Goal: Task Accomplishment & Management: Use online tool/utility

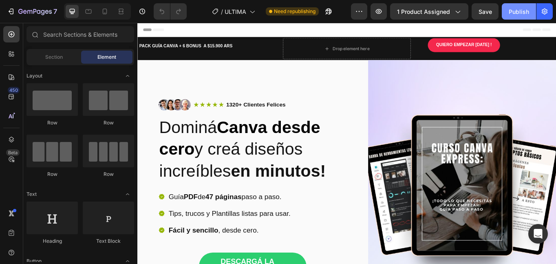
click at [515, 9] on div "Publish" at bounding box center [519, 11] width 20 height 9
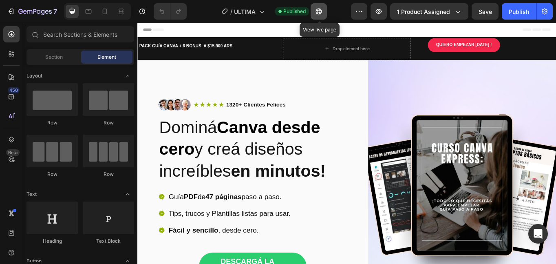
click at [319, 9] on icon "button" at bounding box center [319, 11] width 8 height 8
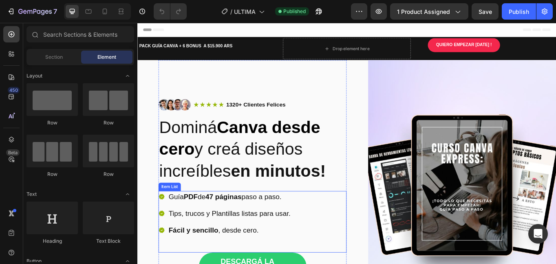
click at [243, 228] on strong "47 páginas" at bounding box center [238, 225] width 42 height 9
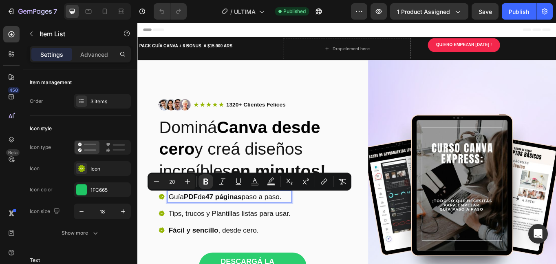
click at [230, 226] on strong "47 páginas" at bounding box center [238, 225] width 42 height 9
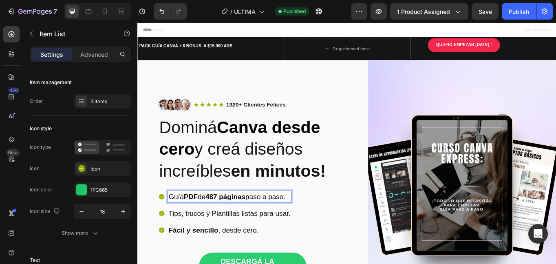
click at [235, 225] on strong "487 páginas" at bounding box center [240, 225] width 47 height 9
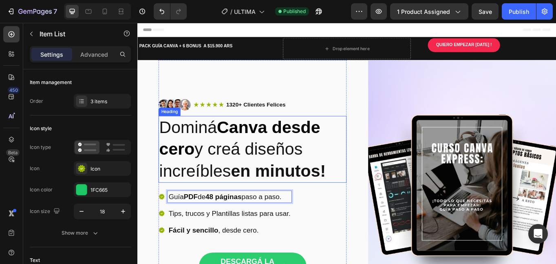
click at [226, 197] on h2 "Dominá Canva desde cero y creá diseños increíbles en minutos!" at bounding box center [272, 171] width 220 height 78
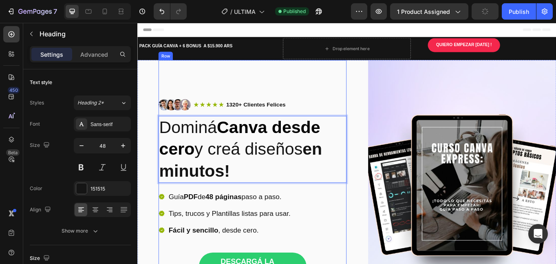
click at [331, 106] on div "Image Icon Icon Icon Icon Icon Icon List 1320+ Clientes Felices Text Block Row …" at bounding box center [272, 225] width 220 height 319
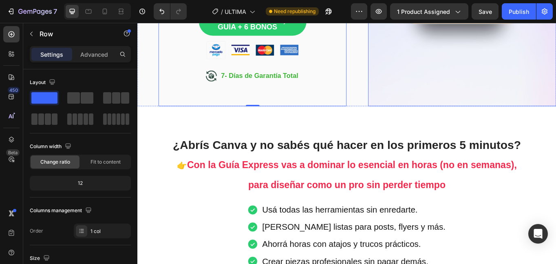
scroll to position [326, 0]
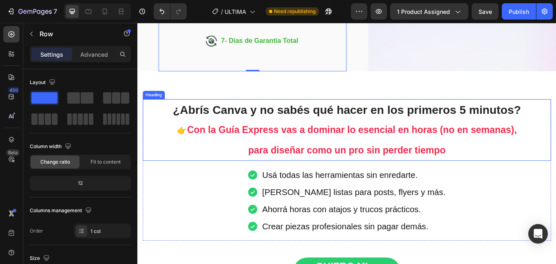
click at [346, 171] on span "para diseñar como un pro sin perder tiempo" at bounding box center [382, 172] width 231 height 12
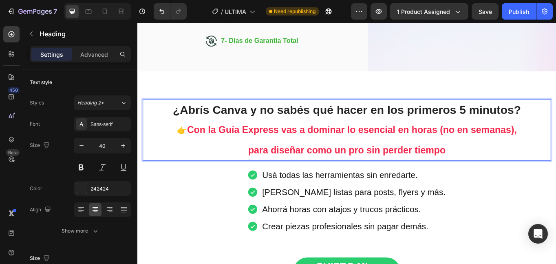
click at [289, 168] on span "para diseñar como un pro sin perder tiempo" at bounding box center [382, 172] width 231 height 12
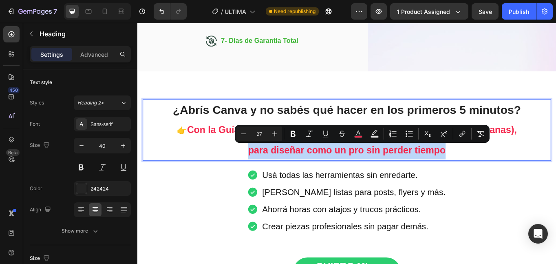
drag, startPoint x: 264, startPoint y: 172, endPoint x: 497, endPoint y: 173, distance: 232.9
click at [402, 168] on span "para diseñar como un pro sin perder tiempo" at bounding box center [382, 172] width 231 height 12
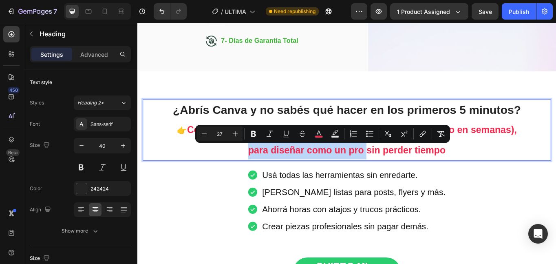
drag, startPoint x: 260, startPoint y: 175, endPoint x: 404, endPoint y: 179, distance: 143.7
click at [404, 179] on p "¿Abrís Canva y no sabés qué hacer en los primeros 5 minutos? 👉 Con la Guía Expr…" at bounding box center [382, 147] width 476 height 69
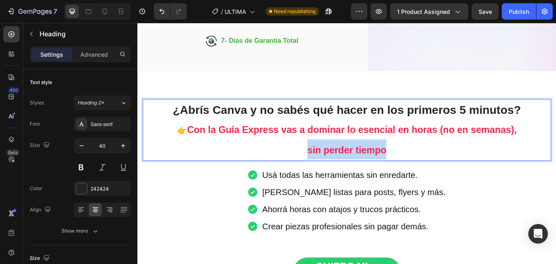
drag, startPoint x: 336, startPoint y: 168, endPoint x: 443, endPoint y: 178, distance: 107.3
click at [443, 178] on p "¿Abrís Canva y no sabés qué hacer en los primeros 5 minutos? 👉 Con la Guía Expr…" at bounding box center [382, 147] width 476 height 69
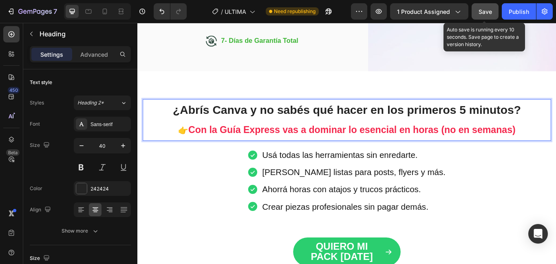
click at [481, 13] on span "Save" at bounding box center [485, 11] width 13 height 7
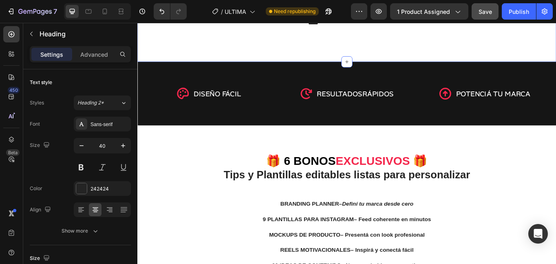
scroll to position [653, 0]
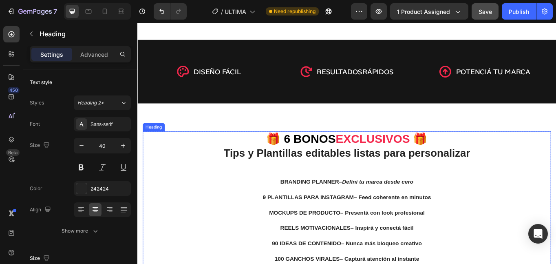
click at [309, 163] on span "🎁 6 BONOS" at bounding box center [328, 158] width 81 height 15
click at [314, 157] on span "🎁 6 BONOS" at bounding box center [328, 158] width 81 height 15
click at [311, 157] on span "🎁 6 BONOS" at bounding box center [328, 158] width 81 height 15
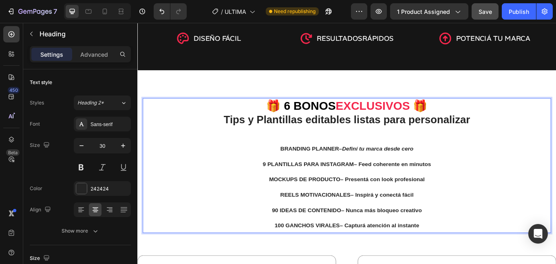
scroll to position [693, 0]
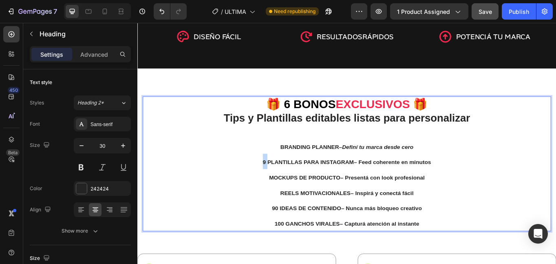
click at [284, 186] on strong "9 PLANTILLAS PARA INSTAGRAM" at bounding box center [337, 185] width 106 height 7
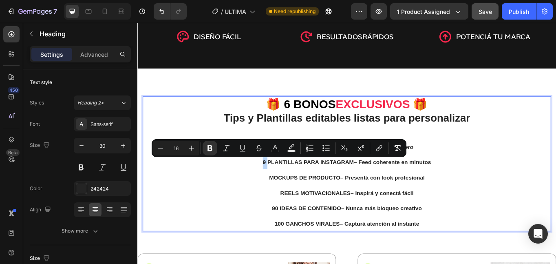
click at [284, 186] on strong "9 PLANTILLAS PARA INSTAGRAM" at bounding box center [337, 185] width 106 height 7
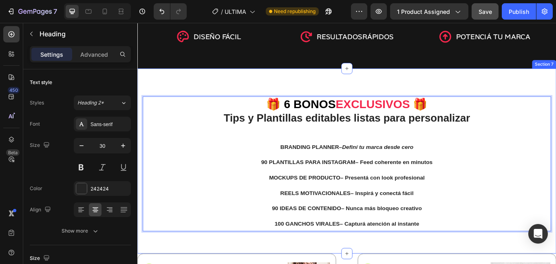
click at [232, 95] on div "🎁 6 BONOS EXCLUSIVOS 🎁 Tips y Plantillas editables listas para personalizar BRA…" at bounding box center [381, 184] width 489 height 216
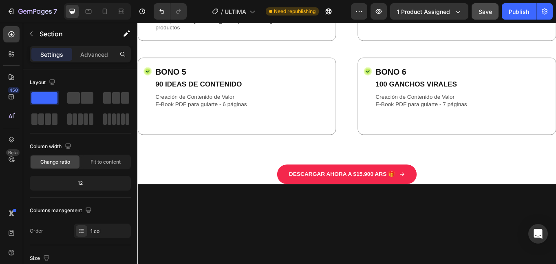
scroll to position [1183, 0]
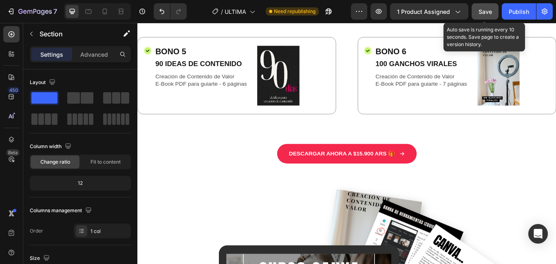
click at [489, 11] on span "Save" at bounding box center [485, 11] width 13 height 7
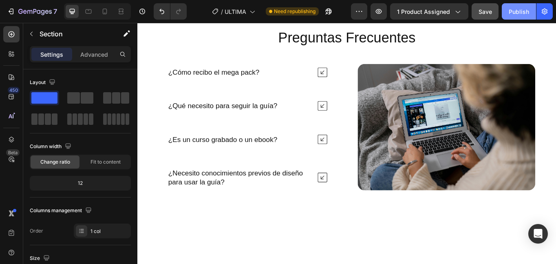
scroll to position [2477, 0]
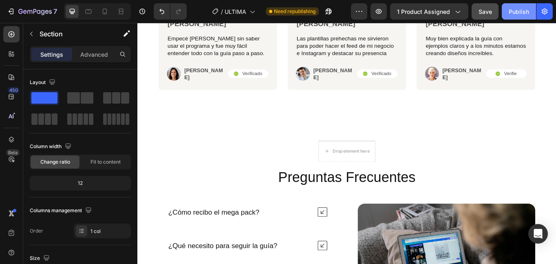
click at [517, 7] on div "Publish" at bounding box center [519, 11] width 20 height 9
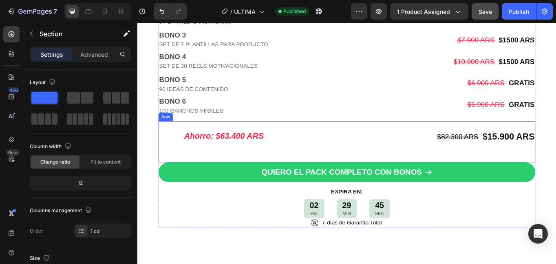
scroll to position [2081, 0]
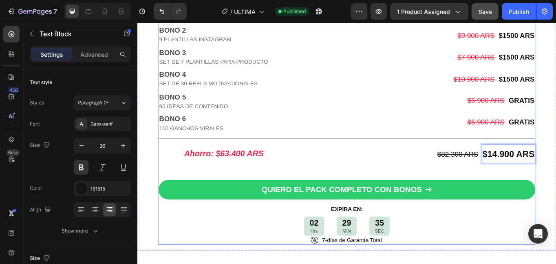
click at [526, 249] on div "02 Hrs 29 MIN 35 SEC" at bounding box center [382, 260] width 440 height 22
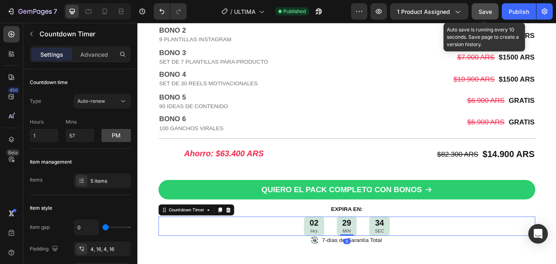
click at [485, 15] on div "Save" at bounding box center [485, 11] width 13 height 9
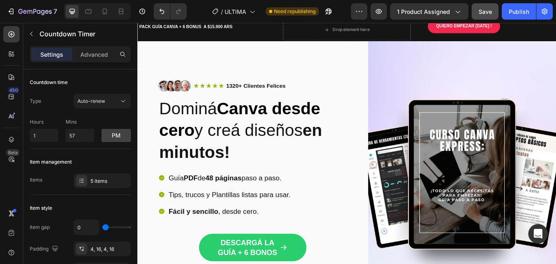
scroll to position [0, 0]
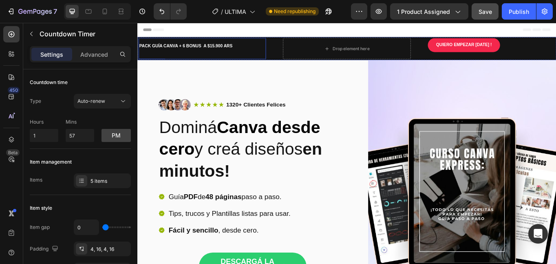
click at [226, 49] on p "PACK GUÍA CANVA + 6 BONUS A $15.900 ARS" at bounding box center [212, 50] width 147 height 9
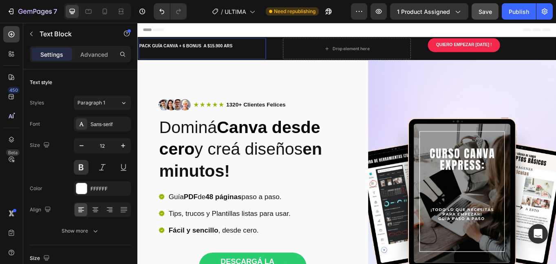
click at [226, 49] on p "PACK GUÍA CANVA + 6 BONUS A $15.900 ARS" at bounding box center [212, 50] width 147 height 9
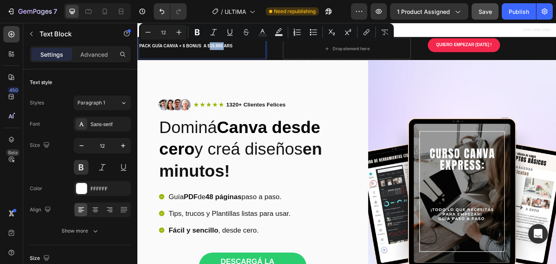
click at [226, 51] on p "PACK GUÍA CANVA + 6 BONUS A $15.900 ARS" at bounding box center [212, 50] width 147 height 9
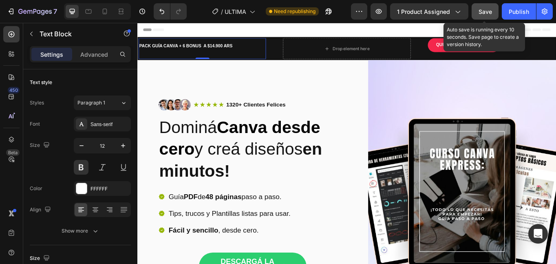
click at [481, 11] on span "Save" at bounding box center [485, 11] width 13 height 7
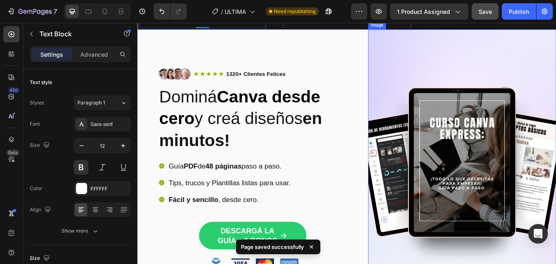
scroll to position [41, 0]
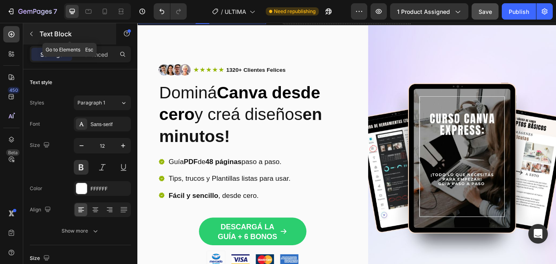
click at [32, 35] on icon "button" at bounding box center [31, 34] width 7 height 7
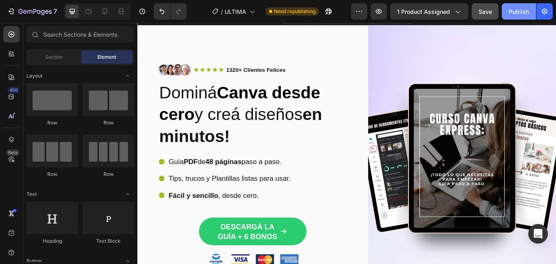
click at [514, 14] on div "Publish" at bounding box center [519, 11] width 20 height 9
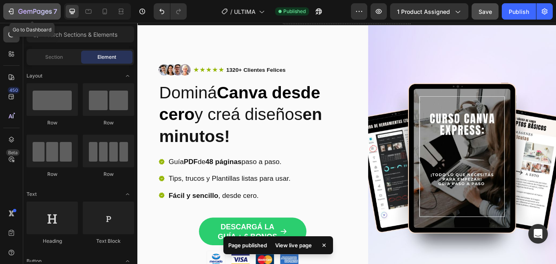
click at [10, 10] on icon "button" at bounding box center [11, 11] width 8 height 8
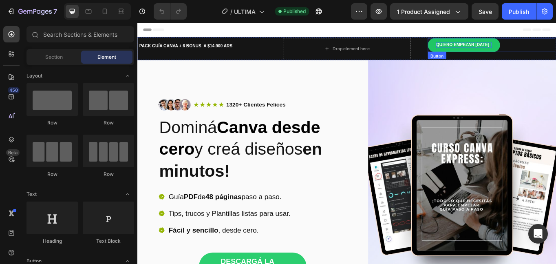
click at [495, 50] on p "QUIERO EMPEZAR [DATE] !" at bounding box center [519, 49] width 65 height 7
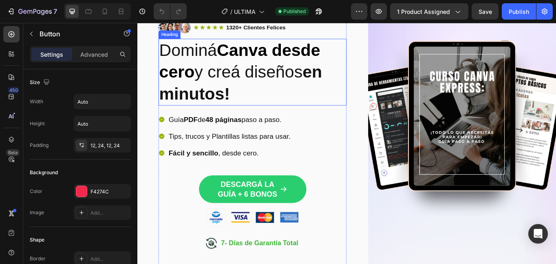
scroll to position [122, 0]
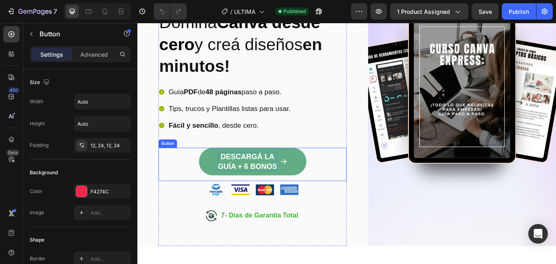
click at [284, 181] on p "DESCARGÁ LA GUÍA + 6 BONOS" at bounding box center [265, 185] width 69 height 22
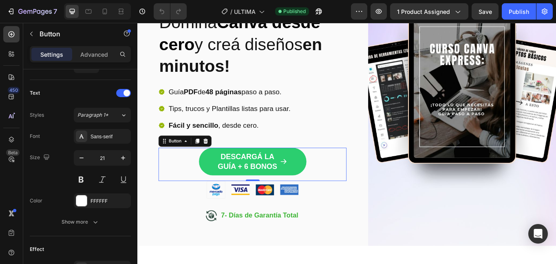
scroll to position [449, 0]
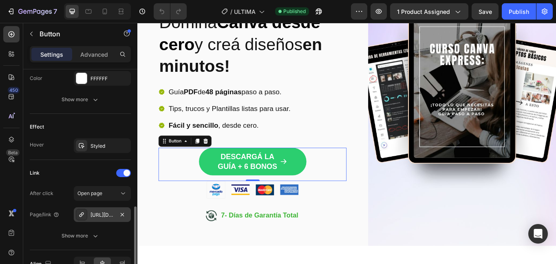
click at [115, 215] on div "https://tarjesdigitales.myshopify.com/checkouts/cn/hWN3CswXfjTykAWdhqf8nq7e/es-…" at bounding box center [102, 214] width 57 height 15
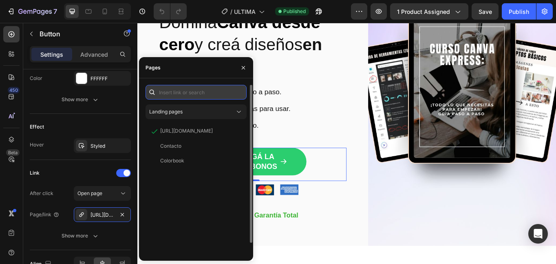
click at [195, 95] on input "text" at bounding box center [196, 92] width 101 height 15
paste input "https://tarjesdigitales.myshopify.com/checkouts/cn/hWN3QRKHsD1wDMBIjQfL5tXW/es-…"
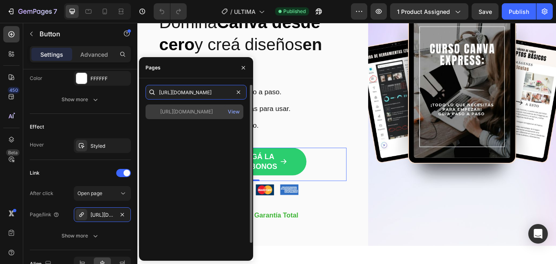
type input "https://tarjesdigitales.myshopify.com/checkouts/cn/hWN3QRKHsD1wDMBIjQfL5tXW/es-…"
click at [199, 112] on div "https://tarjesdigitales.myshopify.com/checkouts/cn/hWN3QRKHsD1wDMBIjQfL5tXW/es-…" at bounding box center [186, 111] width 53 height 7
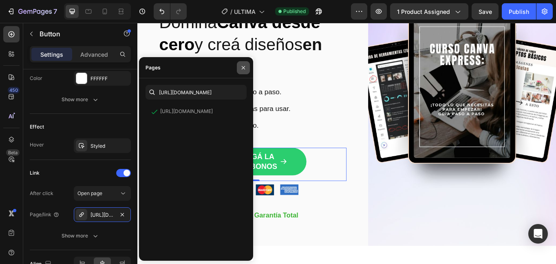
click at [243, 65] on icon "button" at bounding box center [243, 67] width 7 height 7
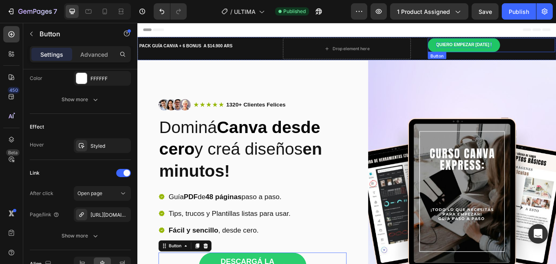
click at [509, 49] on p "QUIERO EMPEZAR [DATE] !" at bounding box center [519, 49] width 65 height 7
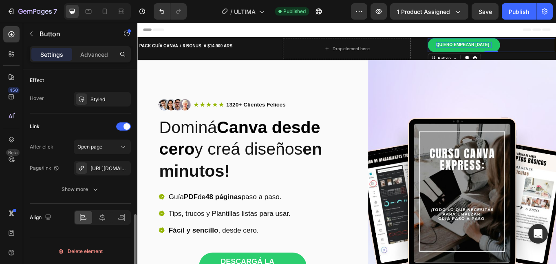
scroll to position [431, 0]
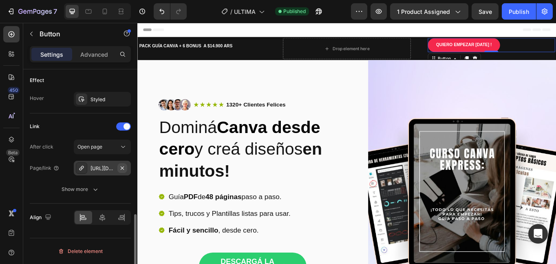
click at [124, 168] on icon "button" at bounding box center [122, 168] width 7 height 7
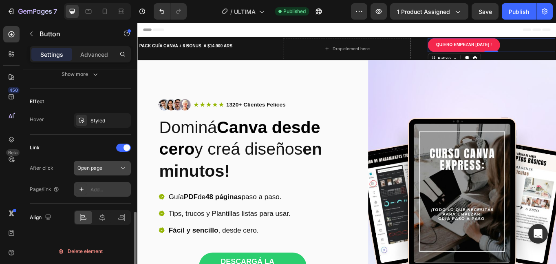
scroll to position [409, 0]
click at [101, 190] on div "Add..." at bounding box center [110, 189] width 38 height 7
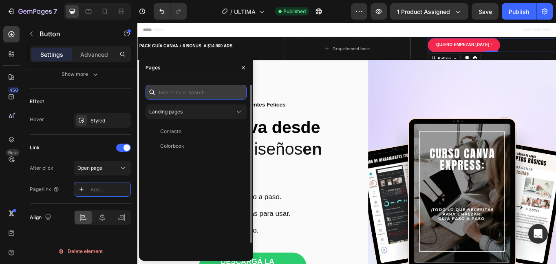
click at [168, 93] on input "text" at bounding box center [196, 92] width 101 height 15
paste input "https://tarjesdigitales.myshopify.com/checkouts/cn/hWN3QRKHsD1wDMBIjQfL5tXW/es-…"
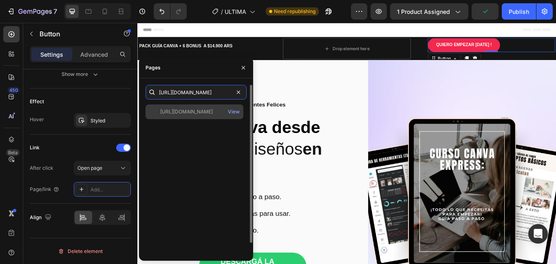
type input "https://tarjesdigitales.myshopify.com/checkouts/cn/hWN3QRKHsD1wDMBIjQfL5tXW/es-…"
click at [213, 112] on div "https://tarjesdigitales.myshopify.com/checkouts/cn/hWN3QRKHsD1wDMBIjQfL5tXW/es-…" at bounding box center [186, 111] width 53 height 7
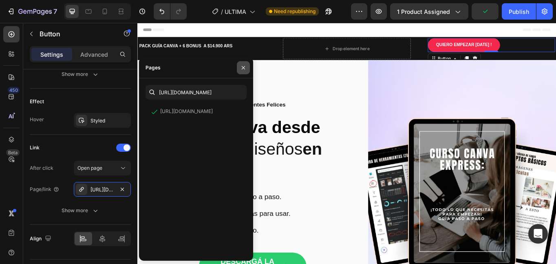
click at [245, 68] on icon "button" at bounding box center [243, 67] width 7 height 7
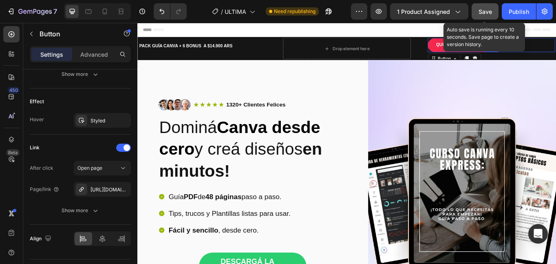
click at [490, 11] on span "Save" at bounding box center [485, 11] width 13 height 7
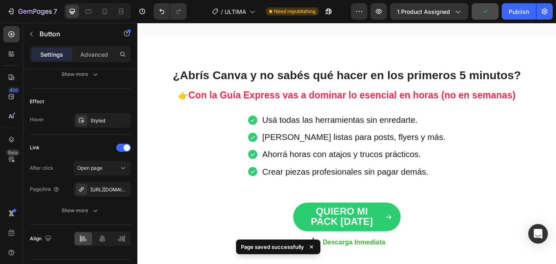
scroll to position [449, 0]
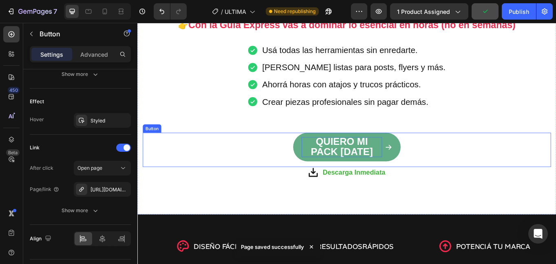
click at [390, 164] on span "QUIERO MI PACK [DATE]" at bounding box center [376, 167] width 73 height 24
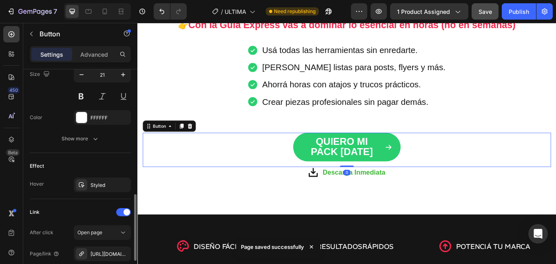
scroll to position [491, 0]
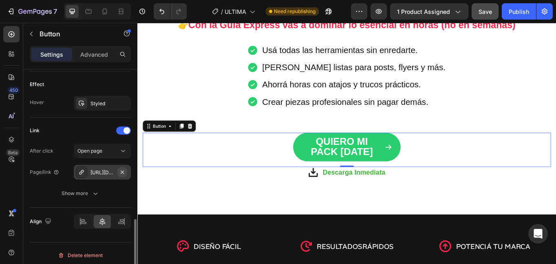
click at [124, 171] on icon "button" at bounding box center [122, 172] width 7 height 7
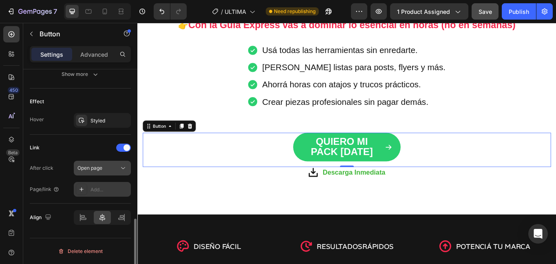
scroll to position [474, 0]
click at [107, 192] on div "Add..." at bounding box center [110, 189] width 38 height 7
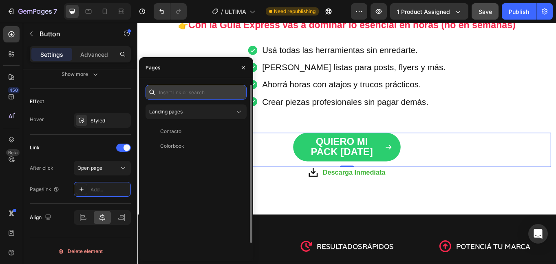
click at [167, 92] on input "text" at bounding box center [196, 92] width 101 height 15
paste input "https://tarjesdigitales.myshopify.com/checkouts/cn/hWN3QRKHsD1wDMBIjQfL5tXW/es-…"
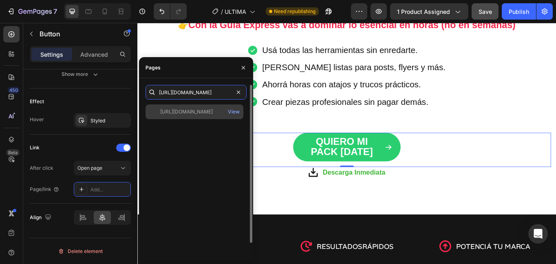
type input "https://tarjesdigitales.myshopify.com/checkouts/cn/hWN3QRKHsD1wDMBIjQfL5tXW/es-…"
click at [207, 115] on div "https://tarjesdigitales.myshopify.com/checkouts/cn/hWN3QRKHsD1wDMBIjQfL5tXW/es-…" at bounding box center [186, 111] width 53 height 7
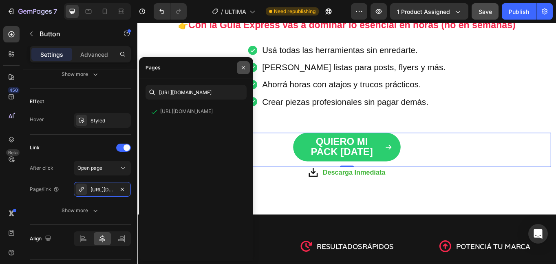
click at [242, 67] on icon "button" at bounding box center [243, 67] width 7 height 7
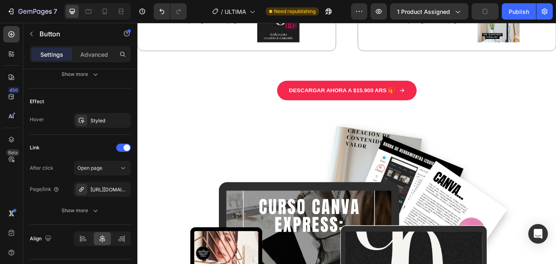
scroll to position [1264, 0]
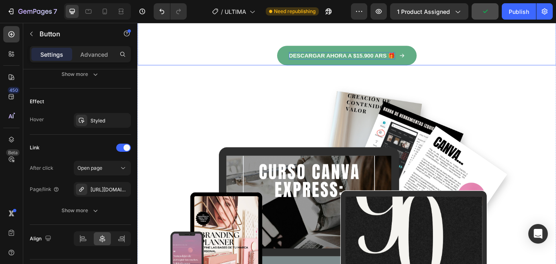
click at [365, 66] on p "DESCARGAR AHORA A $15.900 ARS 🎁" at bounding box center [376, 61] width 124 height 9
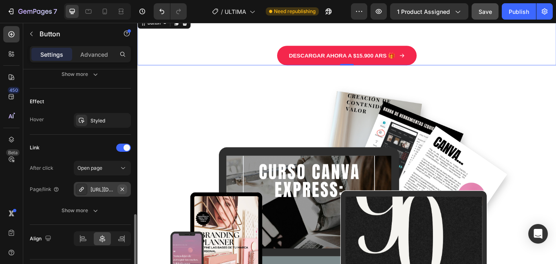
click at [122, 190] on icon "button" at bounding box center [122, 188] width 3 height 3
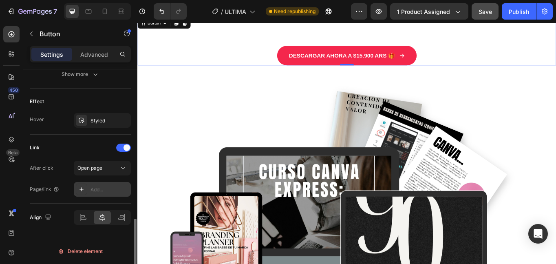
click at [108, 190] on div "Add..." at bounding box center [110, 189] width 38 height 7
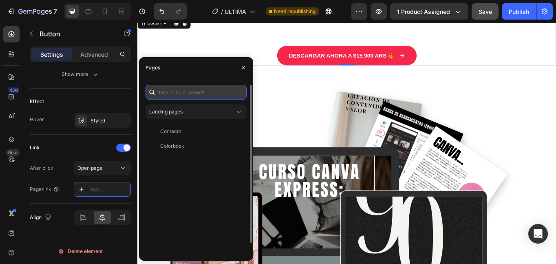
click at [184, 92] on input "text" at bounding box center [196, 92] width 101 height 15
paste input "https://tarjesdigitales.myshopify.com/checkouts/cn/hWN3QRKHsD1wDMBIjQfL5tXW/es-…"
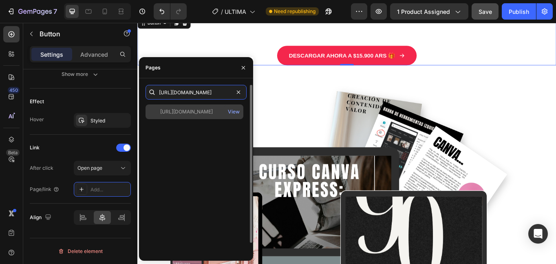
type input "https://tarjesdigitales.myshopify.com/checkouts/cn/hWN3QRKHsD1wDMBIjQfL5tXW/es-…"
click at [213, 111] on div "https://tarjesdigitales.myshopify.com/checkouts/cn/hWN3QRKHsD1wDMBIjQfL5tXW/es-…" at bounding box center [186, 111] width 53 height 7
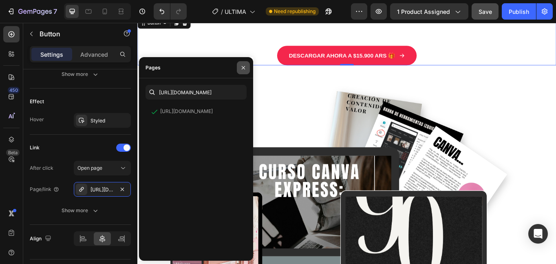
click at [242, 68] on icon "button" at bounding box center [243, 67] width 7 height 7
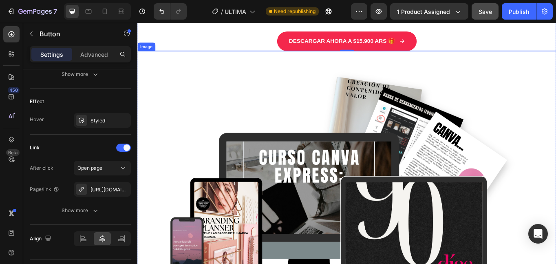
scroll to position [1264, 0]
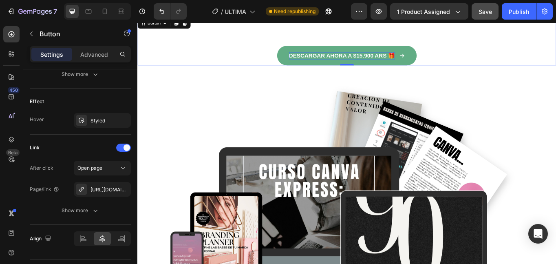
click at [397, 66] on p "DESCARGAR AHORA A $15.900 ARS 🎁" at bounding box center [376, 61] width 124 height 9
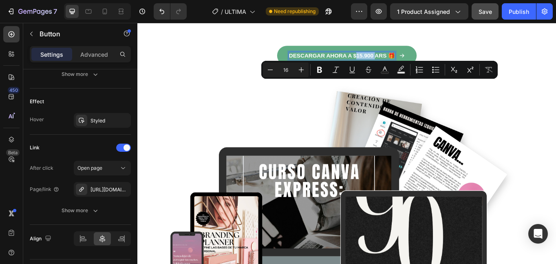
click at [396, 66] on p "DESCARGAR AHORA A $15.900 ARS 🎁" at bounding box center [376, 61] width 124 height 9
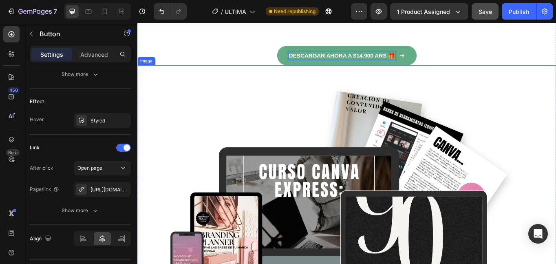
click at [471, 134] on img at bounding box center [382, 241] width 449 height 336
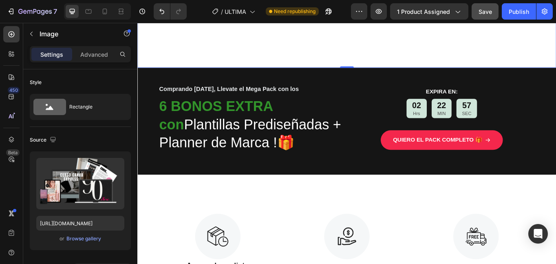
scroll to position [1631, 0]
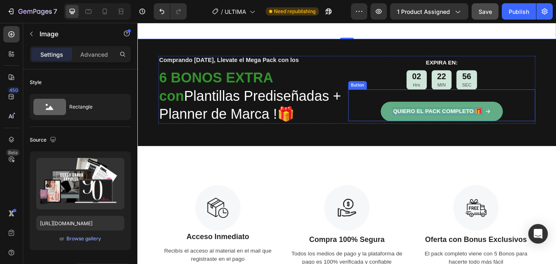
click at [456, 131] on p "QUIERO EL PACK COMPLETO 🎁" at bounding box center [488, 126] width 104 height 9
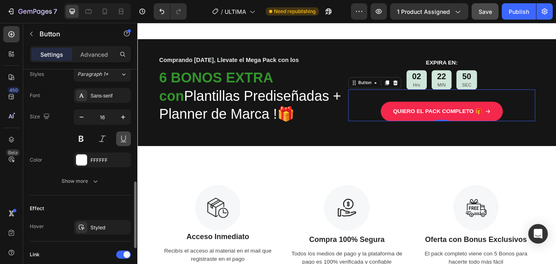
scroll to position [449, 0]
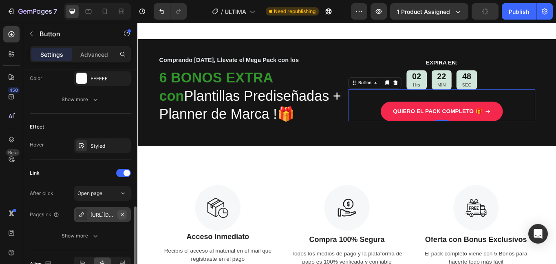
click at [122, 215] on icon "button" at bounding box center [122, 214] width 7 height 7
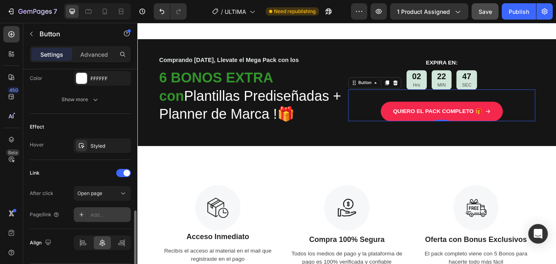
click at [108, 214] on div "Add..." at bounding box center [110, 214] width 38 height 7
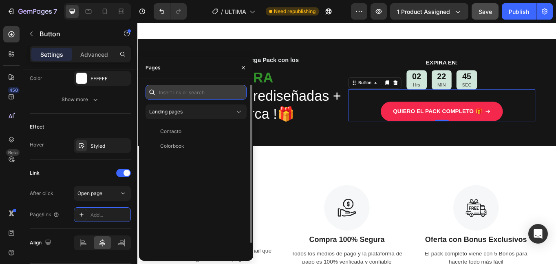
click at [180, 91] on input "text" at bounding box center [196, 92] width 101 height 15
paste input "https://tarjesdigitales.myshopify.com/checkouts/cn/hWN3QRKHsD1wDMBIjQfL5tXW/es-…"
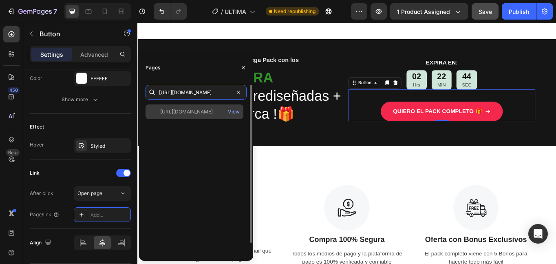
type input "https://tarjesdigitales.myshopify.com/checkouts/cn/hWN3QRKHsD1wDMBIjQfL5tXW/es-…"
click at [213, 112] on div "https://tarjesdigitales.myshopify.com/checkouts/cn/hWN3QRKHsD1wDMBIjQfL5tXW/es-…" at bounding box center [186, 111] width 53 height 7
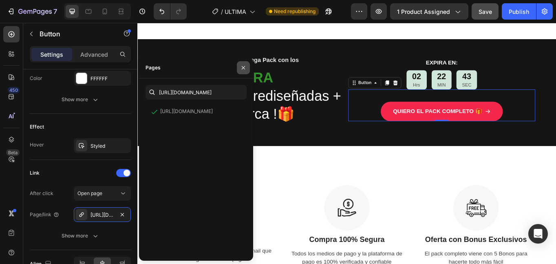
click at [243, 69] on icon "button" at bounding box center [243, 67] width 7 height 7
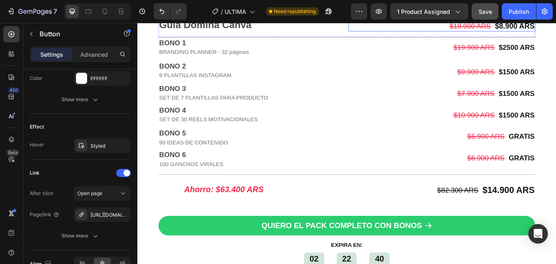
scroll to position [2162, 0]
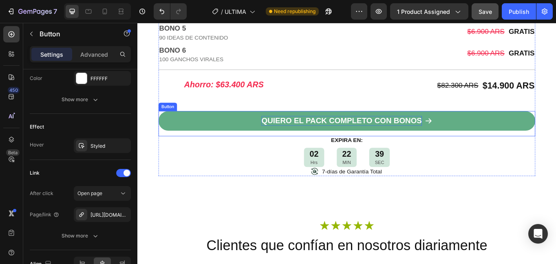
click at [348, 137] on p "QUIERO EL PACK COMPLETO CON BONOS" at bounding box center [376, 138] width 188 height 12
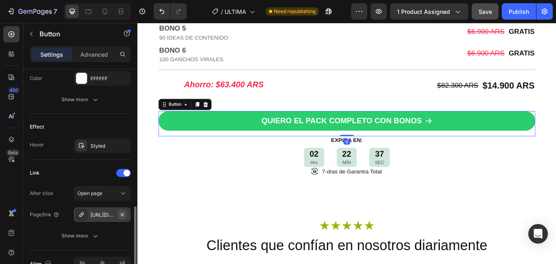
click at [123, 215] on icon "button" at bounding box center [122, 213] width 3 height 3
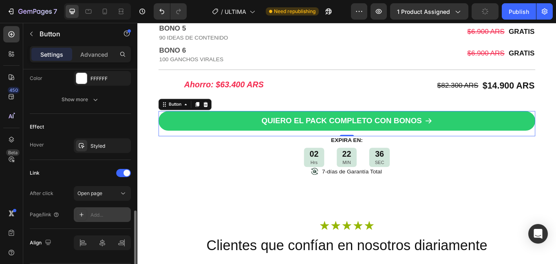
click at [110, 217] on div "Add..." at bounding box center [110, 214] width 38 height 7
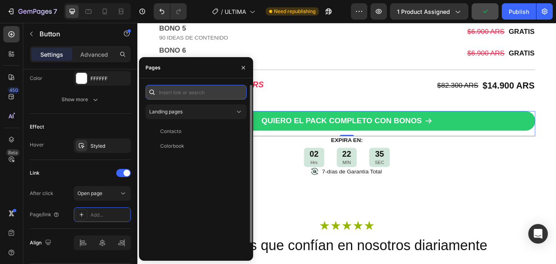
click at [182, 95] on input "text" at bounding box center [196, 92] width 101 height 15
paste input "https://tarjesdigitales.myshopify.com/checkouts/cn/hWN3QRKHsD1wDMBIjQfL5tXW/es-…"
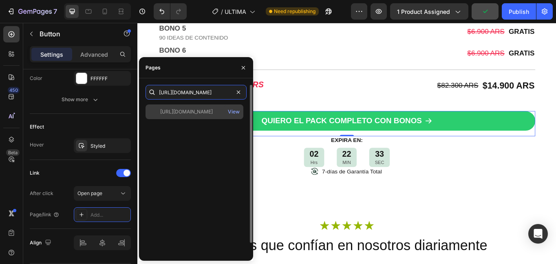
type input "https://tarjesdigitales.myshopify.com/checkouts/cn/hWN3QRKHsD1wDMBIjQfL5tXW/es-…"
click at [210, 113] on div "https://tarjesdigitales.myshopify.com/checkouts/cn/hWN3QRKHsD1wDMBIjQfL5tXW/es-…" at bounding box center [186, 111] width 53 height 7
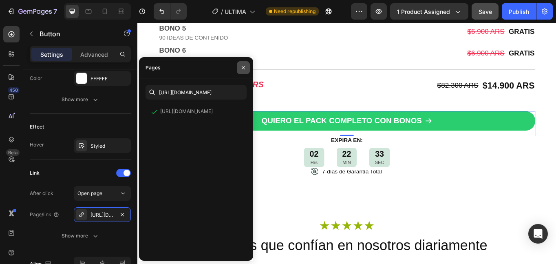
click at [243, 68] on icon "button" at bounding box center [243, 67] width 3 height 3
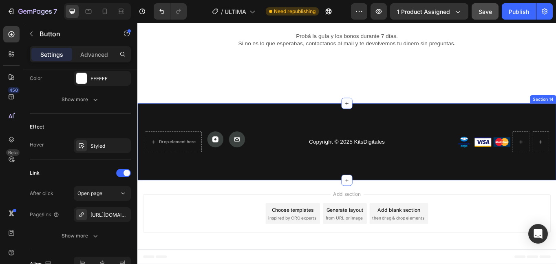
scroll to position [3007, 0]
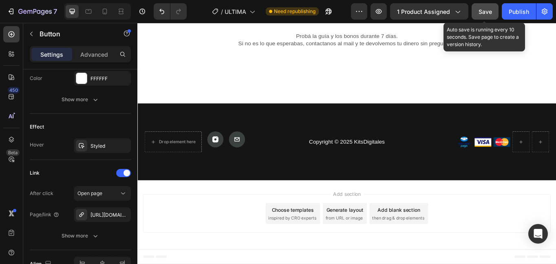
click at [487, 12] on span "Save" at bounding box center [485, 11] width 13 height 7
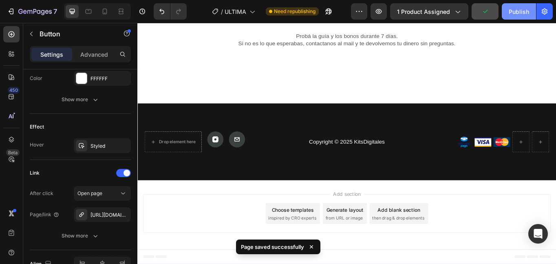
click at [520, 11] on div "Publish" at bounding box center [519, 11] width 20 height 9
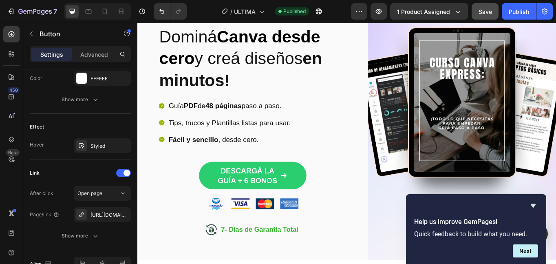
scroll to position [122, 0]
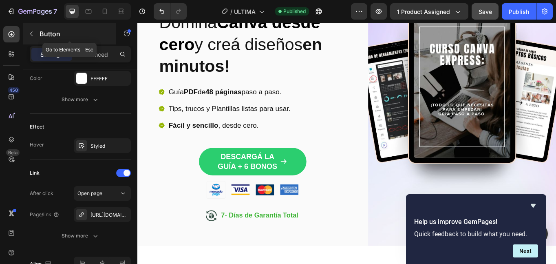
click at [33, 34] on icon "button" at bounding box center [31, 34] width 7 height 7
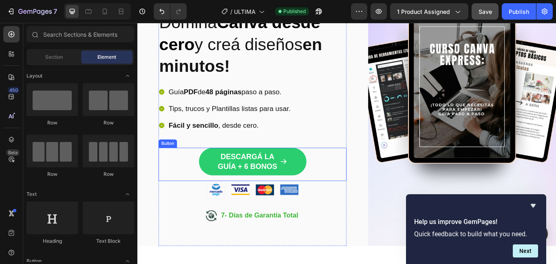
click at [385, 203] on div "Image Icon Icon Icon Icon Icon Icon List 1320+ Clientes Felices Text Block Row …" at bounding box center [381, 113] width 489 height 339
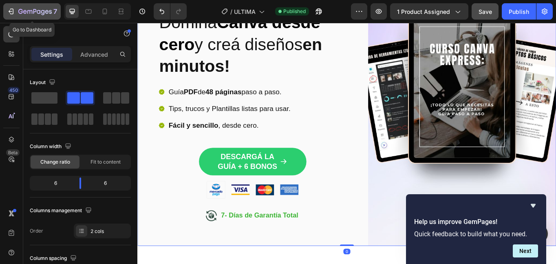
click at [24, 12] on icon "button" at bounding box center [25, 12] width 4 height 4
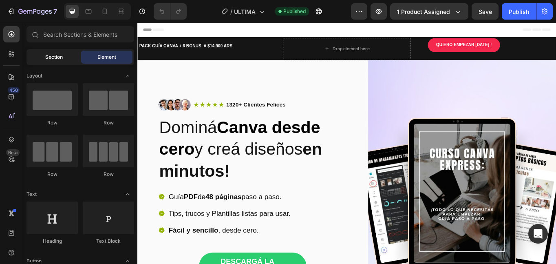
click at [56, 62] on div "Section" at bounding box center [53, 57] width 51 height 13
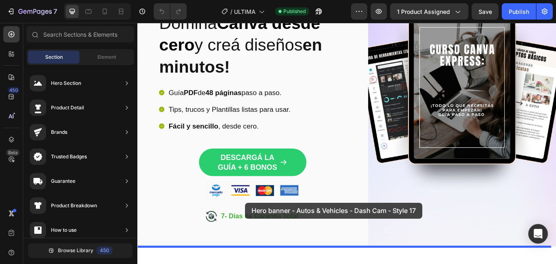
scroll to position [190, 0]
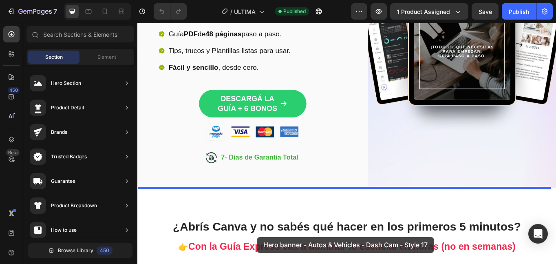
drag, startPoint x: 317, startPoint y: 230, endPoint x: 281, endPoint y: 112, distance: 123.2
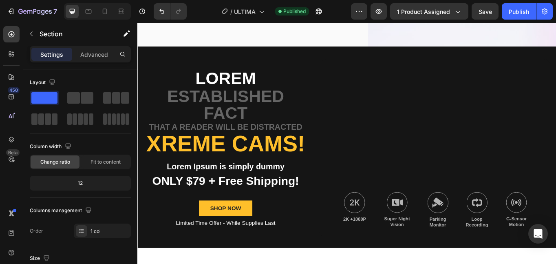
scroll to position [367, 0]
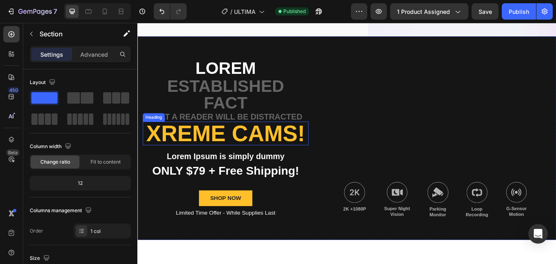
click at [257, 155] on h2 "Xreme CAMs!" at bounding box center [241, 152] width 194 height 28
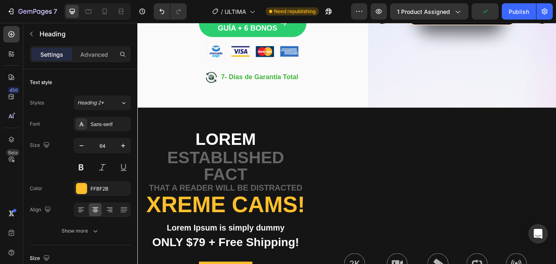
scroll to position [286, 0]
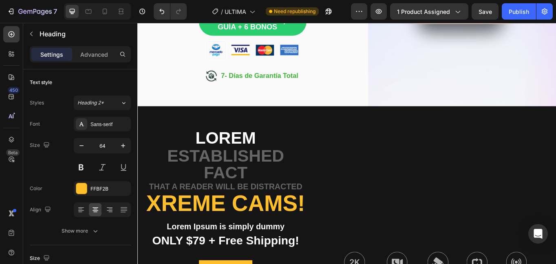
click at [232, 228] on h2 "Xreme CAMs!" at bounding box center [241, 234] width 194 height 28
click at [213, 228] on p "Xreme CAMs!" at bounding box center [240, 234] width 192 height 26
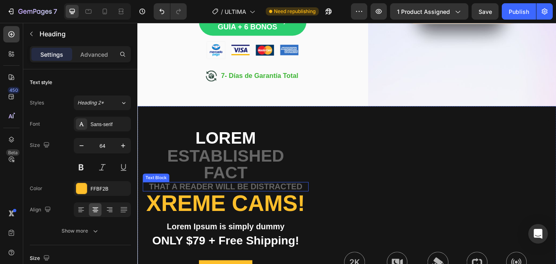
click at [230, 202] on p "established fact" at bounding box center [240, 188] width 192 height 39
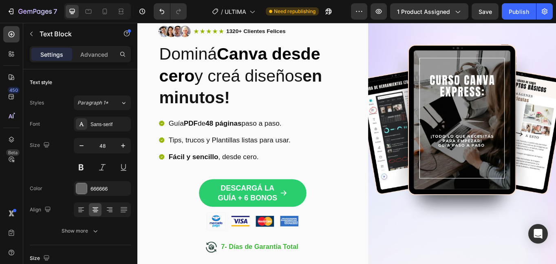
scroll to position [82, 0]
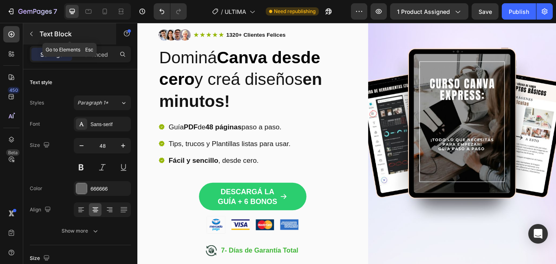
click at [30, 34] on icon "button" at bounding box center [31, 34] width 7 height 7
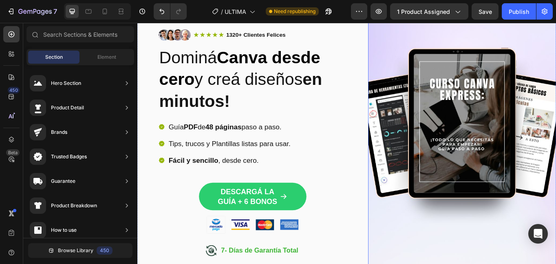
click at [503, 195] on img at bounding box center [517, 154] width 220 height 339
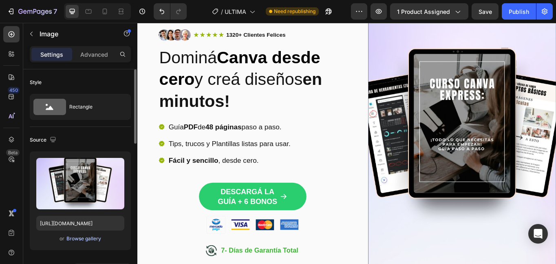
click at [83, 238] on div "Browse gallery" at bounding box center [83, 238] width 35 height 7
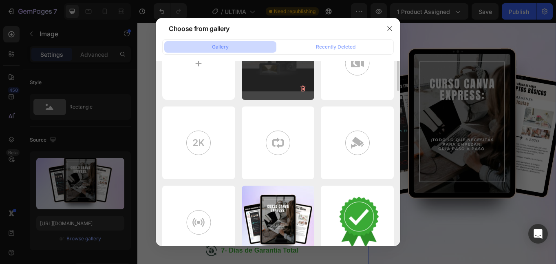
scroll to position [0, 0]
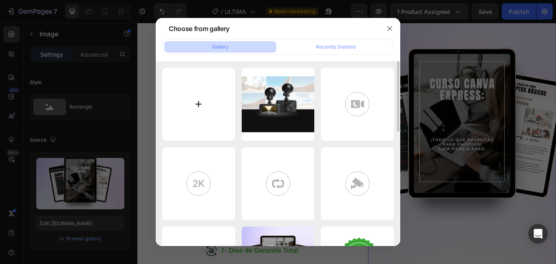
click at [196, 104] on input "file" at bounding box center [198, 104] width 73 height 73
type input "C:\fakepath\Anuncios Libro Infantil (5).jpg"
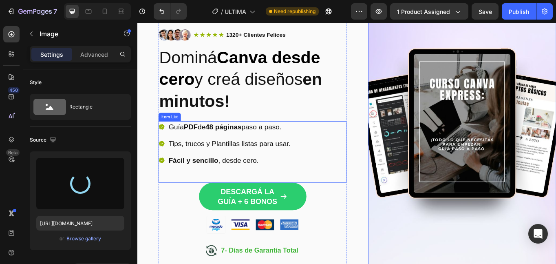
type input "[URL][DOMAIN_NAME]"
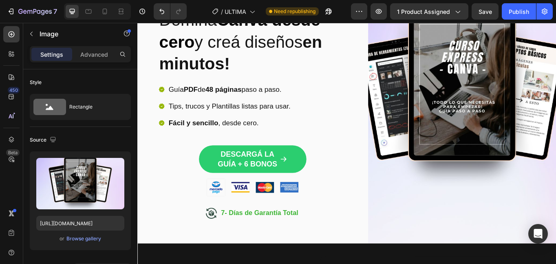
scroll to position [3, 0]
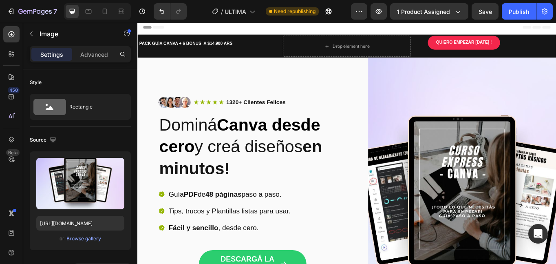
click at [458, 148] on img at bounding box center [517, 233] width 220 height 339
click at [448, 84] on img at bounding box center [517, 233] width 220 height 339
click at [83, 239] on div "Browse gallery" at bounding box center [83, 238] width 35 height 7
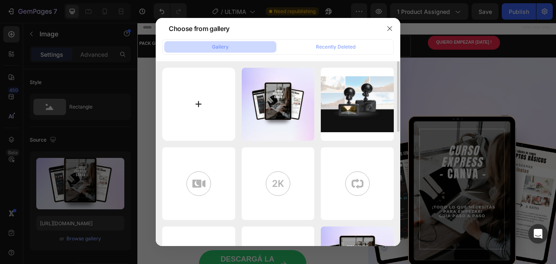
click at [200, 102] on input "file" at bounding box center [198, 104] width 73 height 73
type input "C:\fakepath\Brown and Cream Soft Book Cover Mockup Instagram Post.jpg"
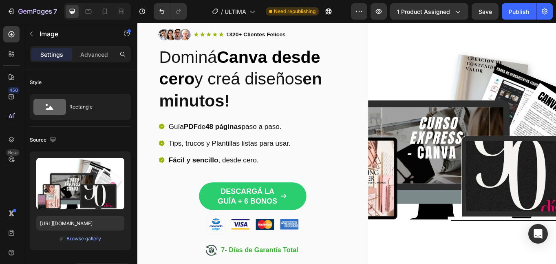
scroll to position [84, 0]
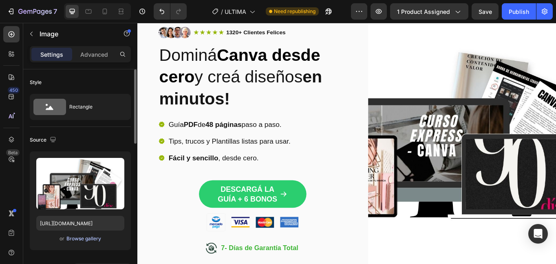
click at [81, 240] on div "Browse gallery" at bounding box center [83, 238] width 35 height 7
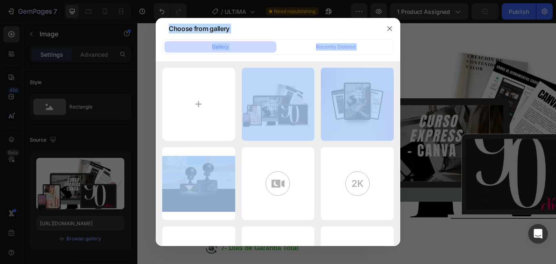
drag, startPoint x: 357, startPoint y: 115, endPoint x: 450, endPoint y: 128, distance: 93.9
click at [450, 128] on div "Choose from gallery Gallery Recently Deleted Brown and Cream Soft ...st.jpg 104…" at bounding box center [278, 132] width 556 height 264
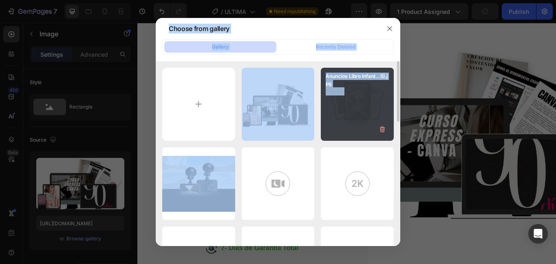
click at [372, 113] on div "Anuncios Libro Infant...5).jpg 91.15 kb" at bounding box center [357, 104] width 73 height 73
type input "[URL][DOMAIN_NAME]"
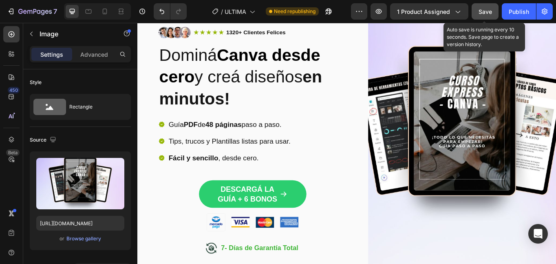
click at [484, 13] on span "Save" at bounding box center [485, 11] width 13 height 7
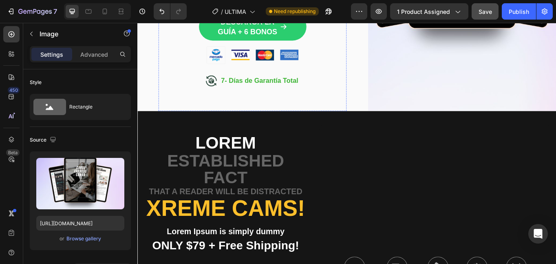
scroll to position [329, 0]
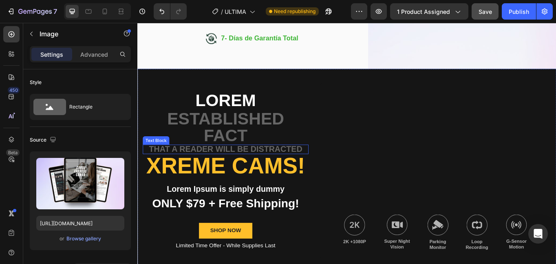
click at [237, 166] on p "that a reader will be distracted" at bounding box center [240, 170] width 192 height 9
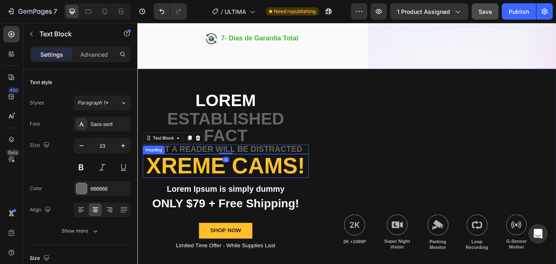
click at [189, 188] on h2 "Xreme CAMs!" at bounding box center [241, 190] width 194 height 28
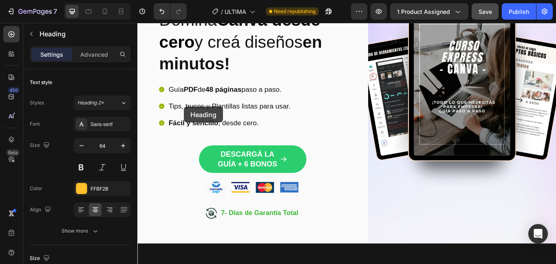
scroll to position [84, 0]
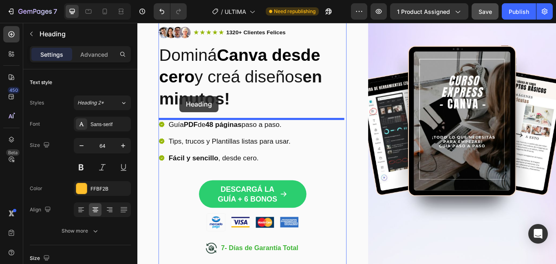
drag, startPoint x: 166, startPoint y: 170, endPoint x: 186, endPoint y: 108, distance: 65.3
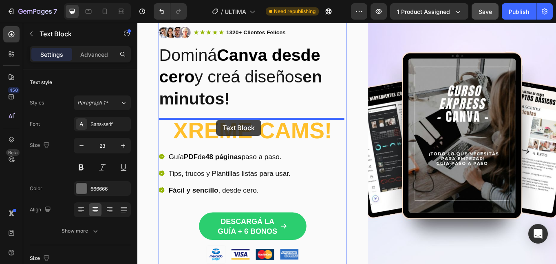
drag, startPoint x: 217, startPoint y: 223, endPoint x: 229, endPoint y: 136, distance: 87.7
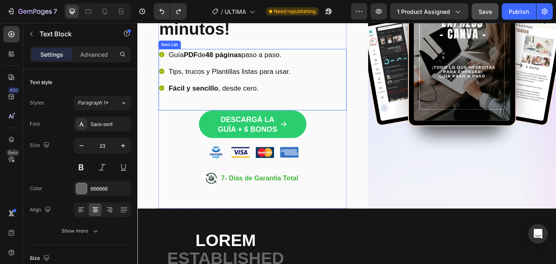
scroll to position [288, 0]
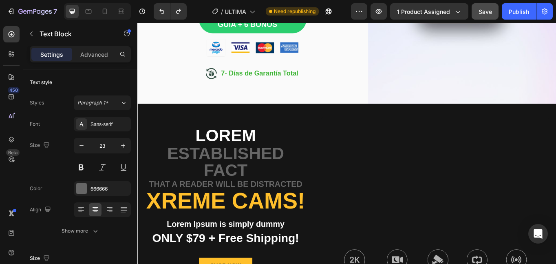
click at [237, 211] on p "that a reader will be distracted" at bounding box center [240, 211] width 192 height 9
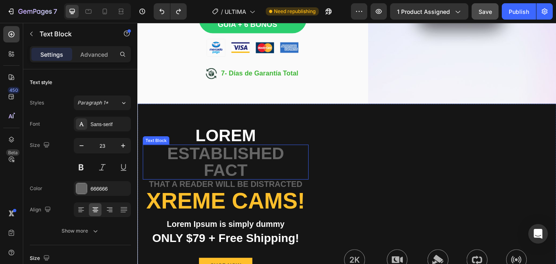
click at [178, 199] on p "established fact" at bounding box center [240, 185] width 192 height 39
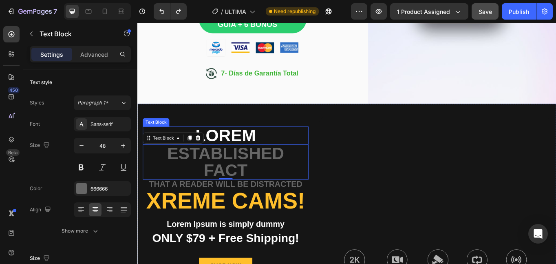
click at [231, 154] on p "Lorem" at bounding box center [240, 155] width 192 height 20
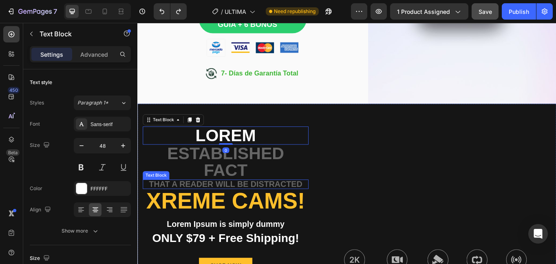
click at [178, 208] on p "that a reader will be distracted" at bounding box center [240, 211] width 192 height 9
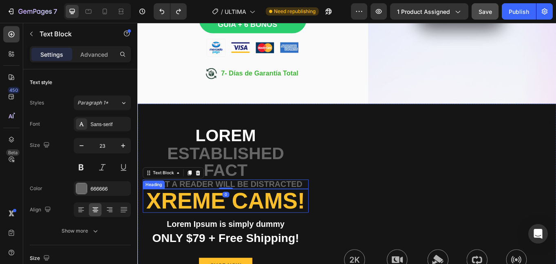
click at [173, 222] on h2 "Xreme CAMs!" at bounding box center [241, 231] width 194 height 28
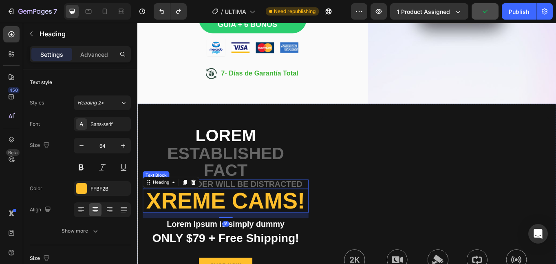
click at [244, 207] on p "that a reader will be distracted" at bounding box center [240, 211] width 192 height 9
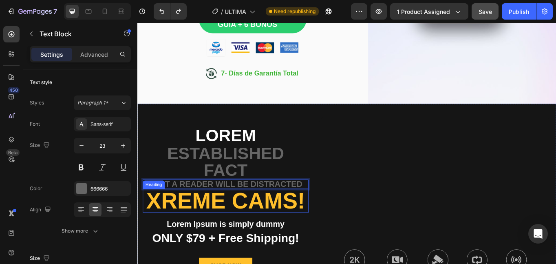
click at [174, 228] on h2 "Xreme CAMs!" at bounding box center [241, 231] width 194 height 28
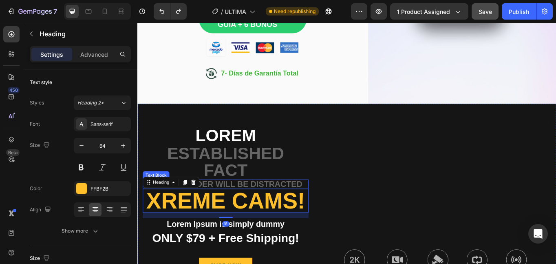
click at [237, 207] on p "that a reader will be distracted" at bounding box center [240, 211] width 192 height 9
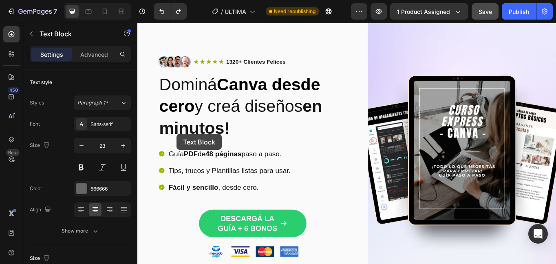
scroll to position [44, 0]
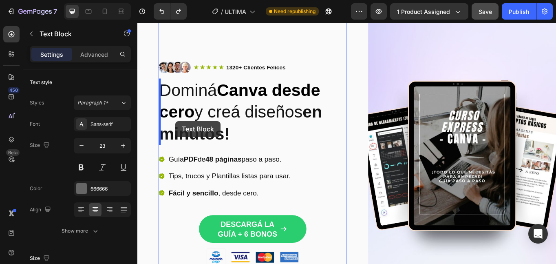
drag, startPoint x: 166, startPoint y: 200, endPoint x: 182, endPoint y: 137, distance: 64.3
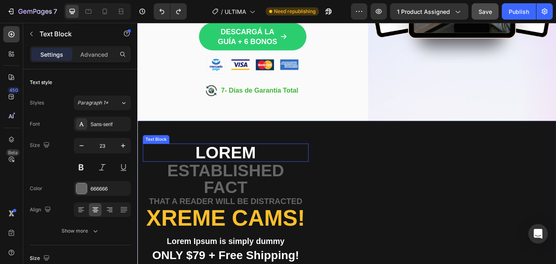
scroll to position [288, 0]
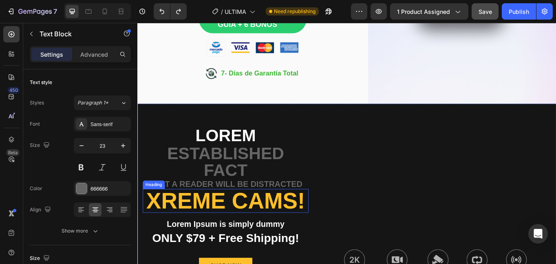
click at [165, 236] on h2 "Xreme CAMs!" at bounding box center [241, 231] width 194 height 28
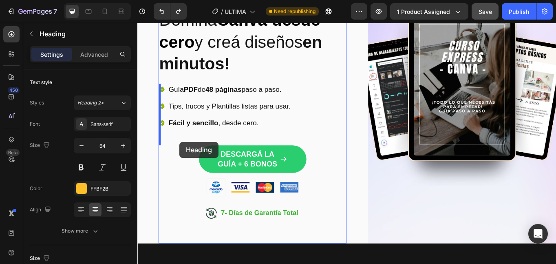
scroll to position [44, 0]
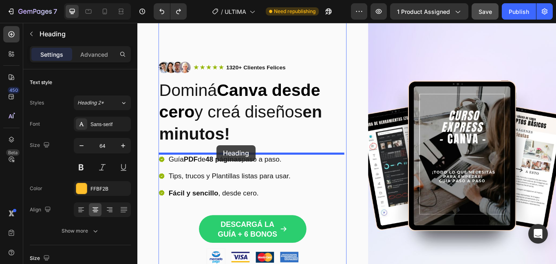
drag, startPoint x: 161, startPoint y: 211, endPoint x: 230, endPoint y: 166, distance: 82.5
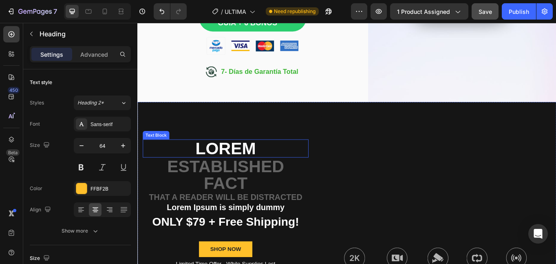
scroll to position [329, 0]
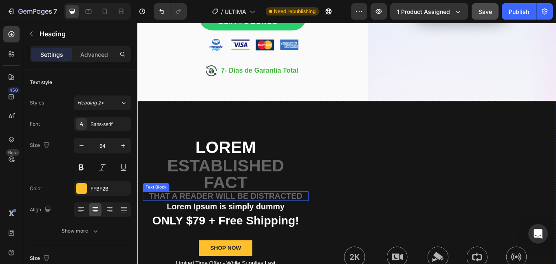
click at [212, 223] on p "that a reader will be distracted" at bounding box center [240, 225] width 192 height 9
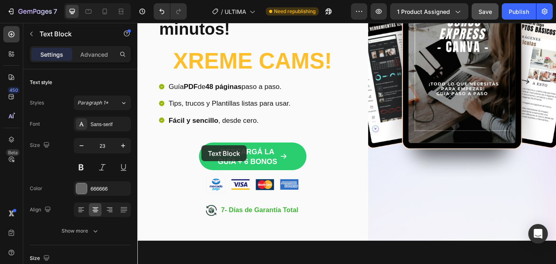
scroll to position [84, 0]
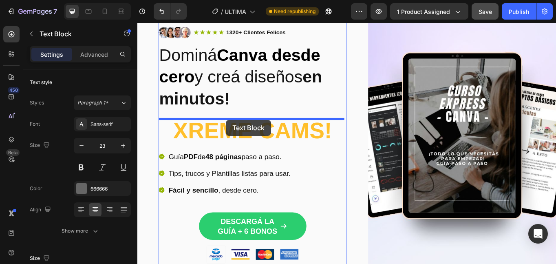
drag, startPoint x: 168, startPoint y: 214, endPoint x: 241, endPoint y: 136, distance: 106.5
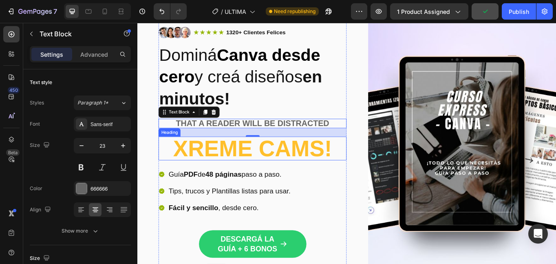
click at [227, 166] on h2 "Xreme CAMs!" at bounding box center [272, 170] width 220 height 28
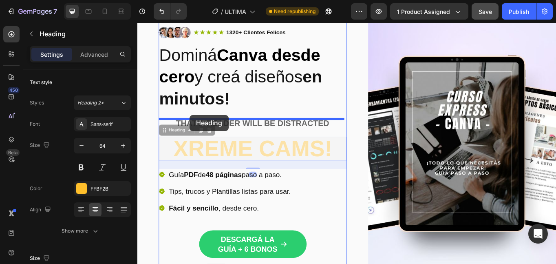
drag, startPoint x: 175, startPoint y: 150, endPoint x: 199, endPoint y: 131, distance: 30.8
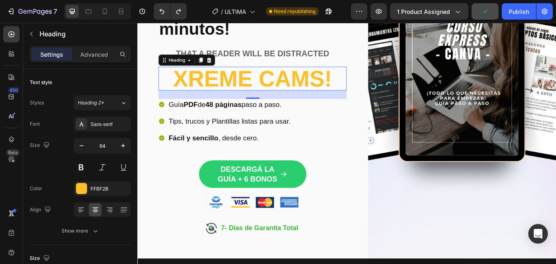
scroll to position [44, 0]
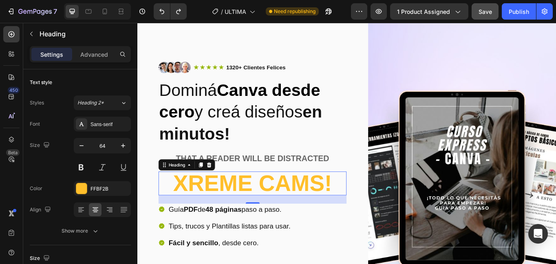
click at [258, 208] on h2 "Xreme CAMs!" at bounding box center [272, 211] width 220 height 28
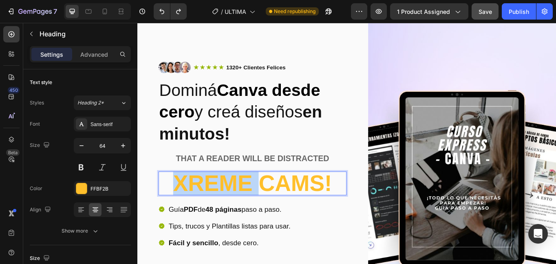
click at [258, 208] on p "Xreme CAMs!" at bounding box center [272, 210] width 218 height 26
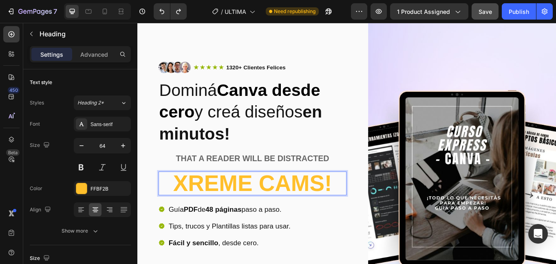
click at [352, 216] on p "Xreme CAMs!" at bounding box center [272, 210] width 218 height 26
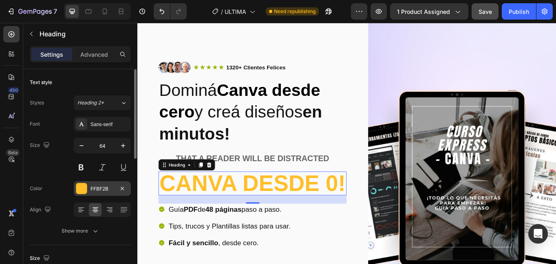
click at [83, 188] on div at bounding box center [81, 188] width 11 height 11
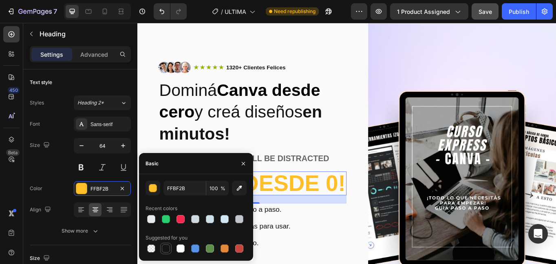
click at [165, 249] on div at bounding box center [166, 248] width 8 height 8
type input "151515"
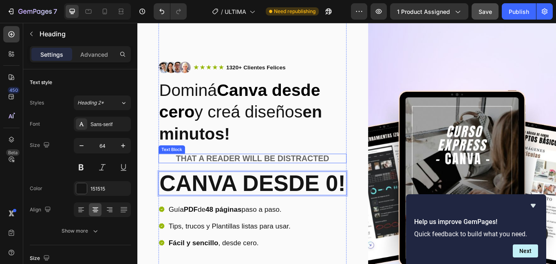
click at [262, 177] on p "that a reader will be distracted" at bounding box center [272, 181] width 218 height 9
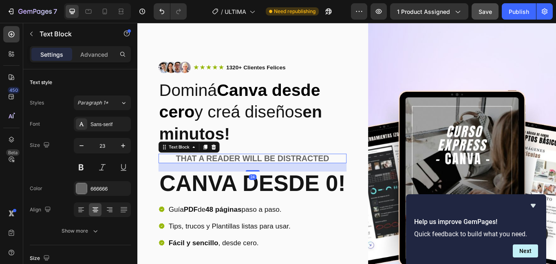
click at [308, 179] on p "that a reader will be distracted" at bounding box center [272, 181] width 218 height 9
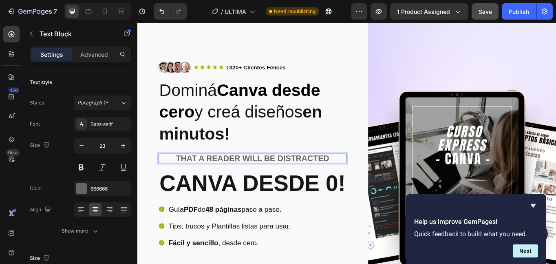
click at [360, 179] on p "that a reader will be distracted" at bounding box center [272, 181] width 218 height 9
click at [280, 211] on p "canva desde 0!" at bounding box center [272, 210] width 218 height 26
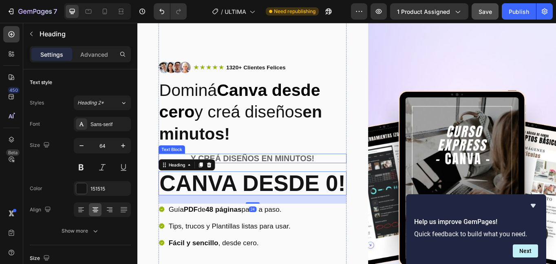
click at [246, 179] on p "y creá diseños en minutos!" at bounding box center [272, 181] width 218 height 9
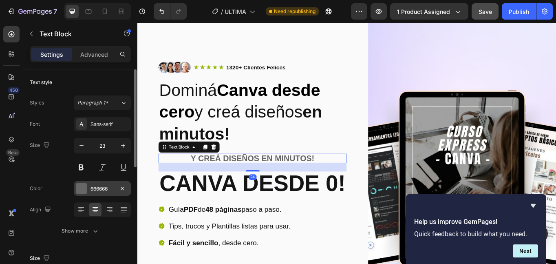
click at [84, 188] on div at bounding box center [81, 188] width 11 height 11
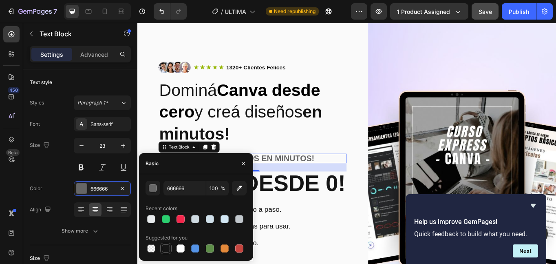
click at [162, 250] on div at bounding box center [166, 248] width 10 height 10
type input "151515"
click at [399, 151] on div "Image Icon Icon Icon Icon Icon Icon List 1320+ Clientes Felices Text Block Row …" at bounding box center [381, 222] width 489 height 398
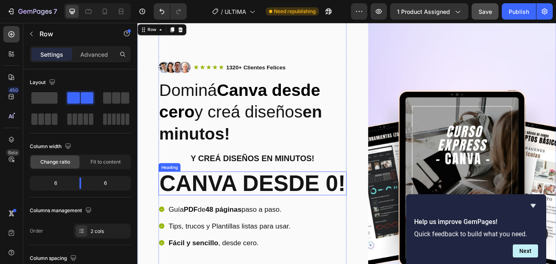
click at [234, 215] on p "canva desde 0!" at bounding box center [272, 210] width 218 height 26
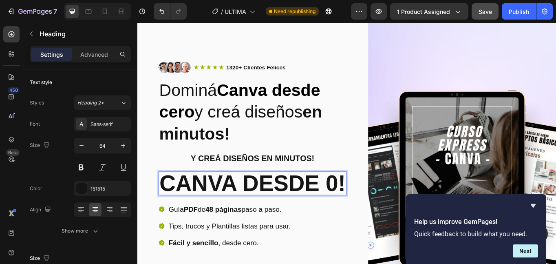
click at [279, 211] on p "canva desde 0!" at bounding box center [272, 210] width 218 height 26
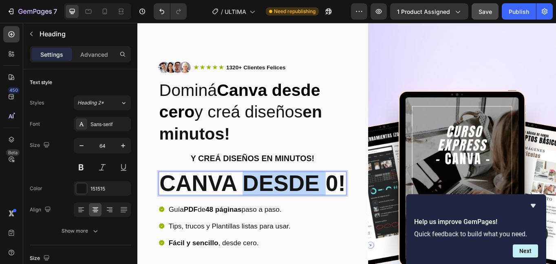
click at [279, 211] on p "canva desde 0!" at bounding box center [272, 210] width 218 height 26
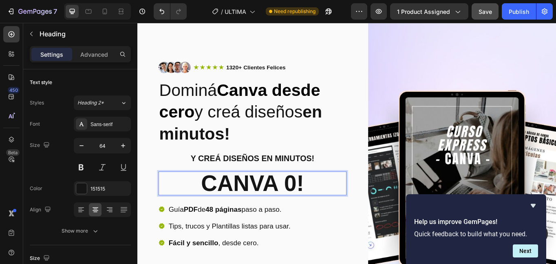
click at [320, 215] on p "canva 0!" at bounding box center [272, 210] width 218 height 26
click at [223, 209] on p "canva!" at bounding box center [272, 210] width 218 height 26
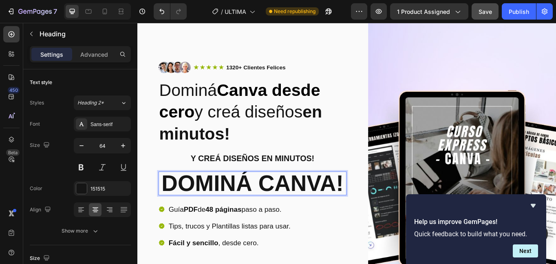
click at [186, 210] on p "dominá canva!" at bounding box center [272, 210] width 218 height 26
click at [218, 179] on p "y creá diseños en minutos!" at bounding box center [272, 181] width 218 height 9
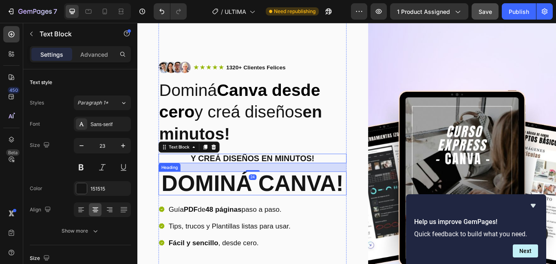
click at [208, 201] on p "dominá canva!" at bounding box center [272, 210] width 218 height 26
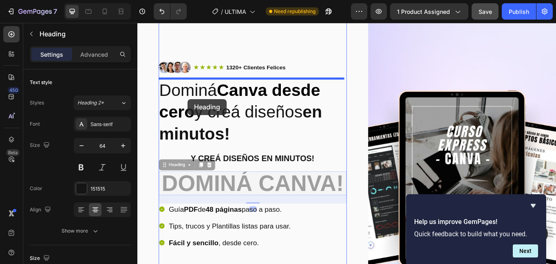
drag, startPoint x: 180, startPoint y: 192, endPoint x: 196, endPoint y: 112, distance: 81.9
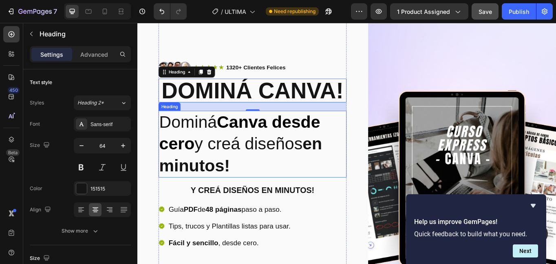
click at [220, 140] on h2 "Dominá Canva desde cero y creá diseños en minutos!" at bounding box center [272, 165] width 220 height 78
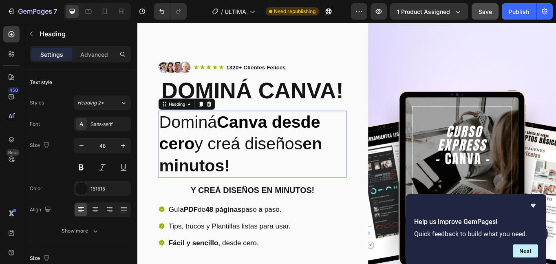
click at [220, 140] on h2 "Dominá Canva desde cero y creá diseños en minutos!" at bounding box center [272, 165] width 220 height 78
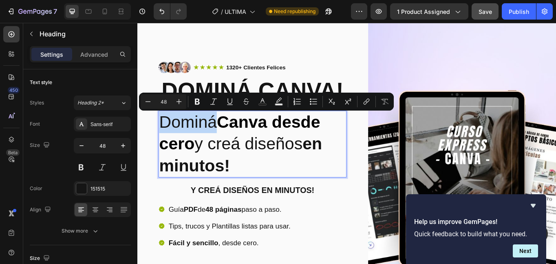
click at [174, 141] on p "Dominá Canva desde cero y creá diseños en minutos!" at bounding box center [272, 164] width 218 height 76
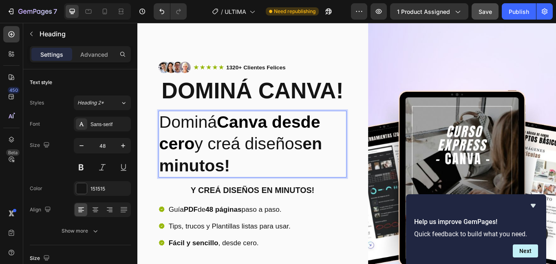
drag, startPoint x: 170, startPoint y: 141, endPoint x: 289, endPoint y: 141, distance: 119.1
click at [289, 141] on p "Dominá Canva desde cero y creá diseños en minutos!" at bounding box center [272, 164] width 218 height 76
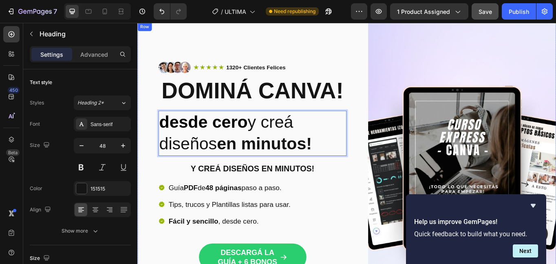
click at [394, 208] on div "Image Icon Icon Icon Icon Icon Icon List 1320+ Clientes Felices Text Block Row …" at bounding box center [381, 209] width 489 height 372
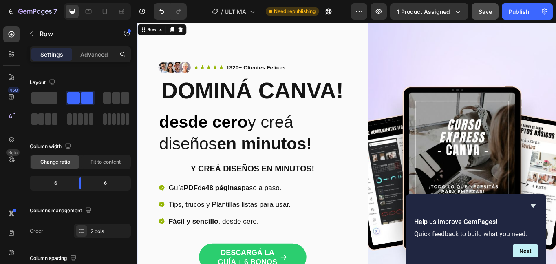
scroll to position [3, 0]
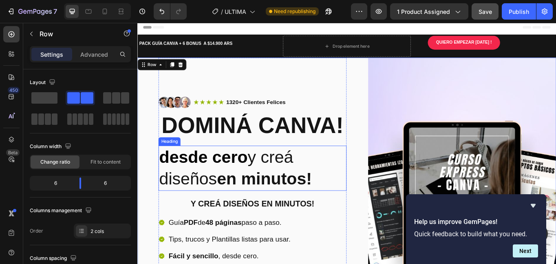
click at [188, 179] on strong "desde cero" at bounding box center [214, 180] width 103 height 22
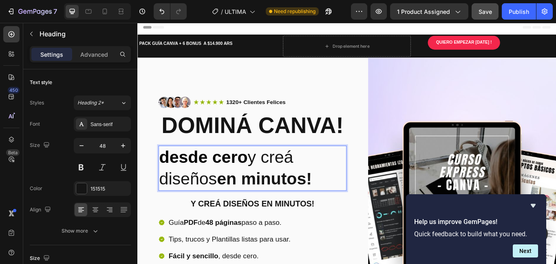
click at [171, 179] on strong "desde cero" at bounding box center [214, 180] width 103 height 22
click at [219, 179] on strong "desde cero" at bounding box center [214, 180] width 103 height 22
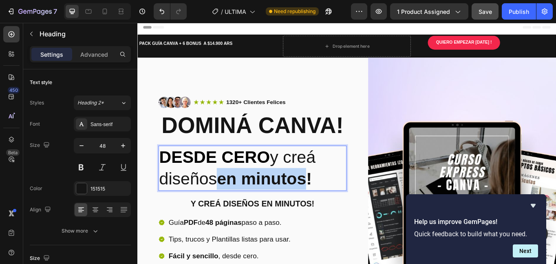
drag, startPoint x: 237, startPoint y: 210, endPoint x: 334, endPoint y: 206, distance: 98.0
click at [334, 206] on strong "en minutos!" at bounding box center [285, 205] width 111 height 22
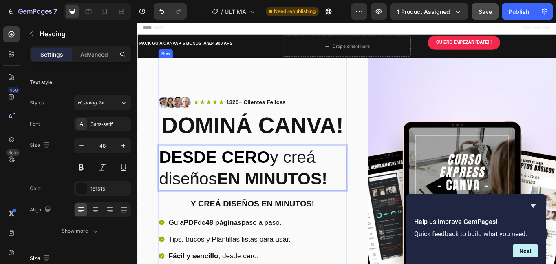
click at [341, 95] on div "Image Icon Icon Icon Icon Icon Icon List 1320+ Clientes Felices Text Block Row …" at bounding box center [272, 250] width 220 height 372
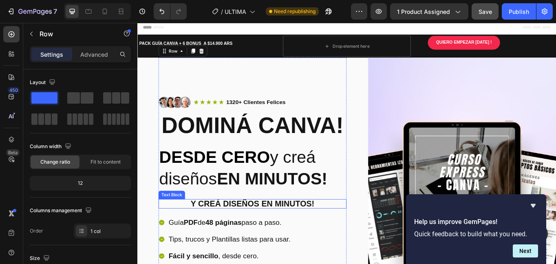
click at [278, 237] on p "y creá diseños en minutos!" at bounding box center [272, 234] width 218 height 9
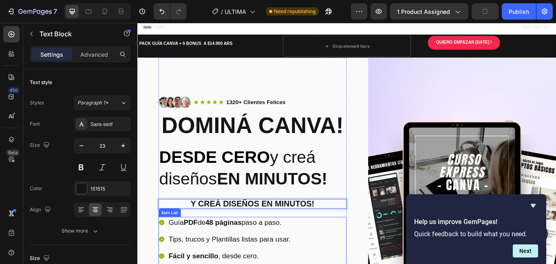
click at [170, 258] on div "Guía PDF de 48 páginas paso a paso." at bounding box center [239, 256] width 155 height 13
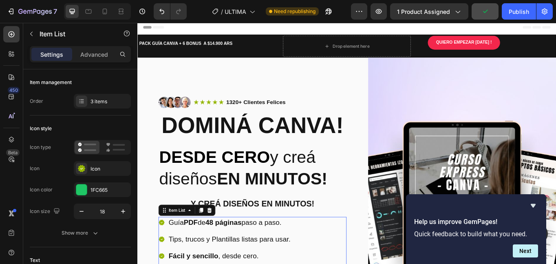
click at [165, 258] on icon at bounding box center [165, 256] width 7 height 7
click at [252, 233] on p "y creá diseños en minutos!" at bounding box center [272, 234] width 218 height 9
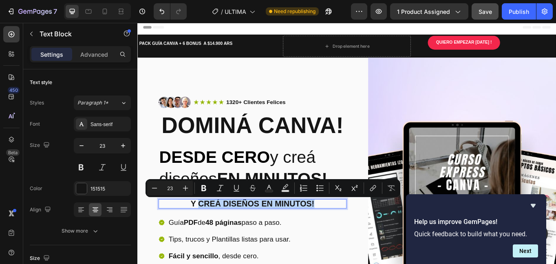
drag, startPoint x: 345, startPoint y: 235, endPoint x: 207, endPoint y: 236, distance: 137.5
click at [207, 236] on p "y creá diseños en minutos!" at bounding box center [272, 234] width 218 height 9
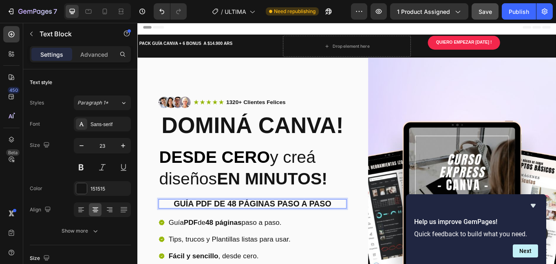
click at [214, 234] on p "guía pdf de 48 páginas paso a paso" at bounding box center [272, 234] width 218 height 9
click at [200, 256] on strong "PDF" at bounding box center [199, 256] width 16 height 9
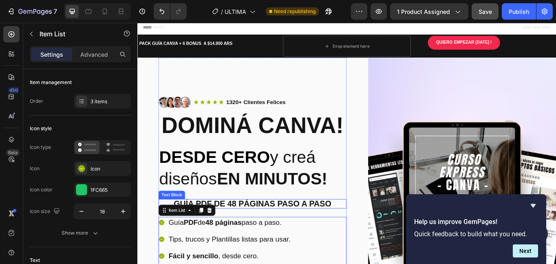
click at [262, 233] on p "guía pdf de 48 páginas paso a paso" at bounding box center [272, 234] width 218 height 9
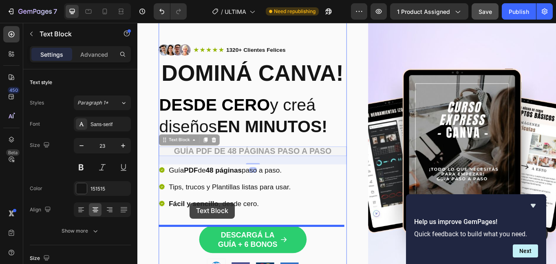
scroll to position [70, 0]
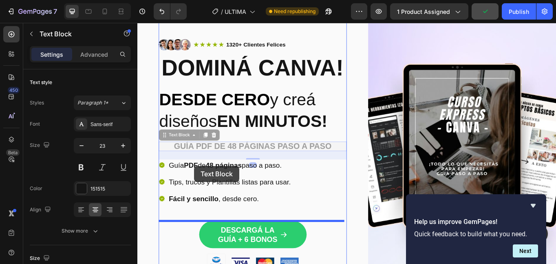
drag, startPoint x: 178, startPoint y: 222, endPoint x: 204, endPoint y: 190, distance: 40.6
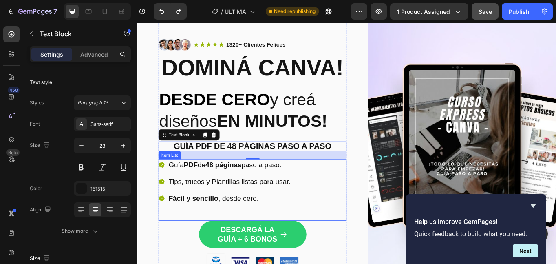
click at [194, 190] on strong "PDF" at bounding box center [199, 188] width 16 height 9
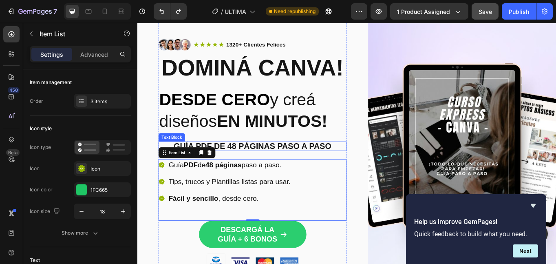
click at [247, 162] on p "guía pdf de 48 páginas paso a paso" at bounding box center [272, 166] width 218 height 9
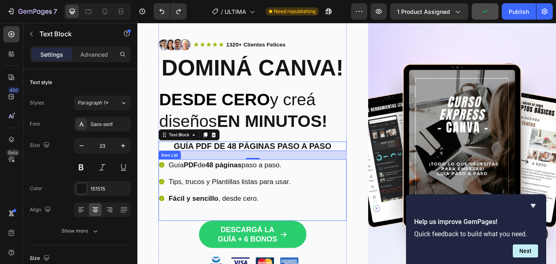
click at [199, 191] on strong "PDF" at bounding box center [199, 188] width 16 height 9
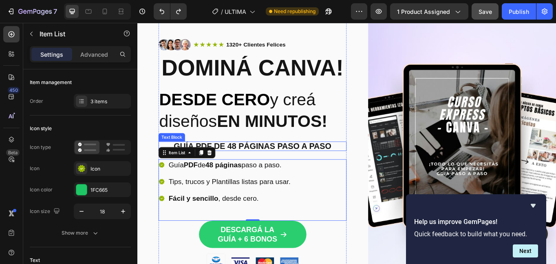
click at [236, 165] on p "guía pdf de 48 páginas paso a paso" at bounding box center [272, 166] width 218 height 9
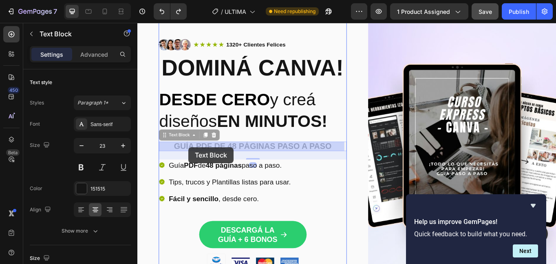
drag, startPoint x: 181, startPoint y: 155, endPoint x: 196, endPoint y: 168, distance: 19.6
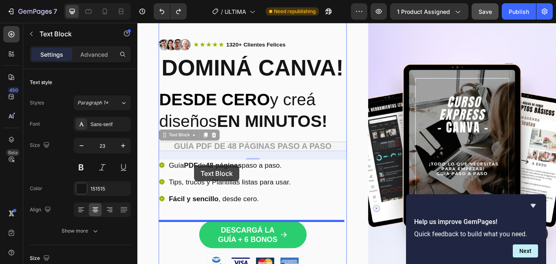
drag, startPoint x: 187, startPoint y: 155, endPoint x: 204, endPoint y: 189, distance: 37.9
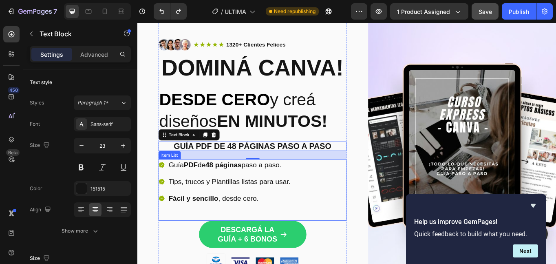
click at [215, 191] on p "Guía PDF de 48 páginas paso a paso." at bounding box center [245, 189] width 142 height 11
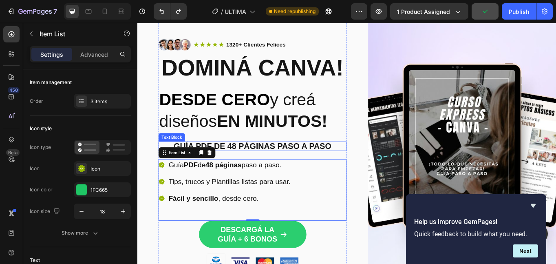
click at [200, 163] on p "guía pdf de 48 páginas paso a paso" at bounding box center [272, 166] width 218 height 9
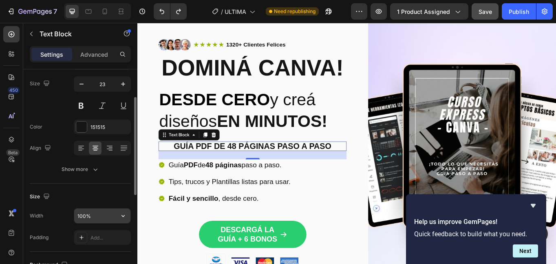
scroll to position [0, 0]
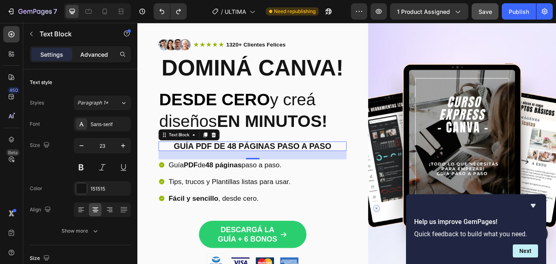
click at [95, 54] on p "Advanced" at bounding box center [94, 54] width 28 height 9
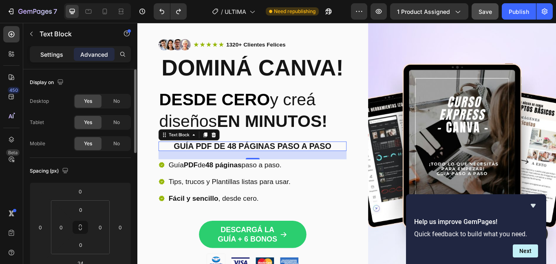
click at [56, 55] on p "Settings" at bounding box center [51, 54] width 23 height 9
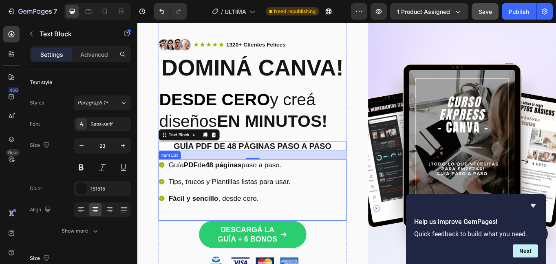
click at [196, 189] on strong "PDF" at bounding box center [199, 188] width 16 height 9
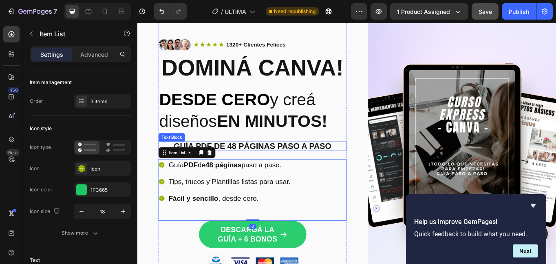
click at [201, 162] on p "guía pdf de 48 páginas paso a paso" at bounding box center [272, 166] width 218 height 9
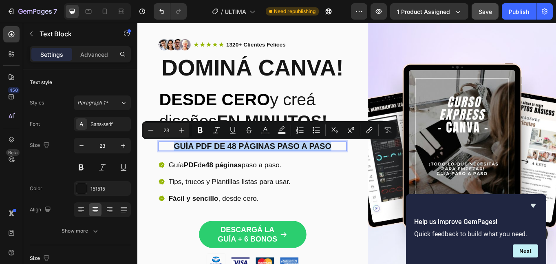
drag, startPoint x: 180, startPoint y: 166, endPoint x: 364, endPoint y: 170, distance: 184.0
click at [364, 170] on p "guía pdf de 48 páginas paso a paso" at bounding box center [272, 166] width 218 height 9
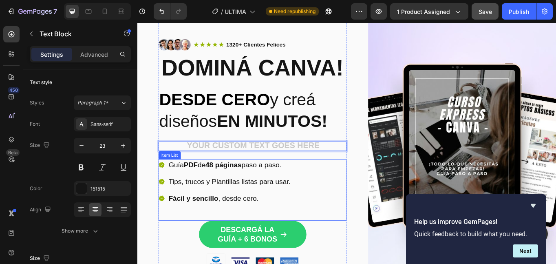
click at [215, 188] on p "Guía PDF de 48 páginas paso a paso." at bounding box center [245, 189] width 142 height 11
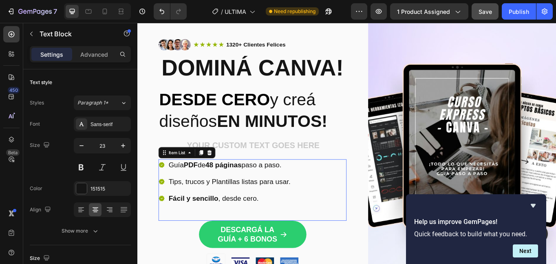
click at [215, 188] on p "Guía PDF de 48 páginas paso a paso." at bounding box center [245, 189] width 142 height 11
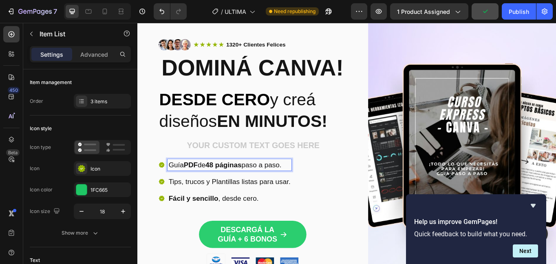
drag, startPoint x: 176, startPoint y: 190, endPoint x: 314, endPoint y: 199, distance: 138.5
click at [314, 199] on div "Guía PDF de 48 páginas paso a paso. Tips, trucos y Plantillas listas para usar.…" at bounding box center [239, 208] width 155 height 52
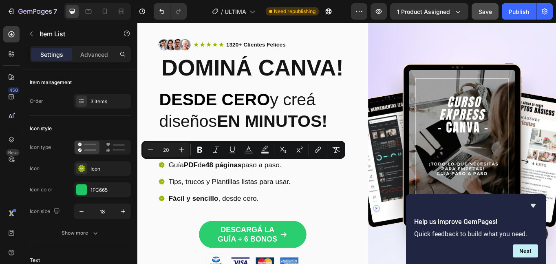
click at [362, 213] on div "Guía PDF de 48 páginas paso a paso. Tips, trucos y Plantillas listas para usar.…" at bounding box center [272, 218] width 220 height 72
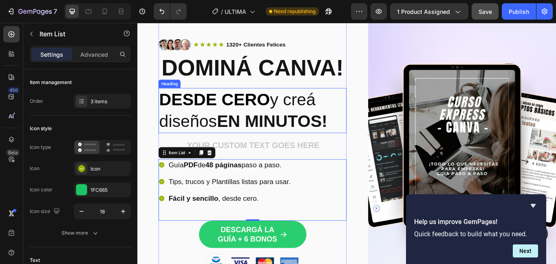
click at [343, 132] on strong "EN MINUTOS!" at bounding box center [294, 138] width 129 height 22
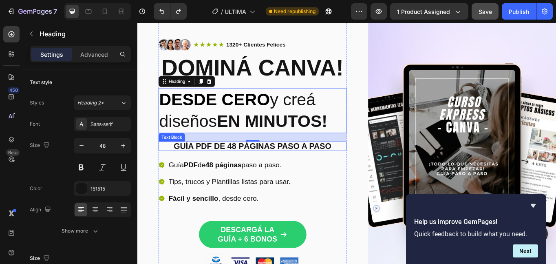
click at [197, 167] on p "guía pdf de 48 páginas paso a paso" at bounding box center [272, 166] width 218 height 9
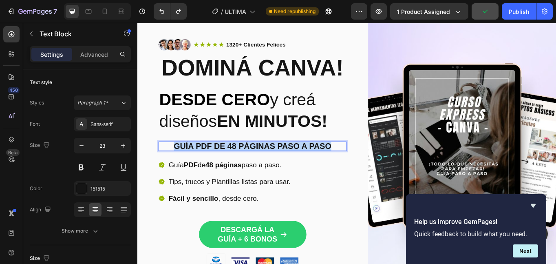
drag, startPoint x: 178, startPoint y: 169, endPoint x: 363, endPoint y: 164, distance: 185.2
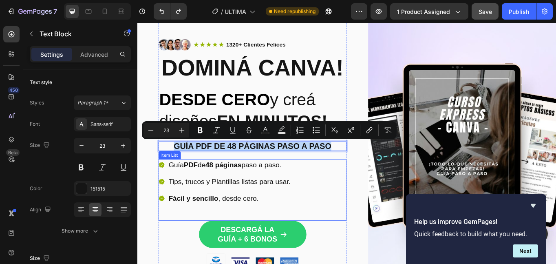
click at [166, 189] on icon at bounding box center [165, 189] width 7 height 7
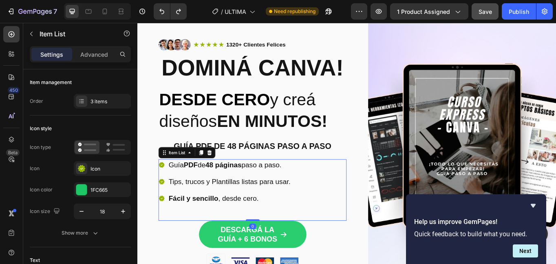
click at [165, 191] on icon at bounding box center [165, 189] width 7 height 7
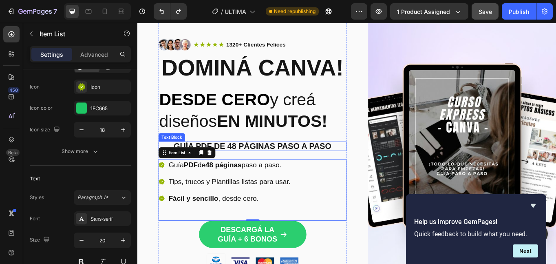
click at [255, 169] on p "guía pdf de 48 páginas paso a paso" at bounding box center [272, 166] width 218 height 9
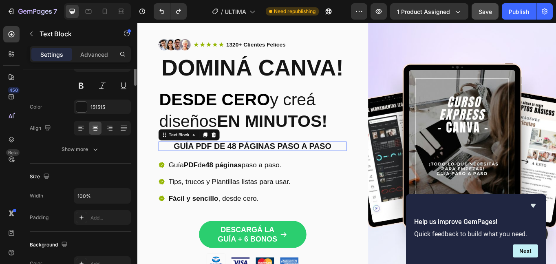
scroll to position [0, 0]
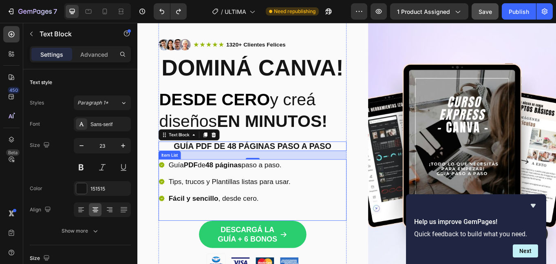
click at [206, 188] on strong "PDF" at bounding box center [199, 188] width 16 height 9
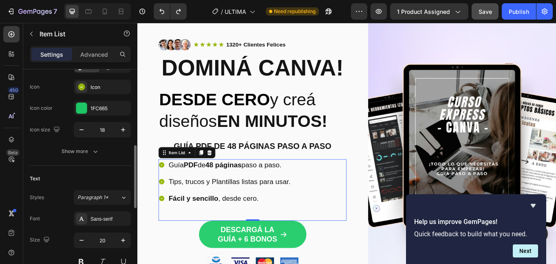
scroll to position [122, 0]
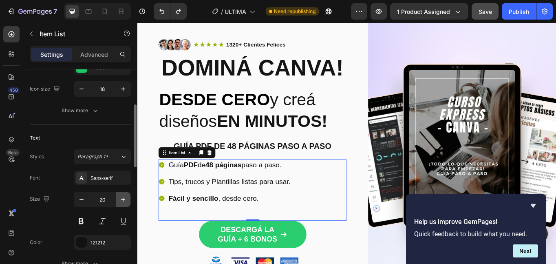
click at [121, 199] on icon "button" at bounding box center [123, 199] width 8 height 8
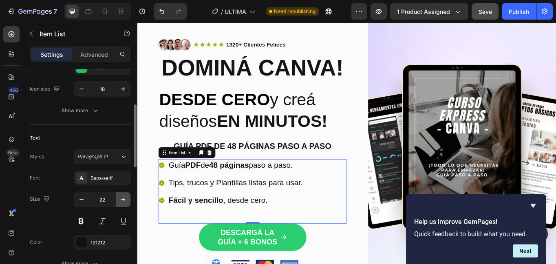
click at [121, 199] on icon "button" at bounding box center [123, 199] width 8 height 8
type input "23"
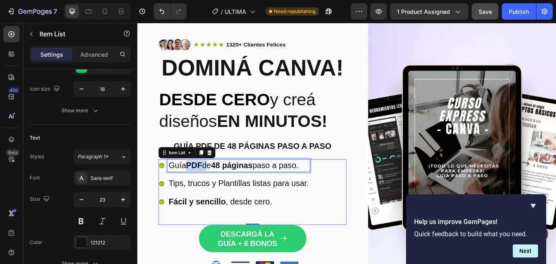
click at [196, 193] on strong "PDF" at bounding box center [203, 189] width 19 height 11
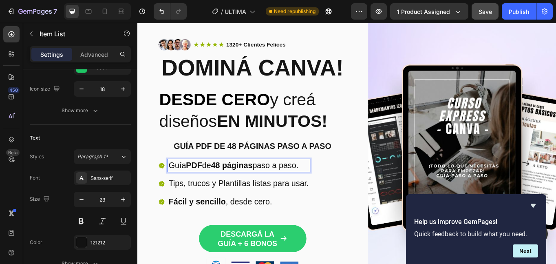
click at [195, 188] on p "Guía PDF de 48 páginas paso a paso." at bounding box center [256, 190] width 164 height 12
click at [221, 191] on p "GUÍA PDF de 48 páginas paso a paso." at bounding box center [256, 190] width 164 height 12
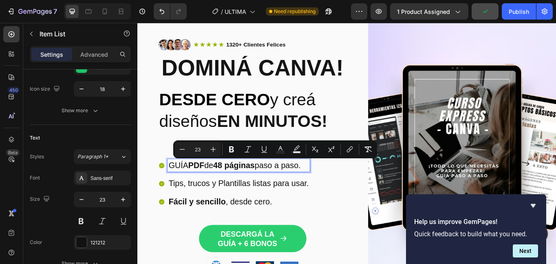
drag, startPoint x: 224, startPoint y: 191, endPoint x: 340, endPoint y: 196, distance: 116.3
click at [340, 196] on div "GUÍA PDF de 48 páginas paso a paso. Tips, trucos y Plantillas listas para usar.…" at bounding box center [272, 220] width 220 height 77
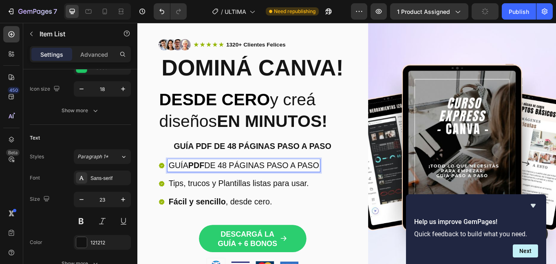
click at [288, 212] on p "Tips, trucos y Plantillas listas para usar." at bounding box center [262, 211] width 176 height 12
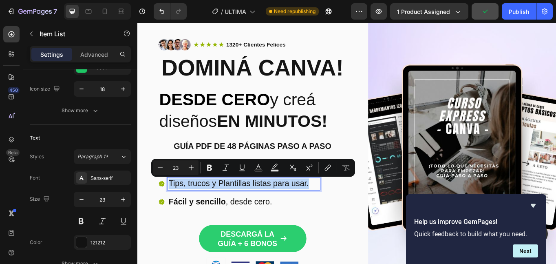
drag, startPoint x: 341, startPoint y: 212, endPoint x: 175, endPoint y: 204, distance: 166.6
click at [175, 204] on div "Tips, trucos y Plantillas listas para usar." at bounding box center [262, 211] width 178 height 15
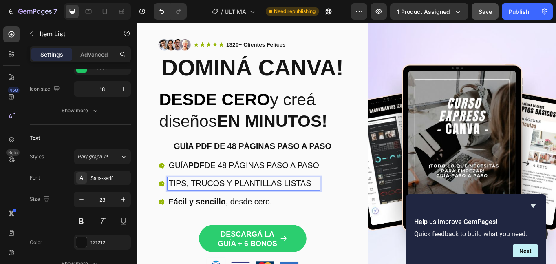
click at [238, 234] on strong "Fácil y sencillo" at bounding box center [207, 231] width 67 height 11
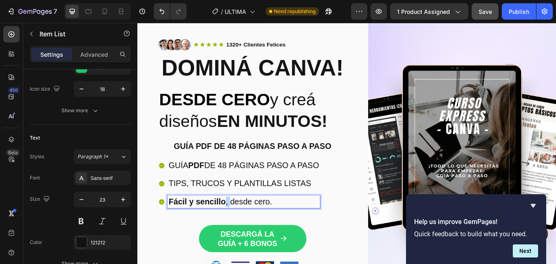
click at [238, 234] on strong "Fácil y sencillo" at bounding box center [207, 231] width 67 height 11
drag, startPoint x: 295, startPoint y: 228, endPoint x: 173, endPoint y: 226, distance: 122.4
click at [173, 226] on div "Fácil y sencillo , desde cero." at bounding box center [262, 232] width 178 height 15
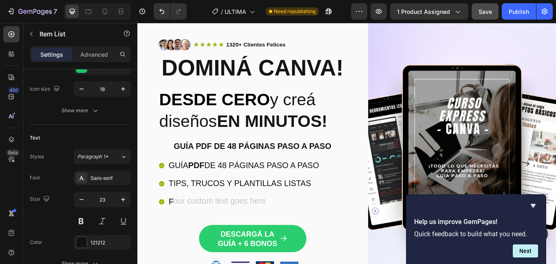
scroll to position [68, 0]
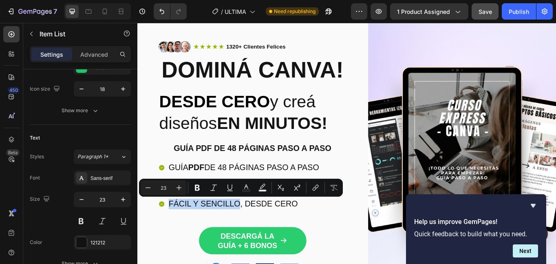
drag, startPoint x: 175, startPoint y: 235, endPoint x: 257, endPoint y: 238, distance: 81.6
click at [257, 238] on p "FÁCIL Y SENCILLO, DESDE CERO" at bounding box center [262, 234] width 176 height 12
click at [197, 190] on icon "Editor contextual toolbar" at bounding box center [197, 188] width 5 height 6
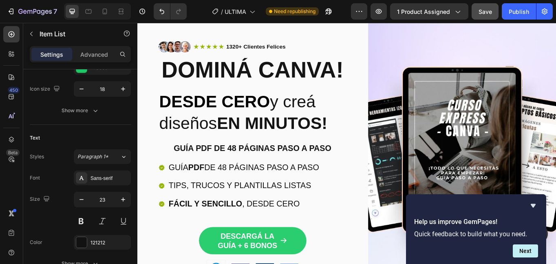
click at [279, 192] on p "GUÍA PDF DE 48 PÁGINAS PASO A PASO" at bounding box center [262, 192] width 176 height 12
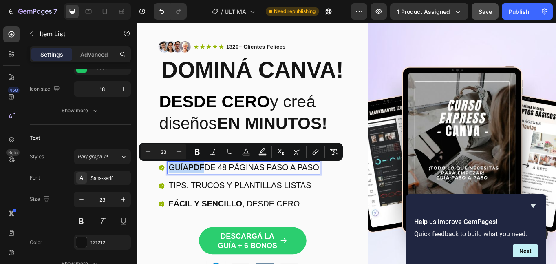
drag, startPoint x: 175, startPoint y: 190, endPoint x: 218, endPoint y: 195, distance: 43.4
click at [218, 195] on p "GUÍA PDF DE 48 PÁGINAS PASO A PASO" at bounding box center [262, 192] width 176 height 12
click at [197, 152] on icon "Editor contextual toolbar" at bounding box center [197, 152] width 5 height 6
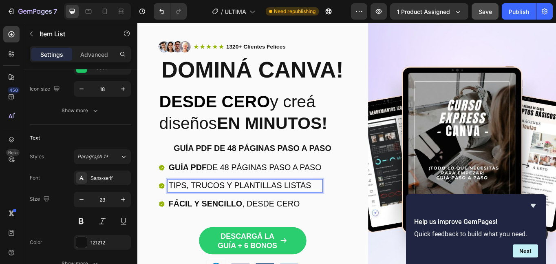
click at [208, 216] on p "TIPS, TRUCOS Y PLANTILLAS LISTAS" at bounding box center [263, 213] width 179 height 12
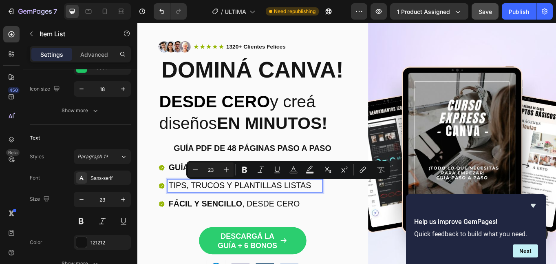
drag, startPoint x: 252, startPoint y: 215, endPoint x: 348, endPoint y: 214, distance: 96.7
click at [348, 214] on p "TIPS, TRUCOS Y PLANTILLAS LISTAS" at bounding box center [263, 213] width 179 height 12
click at [244, 172] on icon "Editor contextual toolbar" at bounding box center [244, 170] width 5 height 6
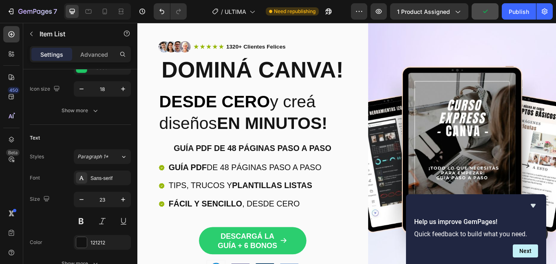
click at [297, 215] on strong "PLANTILLAS LISTAS" at bounding box center [295, 213] width 94 height 11
click at [298, 166] on p "guía pdf de 48 páginas paso a paso" at bounding box center [272, 169] width 218 height 9
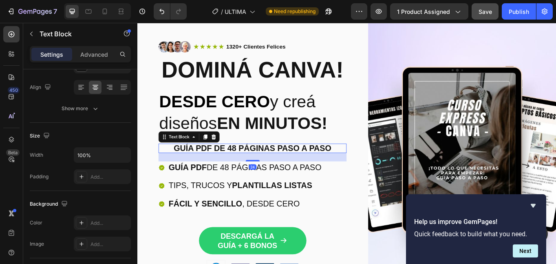
scroll to position [0, 0]
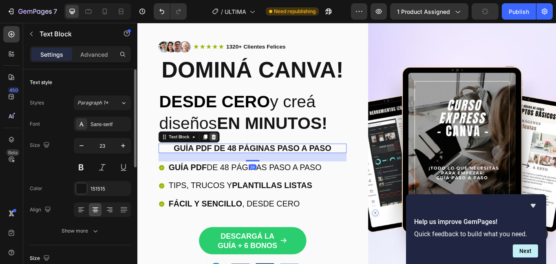
click at [228, 152] on div at bounding box center [226, 156] width 10 height 10
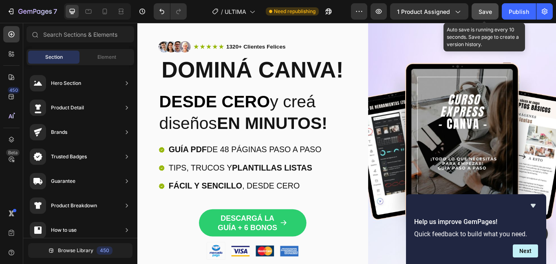
click at [489, 9] on span "Save" at bounding box center [485, 11] width 13 height 7
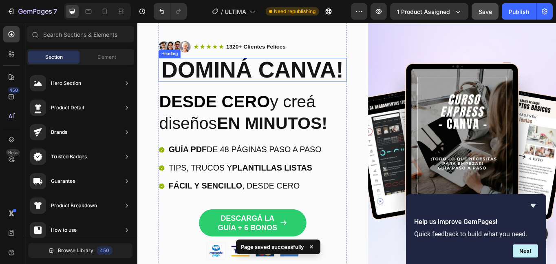
click at [241, 84] on p "dominá canva!" at bounding box center [272, 78] width 218 height 26
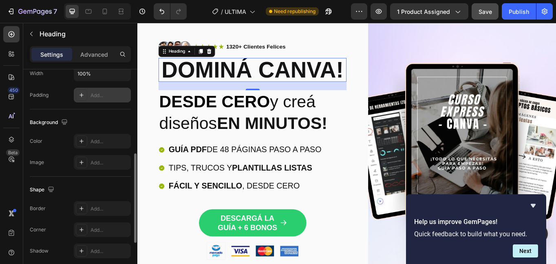
scroll to position [312, 0]
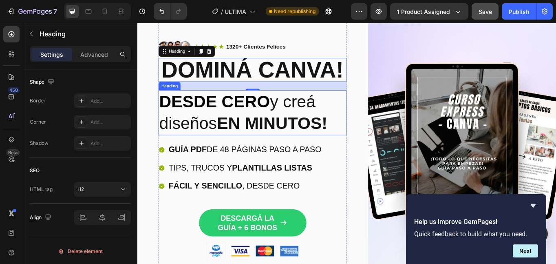
click at [200, 110] on strong "DESDE CERO" at bounding box center [227, 115] width 129 height 22
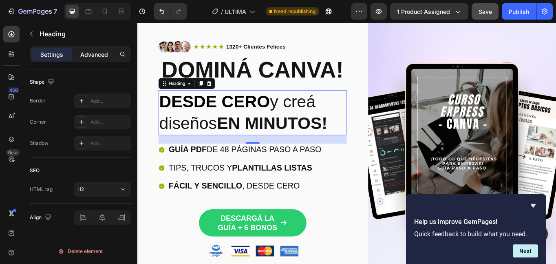
click at [93, 56] on p "Advanced" at bounding box center [94, 54] width 28 height 9
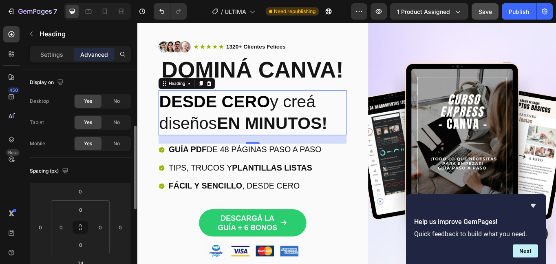
scroll to position [41, 0]
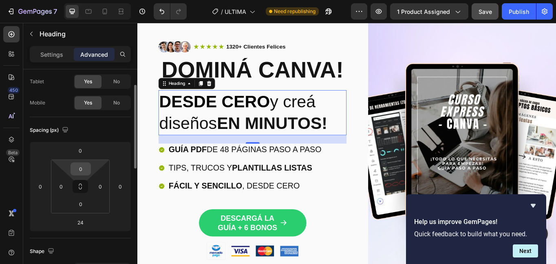
click at [83, 169] on input "0" at bounding box center [81, 169] width 16 height 12
type input "-"
click at [82, 153] on input "0" at bounding box center [80, 150] width 16 height 12
type input "0"
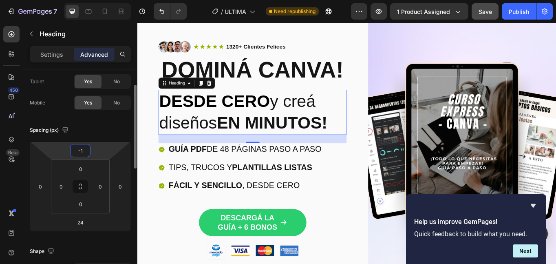
type input "-10"
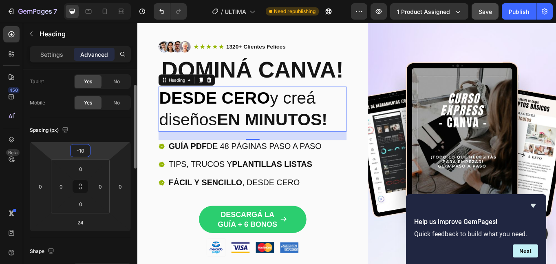
click at [82, 153] on input "-10" at bounding box center [80, 150] width 16 height 12
drag, startPoint x: 84, startPoint y: 152, endPoint x: 54, endPoint y: 150, distance: 30.3
click at [54, 150] on div "-10 0 24 0" at bounding box center [80, 187] width 101 height 90
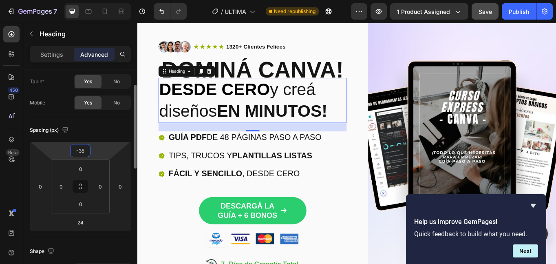
type input "-3"
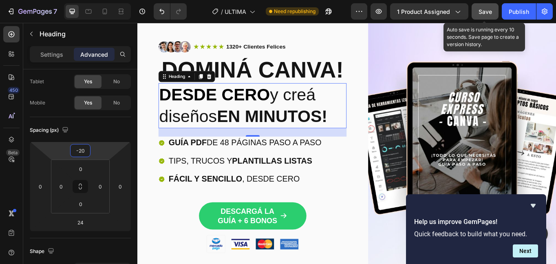
type input "-20"
click at [482, 13] on span "Save" at bounding box center [485, 11] width 13 height 7
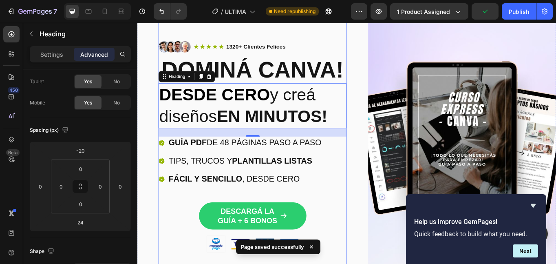
click at [378, 36] on div "Image Icon Icon Icon Icon Icon Icon List 1320+ Clientes Felices Text Block Row …" at bounding box center [272, 173] width 220 height 348
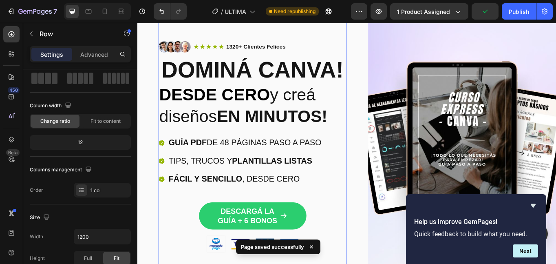
scroll to position [0, 0]
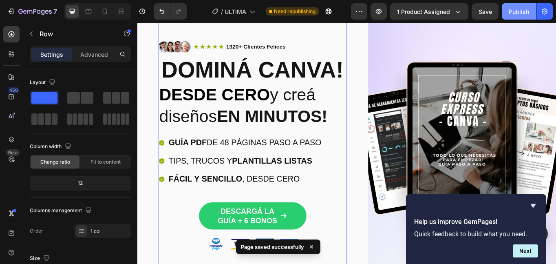
click at [512, 13] on div "Publish" at bounding box center [519, 11] width 20 height 9
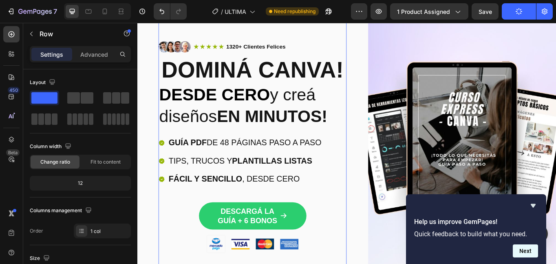
click at [522, 252] on button "Next" at bounding box center [525, 250] width 25 height 13
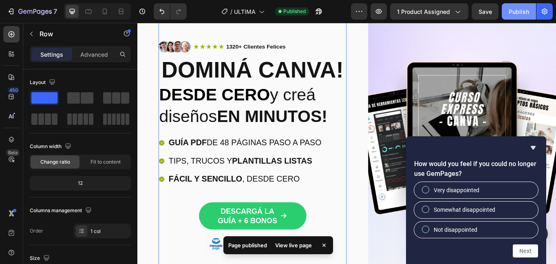
click at [513, 10] on div "Publish" at bounding box center [519, 11] width 20 height 9
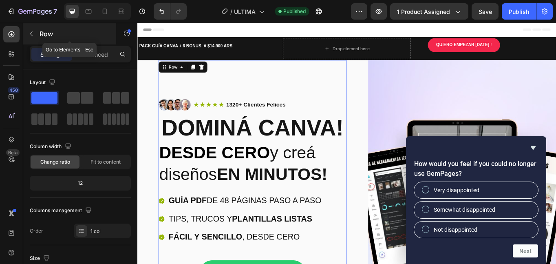
click at [44, 34] on p "Row" at bounding box center [74, 34] width 69 height 10
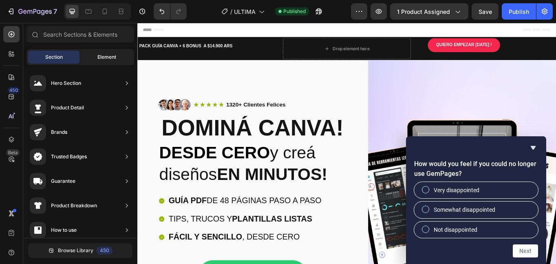
click at [103, 58] on span "Element" at bounding box center [106, 56] width 19 height 7
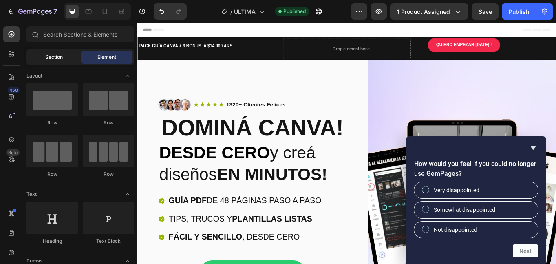
click at [58, 57] on span "Section" at bounding box center [54, 56] width 18 height 7
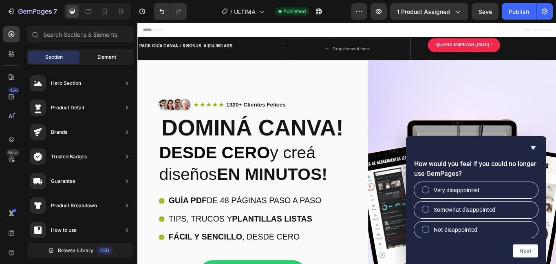
click at [110, 56] on span "Element" at bounding box center [106, 56] width 19 height 7
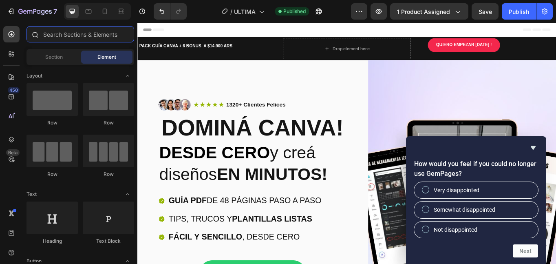
click at [72, 36] on input "text" at bounding box center [81, 34] width 108 height 16
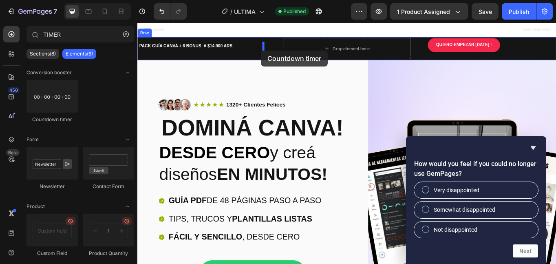
drag, startPoint x: 237, startPoint y: 129, endPoint x: 282, endPoint y: 55, distance: 86.9
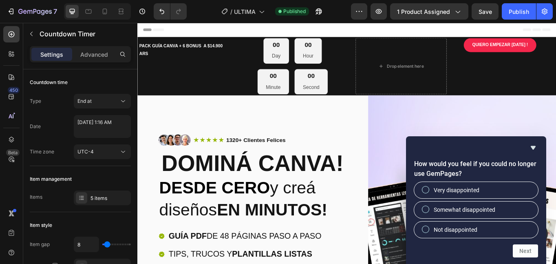
click at [162, 31] on span "Header" at bounding box center [162, 31] width 18 height 8
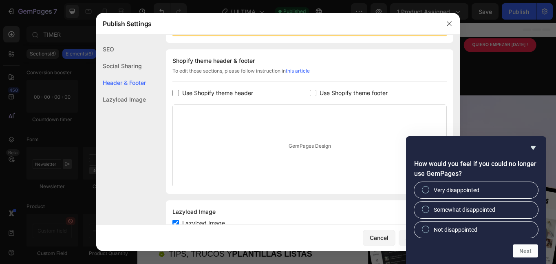
scroll to position [119, 0]
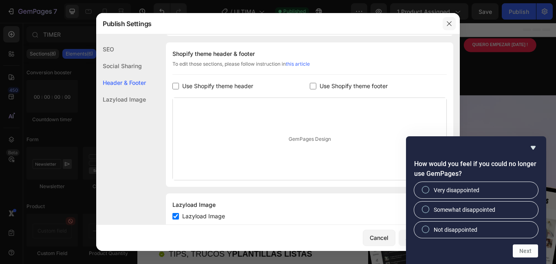
click at [452, 18] on button "button" at bounding box center [449, 23] width 13 height 13
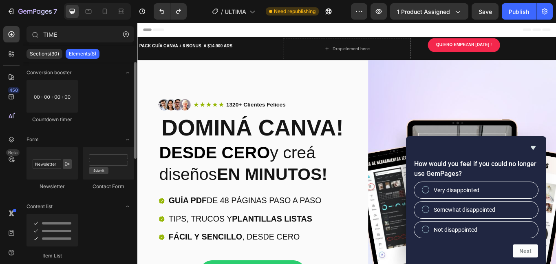
type input "[PERSON_NAME]"
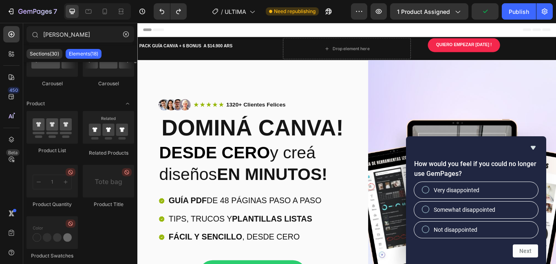
scroll to position [0, 0]
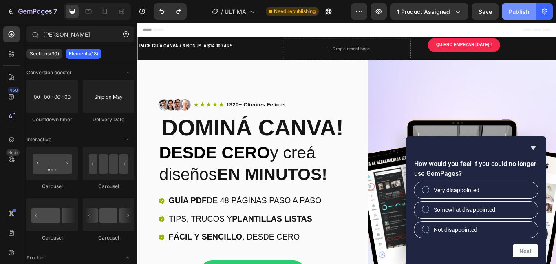
click at [516, 9] on div "Publish" at bounding box center [519, 11] width 20 height 9
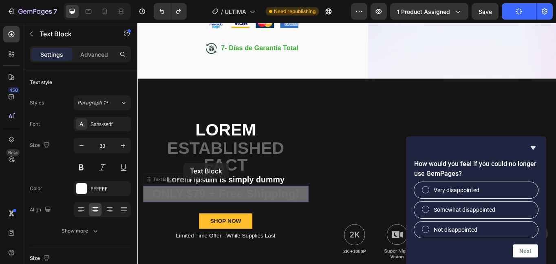
scroll to position [163, 0]
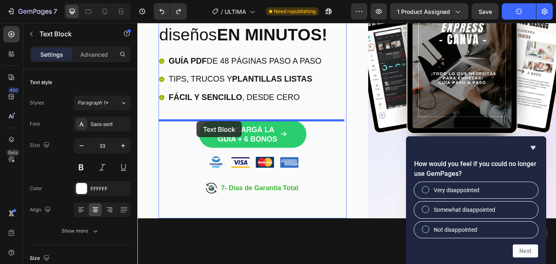
drag, startPoint x: 155, startPoint y: 208, endPoint x: 206, endPoint y: 138, distance: 86.7
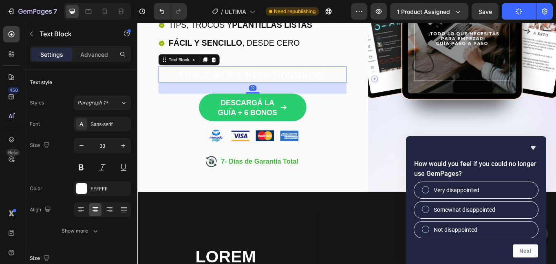
scroll to position [326, 0]
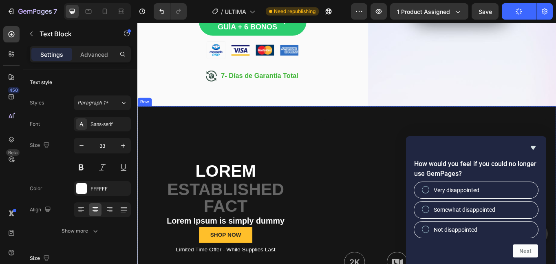
click at [148, 113] on div "Row" at bounding box center [145, 115] width 13 height 7
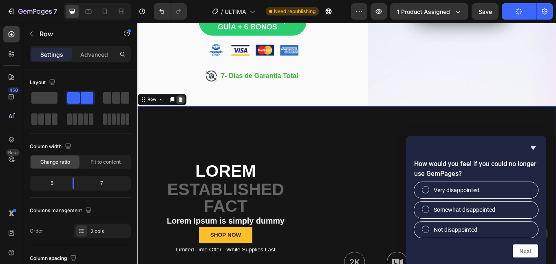
click at [188, 114] on icon at bounding box center [187, 112] width 7 height 7
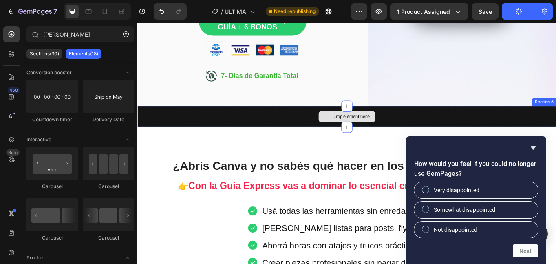
click at [191, 133] on div "Drop element here" at bounding box center [381, 132] width 489 height 24
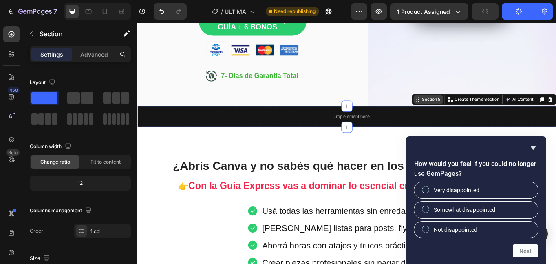
click at [468, 117] on div "Section 5" at bounding box center [477, 113] width 35 height 10
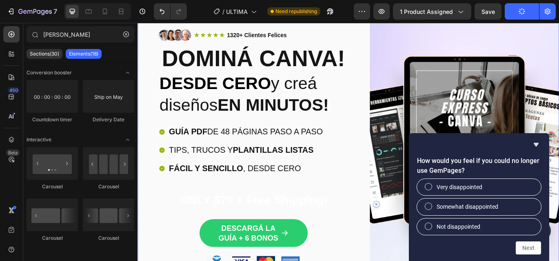
scroll to position [122, 0]
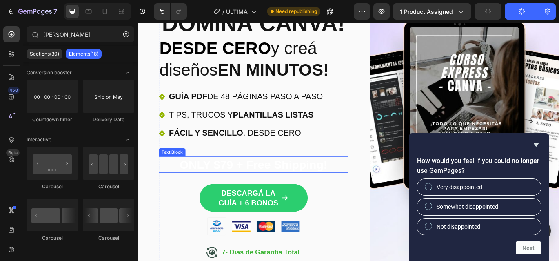
click at [253, 192] on p "ONLY $79 + Free Shipping!" at bounding box center [272, 188] width 218 height 18
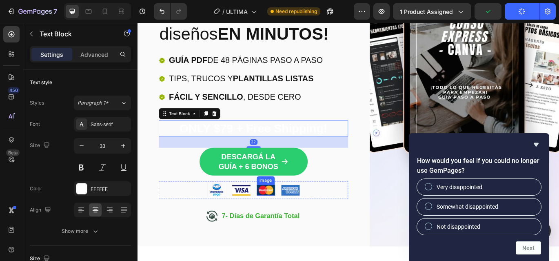
scroll to position [204, 0]
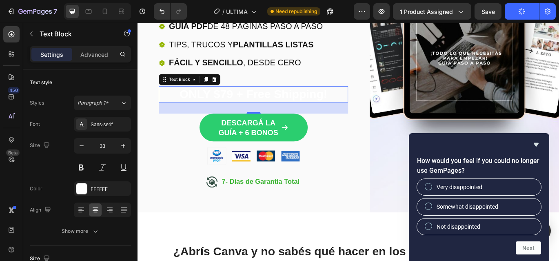
click at [226, 86] on icon at bounding box center [226, 88] width 5 height 6
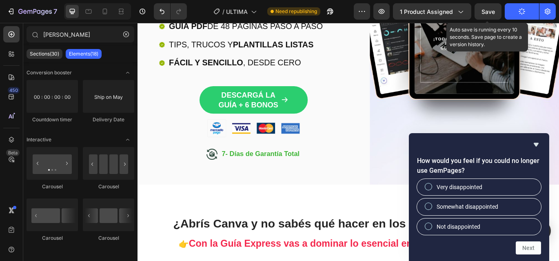
click at [488, 13] on span "Save" at bounding box center [487, 11] width 13 height 7
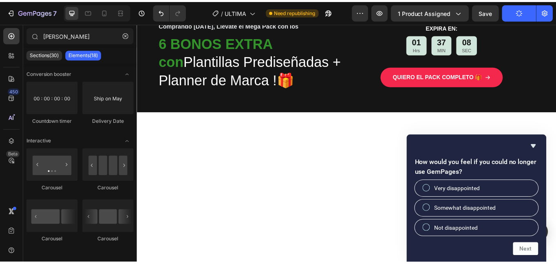
scroll to position [1428, 0]
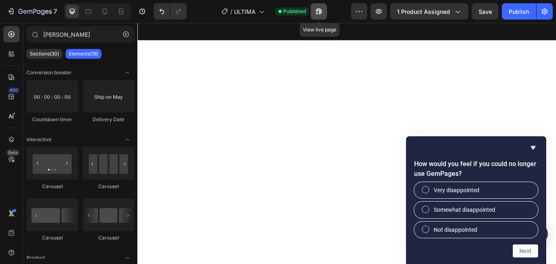
click at [321, 13] on icon "button" at bounding box center [319, 11] width 8 height 8
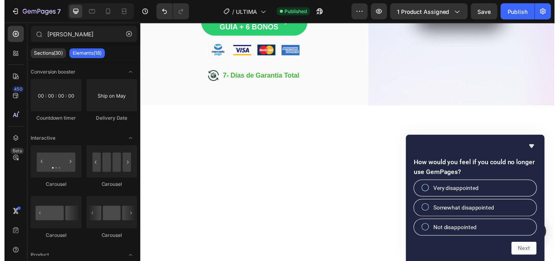
scroll to position [0, 0]
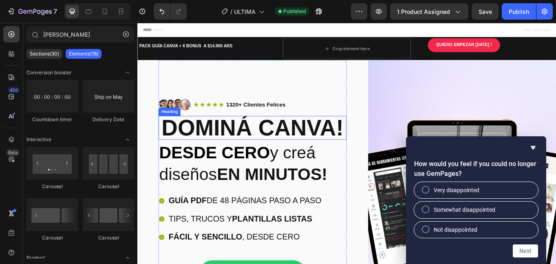
click at [184, 152] on h2 "dominá canva!" at bounding box center [272, 146] width 220 height 28
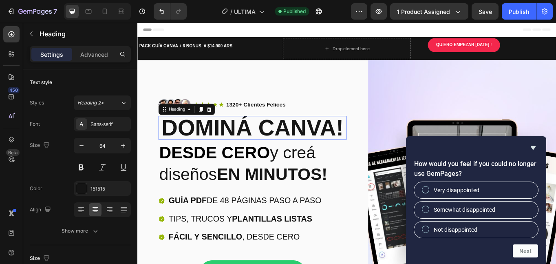
click at [184, 152] on h2 "dominá canva!" at bounding box center [272, 146] width 220 height 28
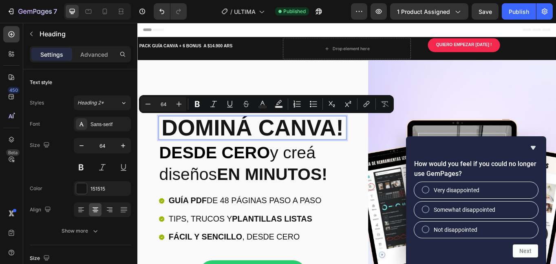
click at [168, 146] on p "dominá canva!" at bounding box center [272, 146] width 218 height 26
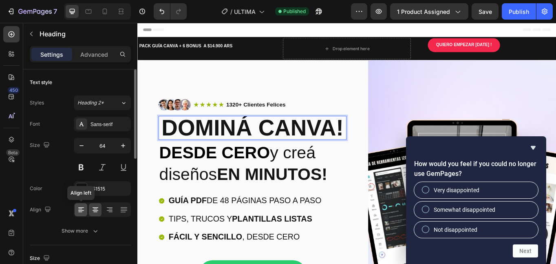
click at [83, 210] on icon at bounding box center [81, 210] width 6 height 1
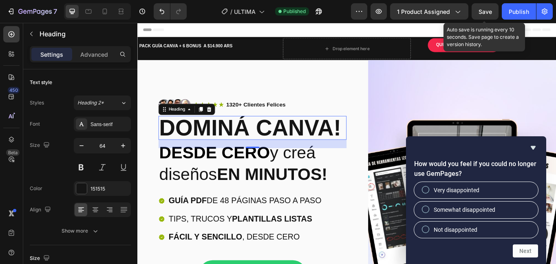
click at [483, 13] on span "Save" at bounding box center [485, 11] width 13 height 7
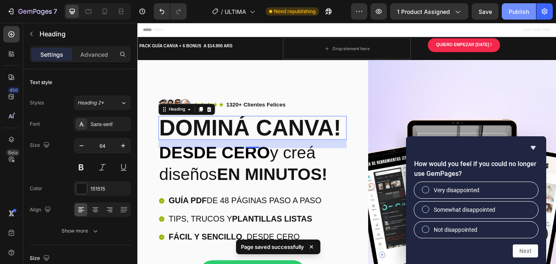
click at [520, 10] on div "Publish" at bounding box center [519, 11] width 20 height 9
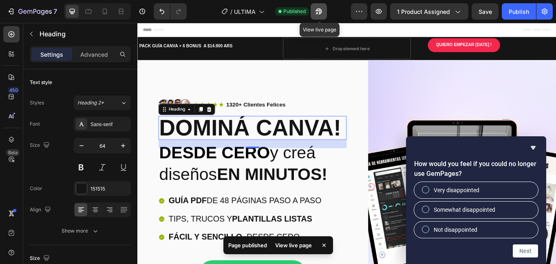
click at [320, 13] on icon "button" at bounding box center [319, 11] width 8 height 8
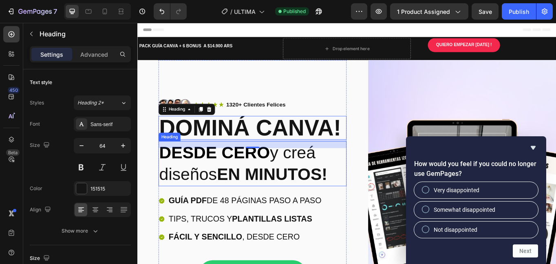
click at [228, 176] on strong "DESDE CERO" at bounding box center [227, 175] width 129 height 22
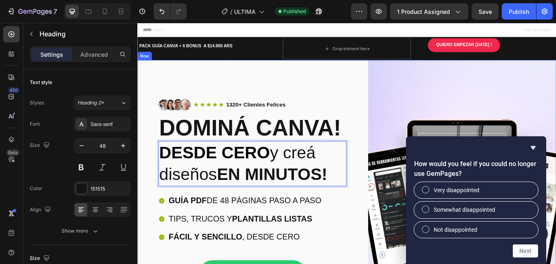
click at [383, 113] on div "Image Icon Icon Icon Icon Icon Icon List 1320+ Clientes Felices Text Block Row …" at bounding box center [381, 240] width 489 height 348
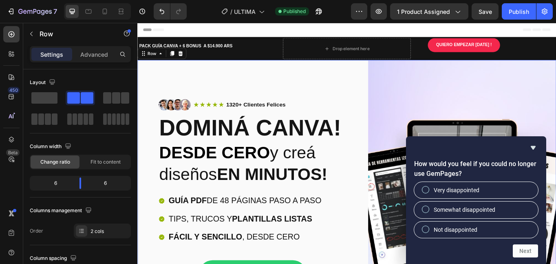
click at [360, 33] on div "Header" at bounding box center [382, 31] width 476 height 16
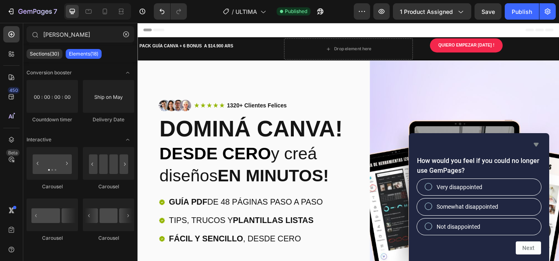
click at [537, 145] on icon "Hide survey" at bounding box center [535, 145] width 5 height 4
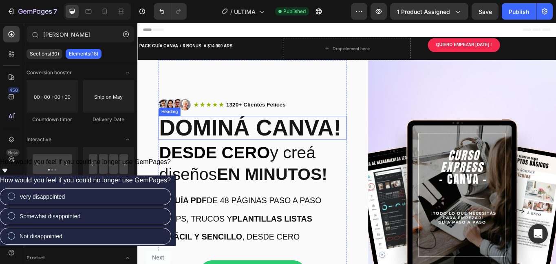
click at [302, 153] on p "dominá canva!" at bounding box center [272, 146] width 218 height 26
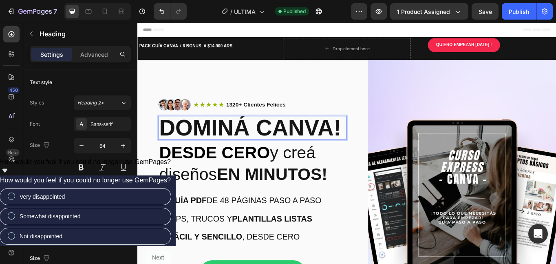
click at [283, 151] on p "dominá canva!" at bounding box center [272, 146] width 218 height 26
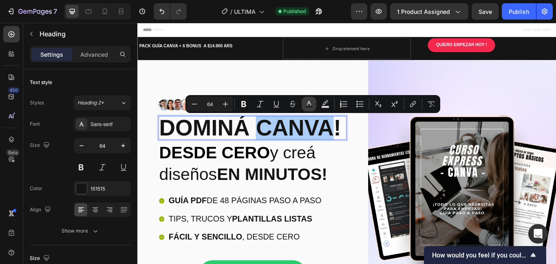
click at [313, 107] on button "Text Color" at bounding box center [309, 104] width 15 height 15
type input "151515"
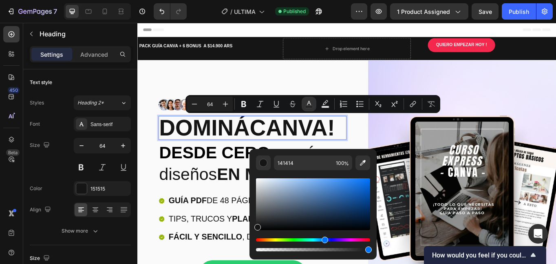
click at [324, 239] on div "Hue" at bounding box center [313, 239] width 114 height 3
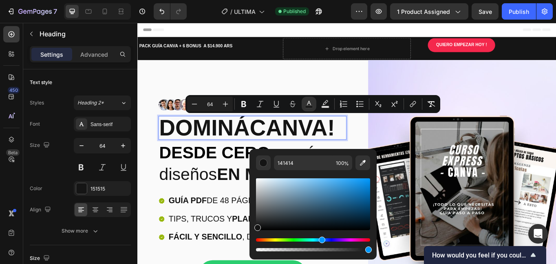
click at [321, 239] on div "Hue" at bounding box center [313, 239] width 114 height 3
click at [323, 239] on div "Hue" at bounding box center [313, 239] width 114 height 3
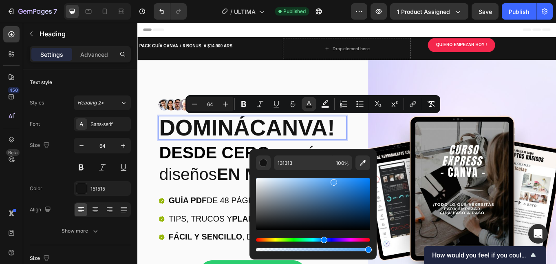
drag, startPoint x: 288, startPoint y: 202, endPoint x: 333, endPoint y: 181, distance: 50.4
click at [333, 181] on div "Editor contextual toolbar" at bounding box center [313, 204] width 114 height 52
click at [331, 210] on div "Editor contextual toolbar" at bounding box center [313, 204] width 114 height 52
drag, startPoint x: 325, startPoint y: 199, endPoint x: 298, endPoint y: 186, distance: 30.1
click at [298, 186] on div "Editor contextual toolbar" at bounding box center [313, 204] width 114 height 52
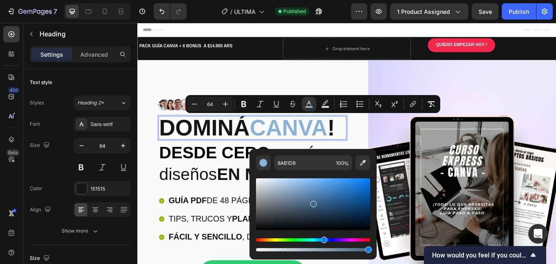
drag, startPoint x: 307, startPoint y: 205, endPoint x: 313, endPoint y: 202, distance: 7.1
click at [313, 202] on div "Editor contextual toolbar" at bounding box center [313, 204] width 114 height 52
click at [359, 241] on div "Editor contextual toolbar" at bounding box center [313, 244] width 114 height 13
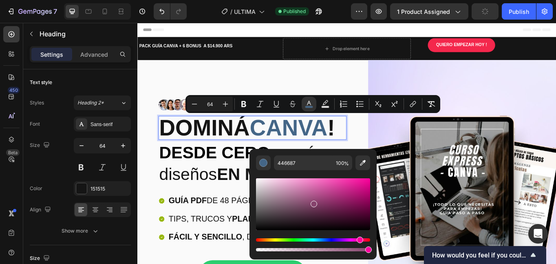
click at [359, 239] on div "Hue" at bounding box center [313, 239] width 114 height 3
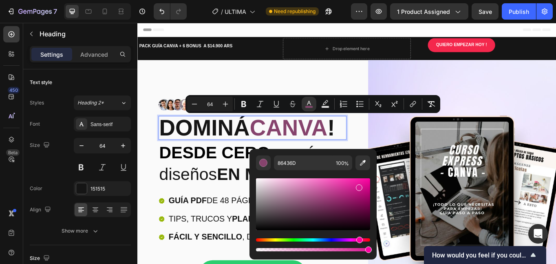
drag, startPoint x: 339, startPoint y: 197, endPoint x: 359, endPoint y: 185, distance: 23.9
click at [359, 185] on div "Editor contextual toolbar" at bounding box center [313, 204] width 114 height 52
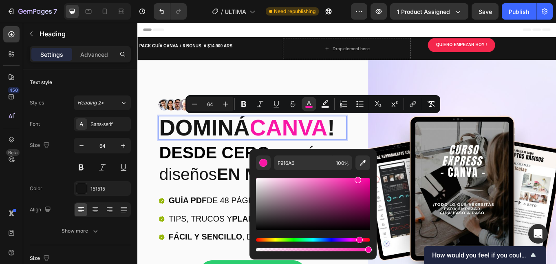
drag, startPoint x: 360, startPoint y: 192, endPoint x: 357, endPoint y: 173, distance: 19.7
click at [357, 173] on div "Editor contextual toolbar" at bounding box center [313, 211] width 114 height 83
click at [363, 200] on div "Editor contextual toolbar" at bounding box center [313, 204] width 114 height 52
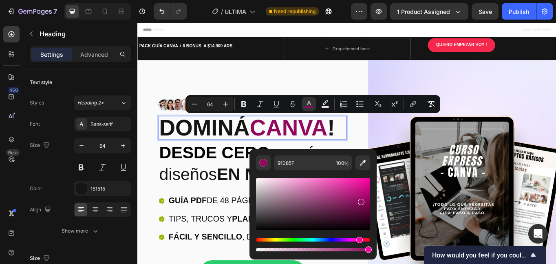
drag, startPoint x: 361, startPoint y: 200, endPoint x: 359, endPoint y: 195, distance: 5.2
click at [359, 195] on div "Editor contextual toolbar" at bounding box center [313, 204] width 114 height 52
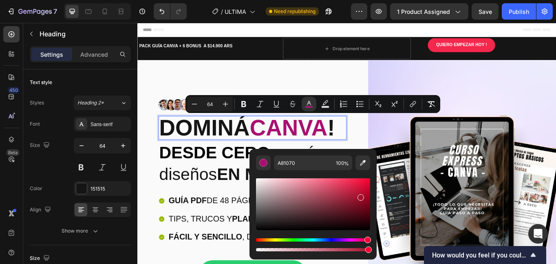
drag, startPoint x: 363, startPoint y: 240, endPoint x: 367, endPoint y: 240, distance: 4.5
click at [367, 240] on div "Hue" at bounding box center [368, 240] width 7 height 7
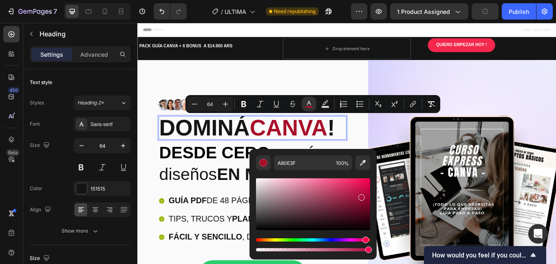
click at [365, 241] on div "Hue" at bounding box center [366, 240] width 7 height 7
drag, startPoint x: 361, startPoint y: 199, endPoint x: 346, endPoint y: 185, distance: 20.2
click at [346, 186] on div "Editor contextual toolbar" at bounding box center [348, 189] width 7 height 7
drag, startPoint x: 346, startPoint y: 185, endPoint x: 336, endPoint y: 185, distance: 10.2
click at [336, 185] on div "Editor contextual toolbar" at bounding box center [337, 187] width 7 height 7
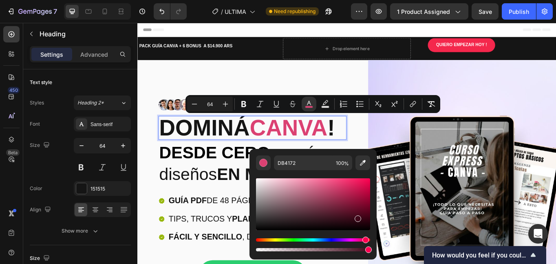
drag, startPoint x: 336, startPoint y: 185, endPoint x: 357, endPoint y: 217, distance: 37.7
click at [357, 217] on div "Editor contextual toolbar" at bounding box center [358, 218] width 7 height 7
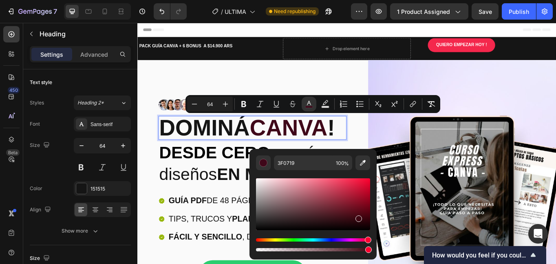
click at [367, 239] on div "Hue" at bounding box center [368, 240] width 7 height 7
drag, startPoint x: 359, startPoint y: 218, endPoint x: 361, endPoint y: 184, distance: 34.7
click at [361, 184] on div "Editor contextual toolbar" at bounding box center [362, 187] width 7 height 7
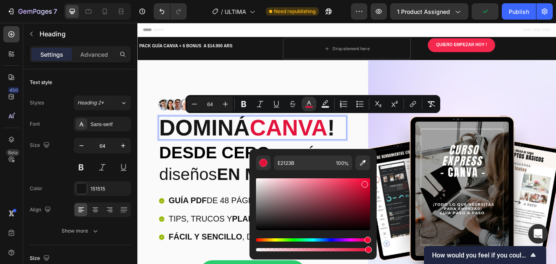
click at [365, 183] on div "Editor contextual toolbar" at bounding box center [365, 184] width 7 height 7
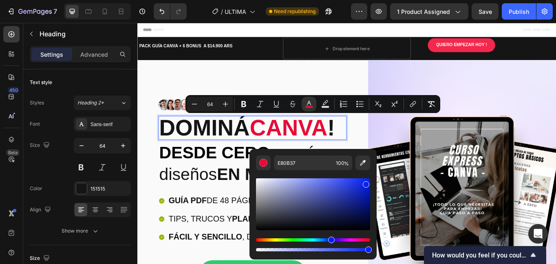
click at [330, 239] on div "Hue" at bounding box center [313, 239] width 114 height 3
type input "0A24E8"
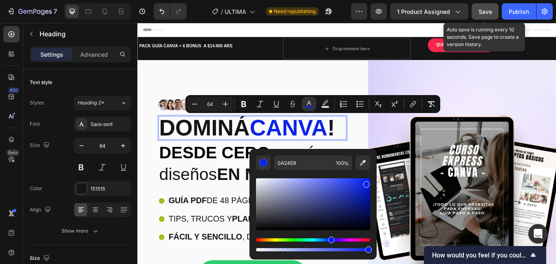
click at [485, 13] on span "Save" at bounding box center [485, 11] width 13 height 7
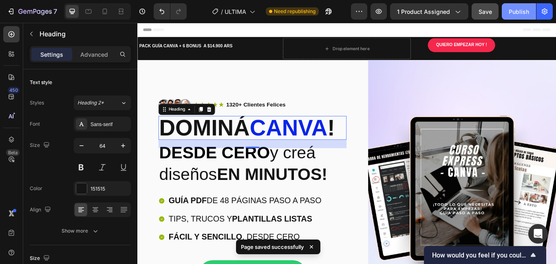
click at [516, 11] on div "Publish" at bounding box center [519, 11] width 20 height 9
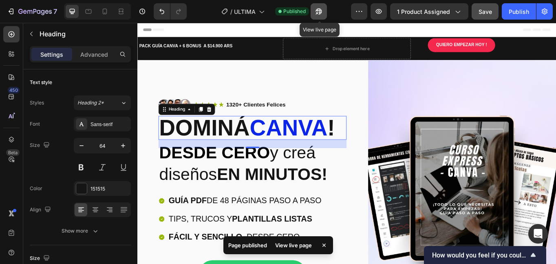
click at [318, 13] on icon "button" at bounding box center [317, 13] width 2 height 2
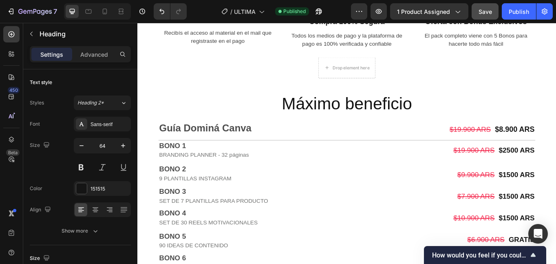
scroll to position [1591, 0]
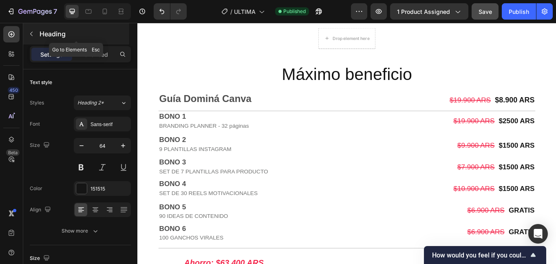
click at [31, 32] on icon "button" at bounding box center [31, 34] width 7 height 7
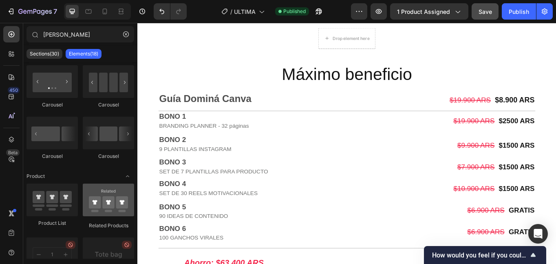
scroll to position [0, 0]
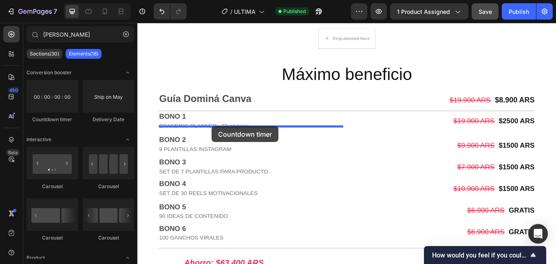
drag, startPoint x: 183, startPoint y: 127, endPoint x: 224, endPoint y: 144, distance: 44.7
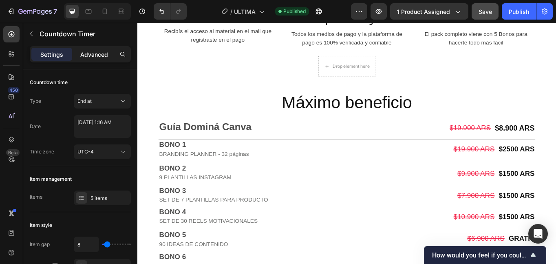
click at [89, 57] on p "Advanced" at bounding box center [94, 54] width 28 height 9
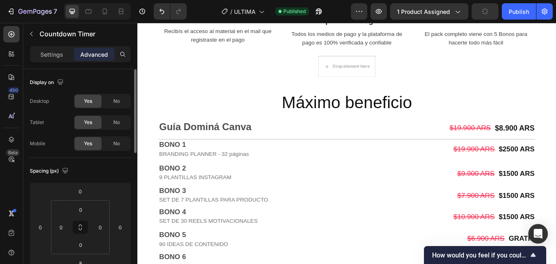
click at [87, 53] on p "Advanced" at bounding box center [94, 54] width 28 height 9
click at [54, 55] on p "Settings" at bounding box center [51, 54] width 23 height 9
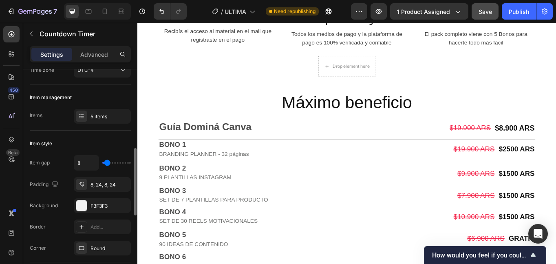
scroll to position [122, 0]
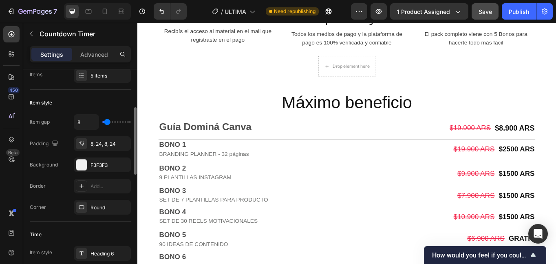
type input "11"
type input "40"
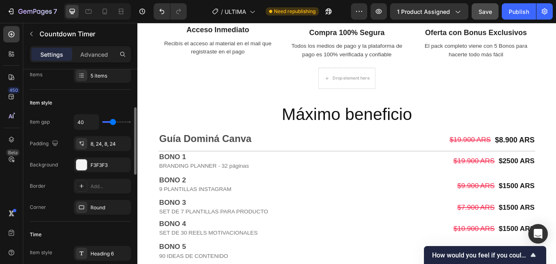
type input "42"
type input "16"
type input "0"
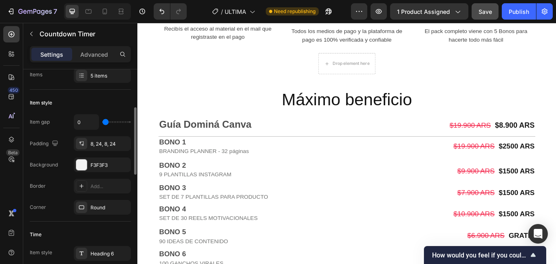
drag, startPoint x: 107, startPoint y: 122, endPoint x: 92, endPoint y: 122, distance: 15.1
type input "0"
click at [102, 122] on input "range" at bounding box center [116, 122] width 29 height 2
click at [96, 139] on div "8, 24, 8, 24" at bounding box center [102, 143] width 57 height 15
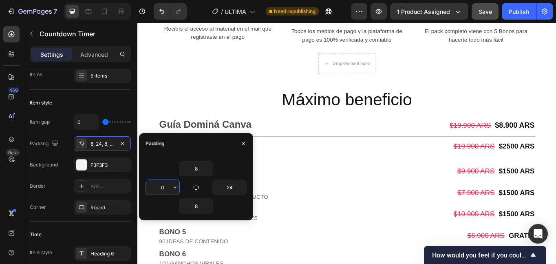
drag, startPoint x: 159, startPoint y: 186, endPoint x: 154, endPoint y: 186, distance: 4.6
click at [154, 186] on input "0" at bounding box center [162, 187] width 33 height 15
type input "5"
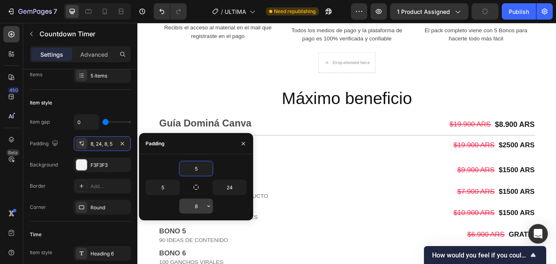
type input "5"
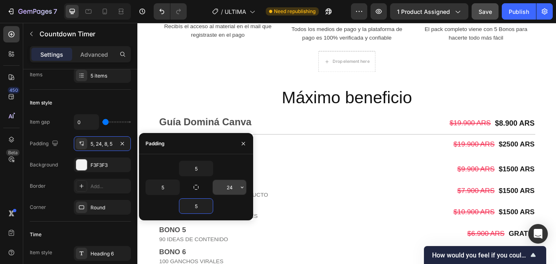
type input "5"
click at [108, 221] on div "Time Item style Heading 6" at bounding box center [80, 244] width 101 height 46
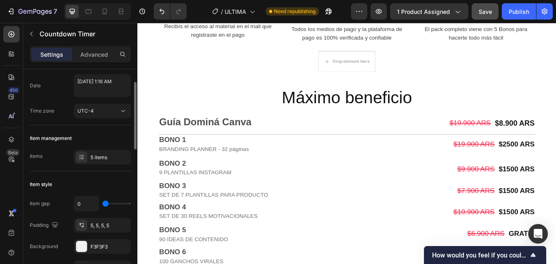
scroll to position [0, 0]
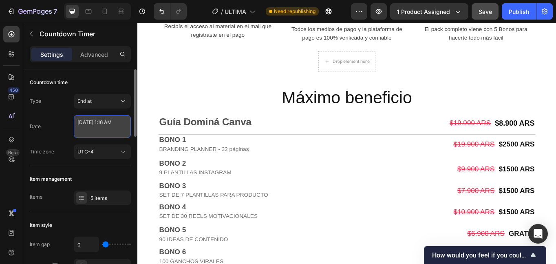
click at [95, 127] on textarea "[DATE] 1:16 AM" at bounding box center [102, 126] width 57 height 23
select select "1"
select select "16"
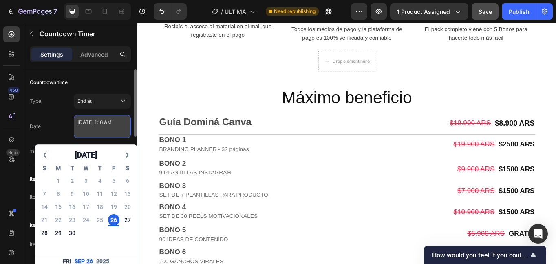
click at [95, 127] on textarea "[DATE] 1:16 AM" at bounding box center [102, 126] width 57 height 23
click at [108, 89] on div "Countdown time Type End at Date September 26 2025 1:16 AM September 2025 S M T …" at bounding box center [80, 117] width 101 height 97
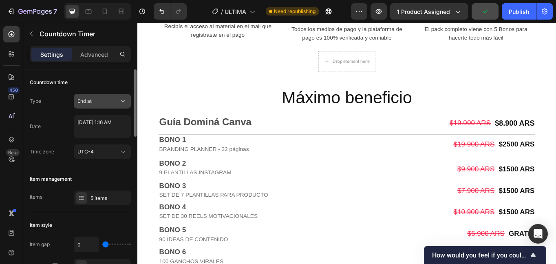
click at [97, 102] on div "End at" at bounding box center [98, 100] width 42 height 7
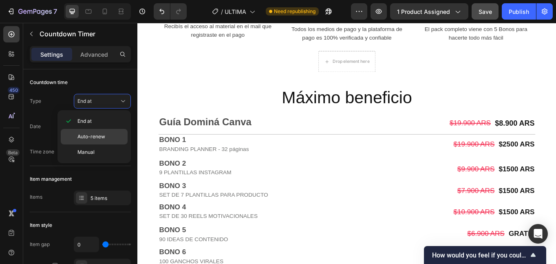
click at [93, 139] on span "Auto-renew" at bounding box center [91, 136] width 28 height 7
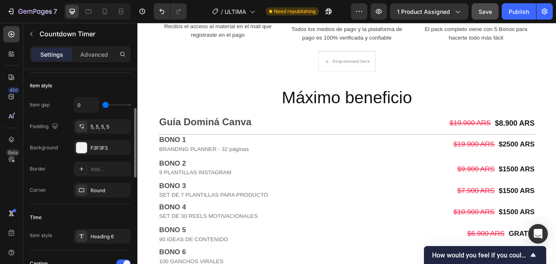
scroll to position [163, 0]
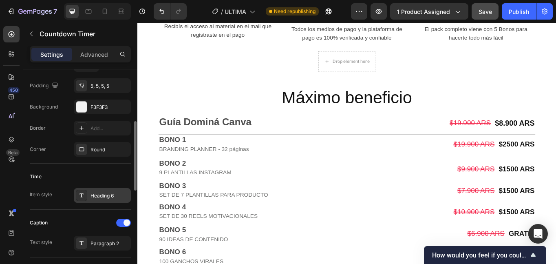
click at [100, 197] on div "Heading 6" at bounding box center [110, 195] width 38 height 7
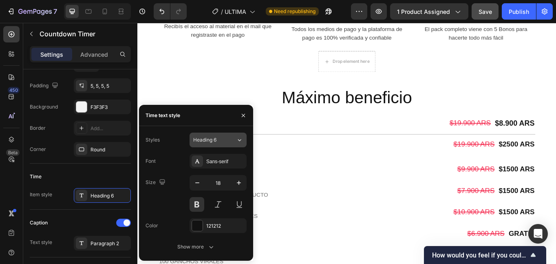
click at [208, 140] on span "Heading 6" at bounding box center [204, 139] width 23 height 7
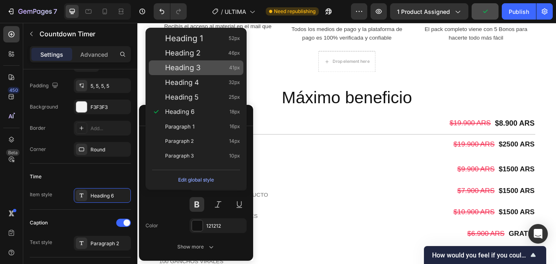
click at [182, 73] on div "Heading 3 41px" at bounding box center [196, 67] width 95 height 15
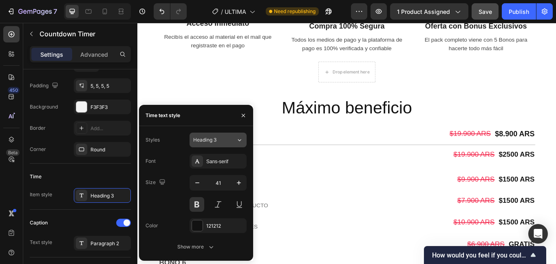
click at [206, 142] on span "Heading 3" at bounding box center [204, 139] width 23 height 7
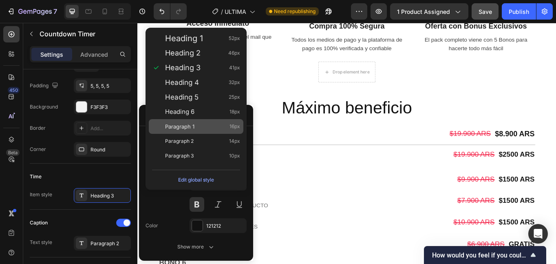
click at [195, 127] on span "Paragraph 1" at bounding box center [179, 126] width 29 height 8
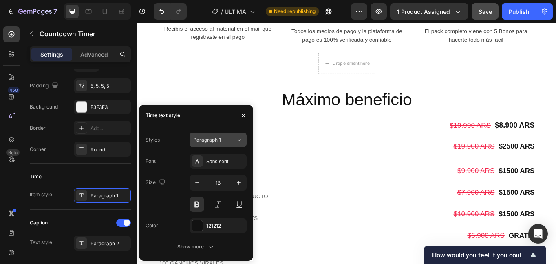
click at [205, 140] on span "Paragraph 1" at bounding box center [207, 139] width 28 height 7
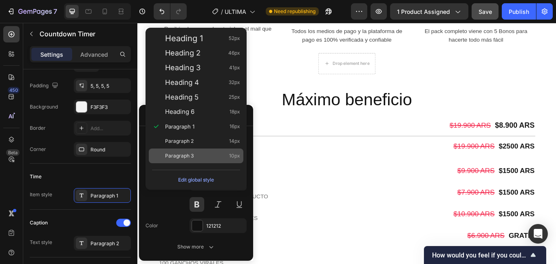
click at [203, 157] on div "Paragraph 3 10px" at bounding box center [202, 156] width 75 height 8
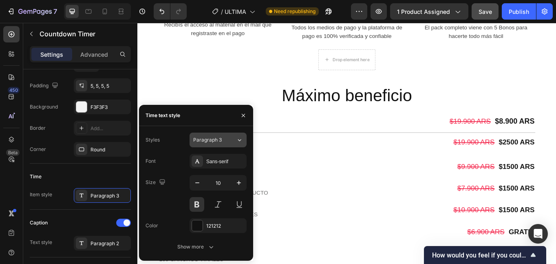
click at [209, 139] on span "Paragraph 3" at bounding box center [207, 139] width 29 height 7
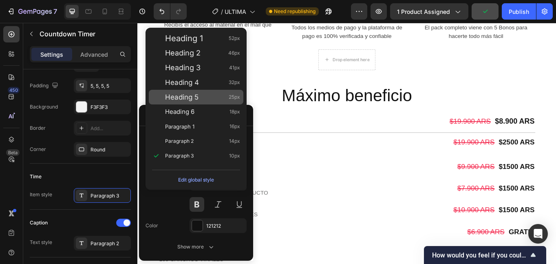
click at [193, 97] on span "Heading 5" at bounding box center [181, 97] width 33 height 8
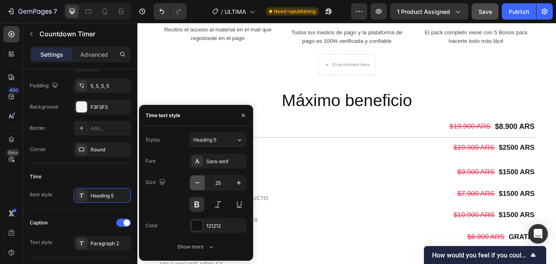
click at [195, 184] on icon "button" at bounding box center [197, 183] width 8 height 8
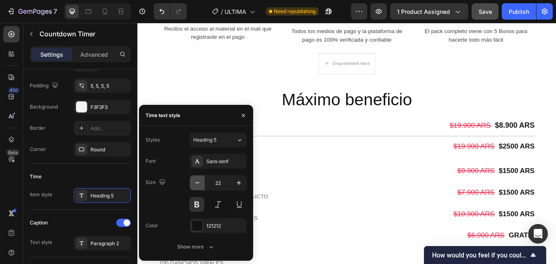
click at [195, 184] on icon "button" at bounding box center [197, 183] width 8 height 8
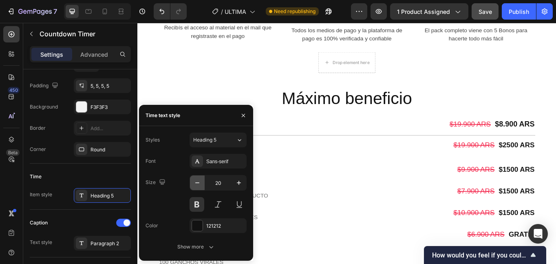
click at [195, 184] on icon "button" at bounding box center [197, 183] width 8 height 8
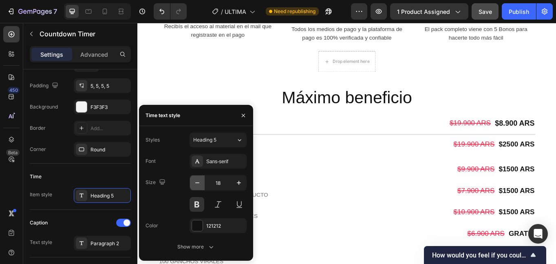
click at [195, 184] on icon "button" at bounding box center [197, 183] width 8 height 8
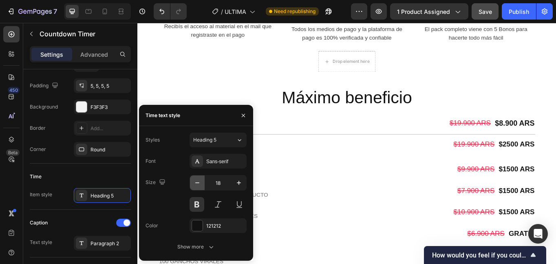
click at [195, 184] on icon "button" at bounding box center [197, 183] width 8 height 8
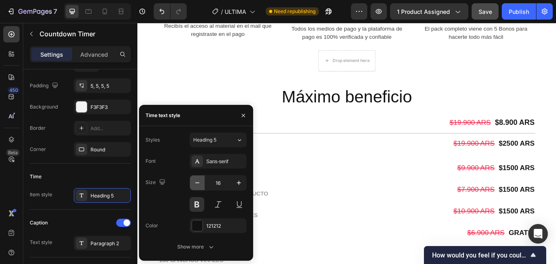
click at [195, 184] on icon "button" at bounding box center [197, 183] width 8 height 8
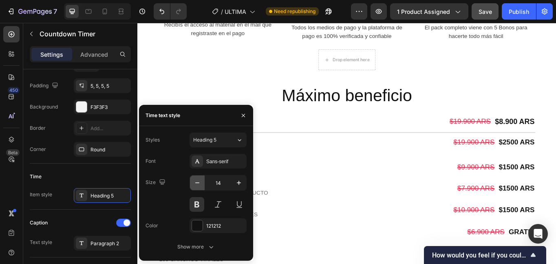
click at [195, 184] on icon "button" at bounding box center [197, 183] width 8 height 8
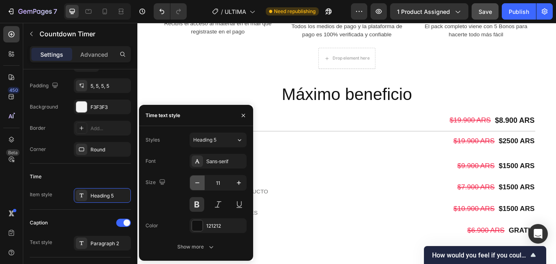
click at [195, 184] on icon "button" at bounding box center [197, 183] width 8 height 8
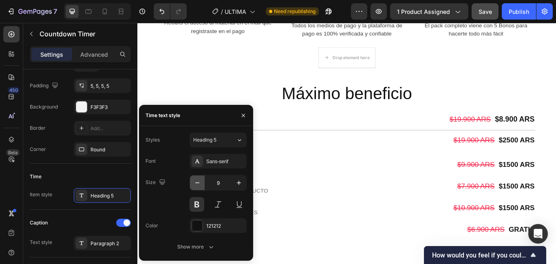
click at [195, 184] on icon "button" at bounding box center [197, 183] width 8 height 8
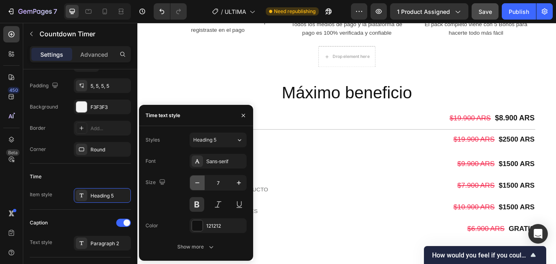
click at [195, 184] on icon "button" at bounding box center [197, 183] width 8 height 8
click at [239, 182] on icon "button" at bounding box center [239, 183] width 8 height 8
click at [239, 182] on icon "button" at bounding box center [239, 183] width 4 height 4
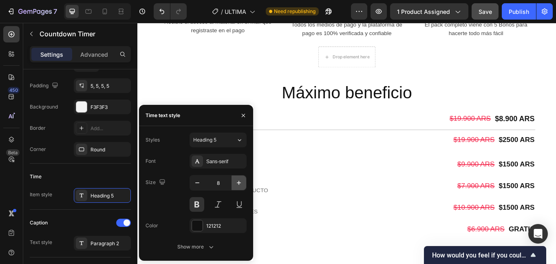
click at [239, 182] on icon "button" at bounding box center [239, 183] width 4 height 4
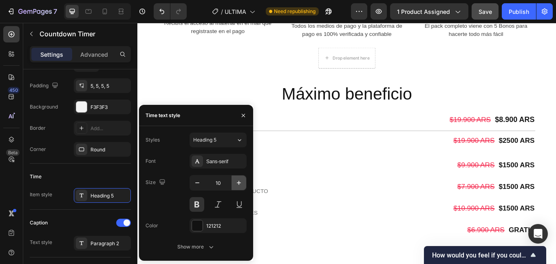
click at [239, 182] on icon "button" at bounding box center [239, 183] width 4 height 4
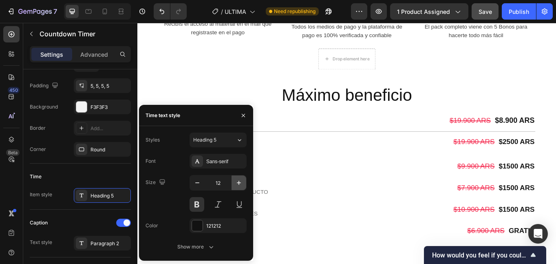
click at [239, 182] on icon "button" at bounding box center [239, 183] width 4 height 4
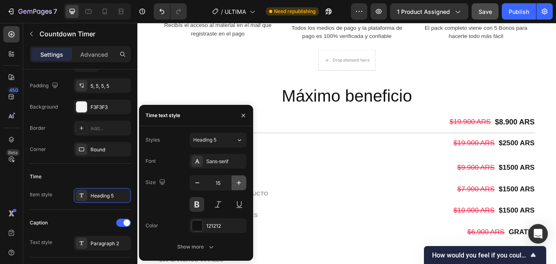
click at [239, 182] on icon "button" at bounding box center [239, 183] width 4 height 4
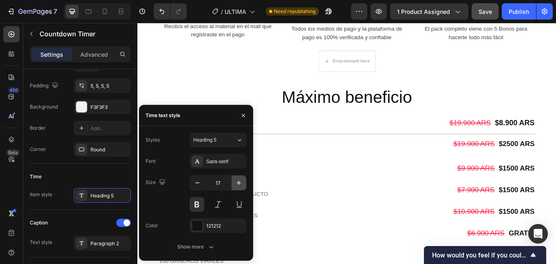
click at [239, 182] on icon "button" at bounding box center [239, 183] width 4 height 4
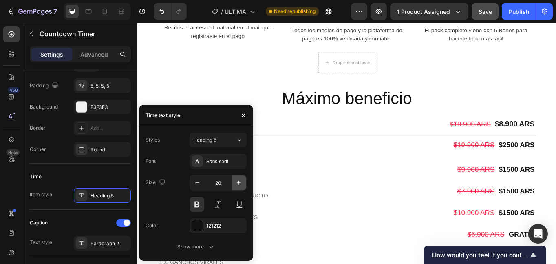
click at [239, 182] on icon "button" at bounding box center [239, 183] width 4 height 4
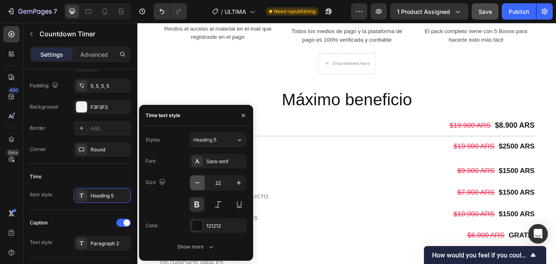
click at [193, 184] on button "button" at bounding box center [197, 182] width 15 height 15
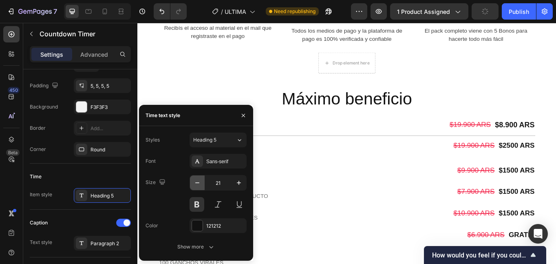
click at [195, 184] on icon "button" at bounding box center [197, 183] width 8 height 8
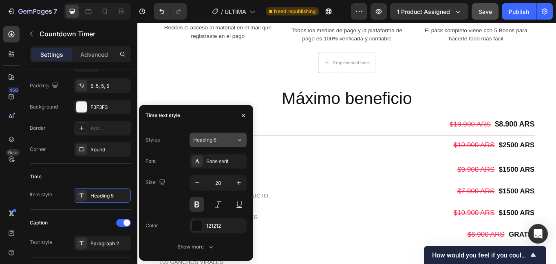
click at [213, 140] on span "Heading 5" at bounding box center [204, 139] width 23 height 7
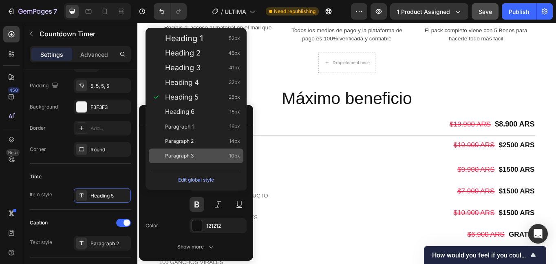
click at [206, 155] on div "Paragraph 3 10px" at bounding box center [202, 156] width 75 height 8
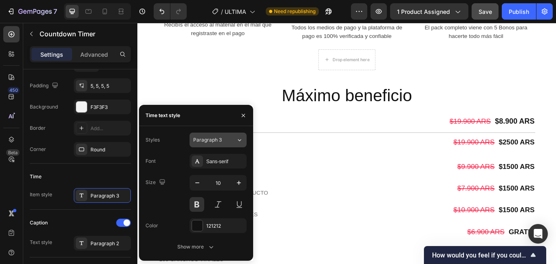
click at [220, 142] on span "Paragraph 3" at bounding box center [207, 139] width 29 height 7
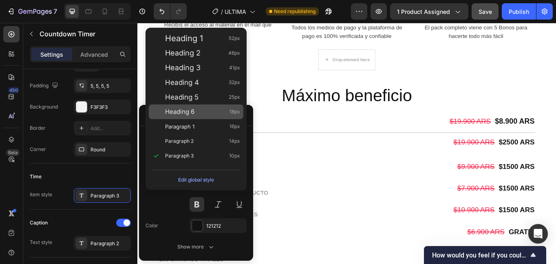
click at [201, 115] on div "Heading 6 18px" at bounding box center [202, 112] width 75 height 8
type input "18"
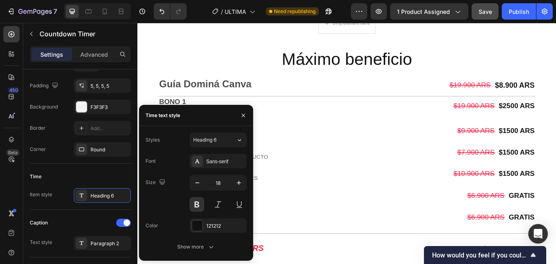
scroll to position [1672, 0]
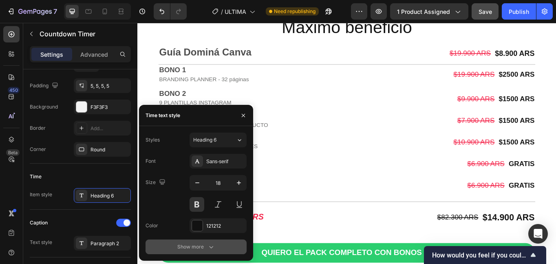
click at [211, 246] on icon "button" at bounding box center [211, 247] width 8 height 8
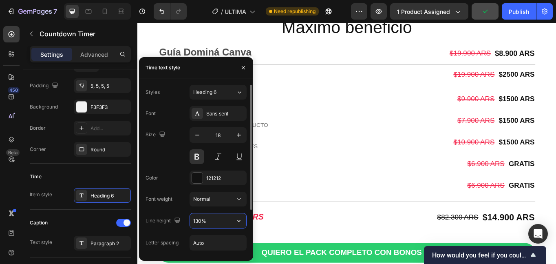
drag, startPoint x: 212, startPoint y: 221, endPoint x: 190, endPoint y: 220, distance: 22.1
click at [190, 220] on div "130%" at bounding box center [218, 220] width 57 height 15
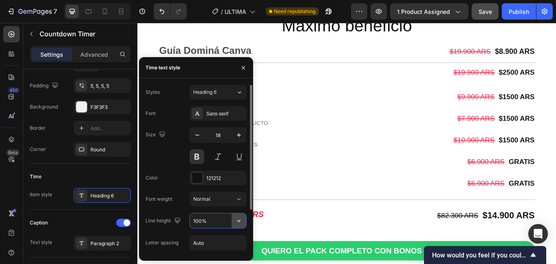
type input "100%"
click at [236, 222] on icon "button" at bounding box center [239, 221] width 8 height 8
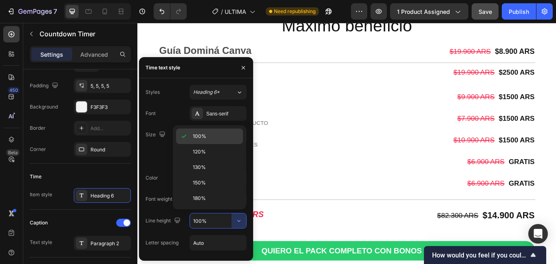
click at [201, 137] on span "100%" at bounding box center [199, 136] width 13 height 7
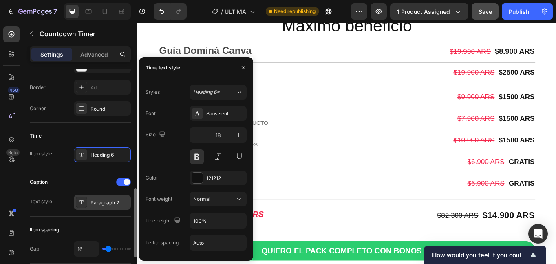
scroll to position [245, 0]
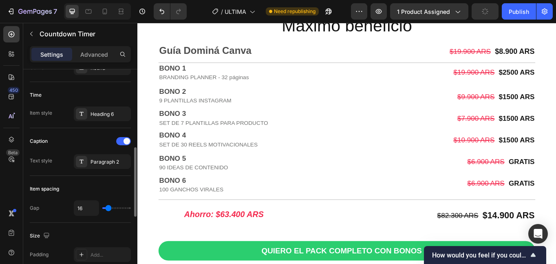
type input "7"
type input "0"
type input "2"
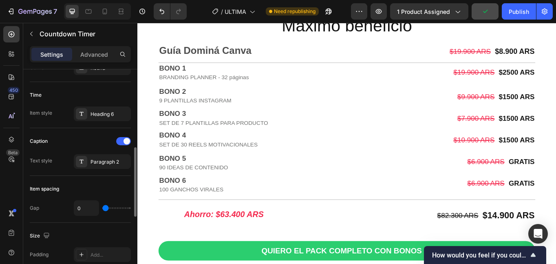
type input "2"
type input "13"
type input "11"
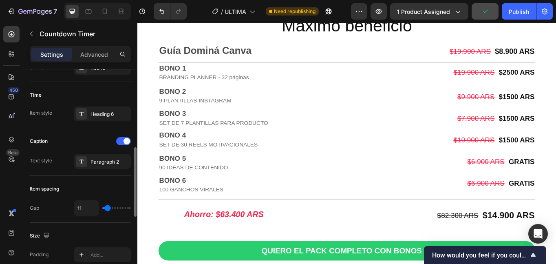
type input "7"
type input "2"
type input "4"
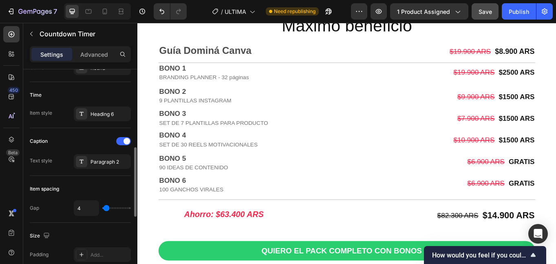
type input "4"
click at [106, 209] on input "range" at bounding box center [116, 208] width 29 height 2
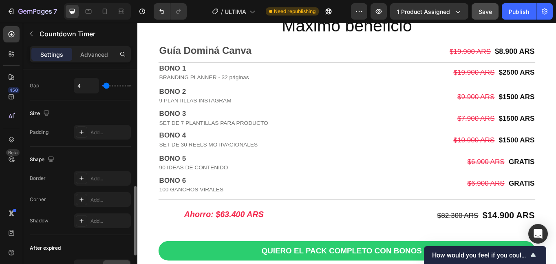
scroll to position [449, 0]
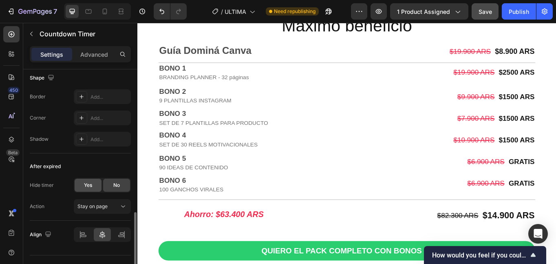
click at [86, 187] on span "Yes" at bounding box center [88, 184] width 8 height 7
click at [122, 189] on div "No" at bounding box center [116, 185] width 27 height 13
click at [125, 207] on icon at bounding box center [123, 206] width 8 height 8
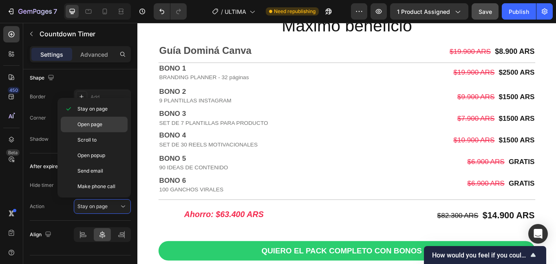
click at [92, 124] on span "Open page" at bounding box center [89, 124] width 25 height 7
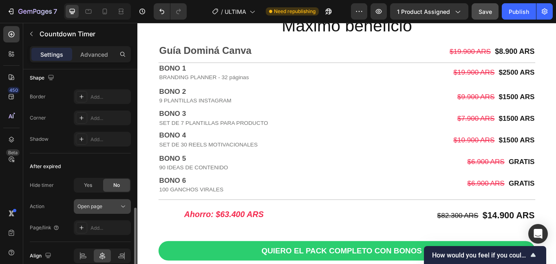
click at [124, 208] on icon at bounding box center [123, 206] width 8 height 8
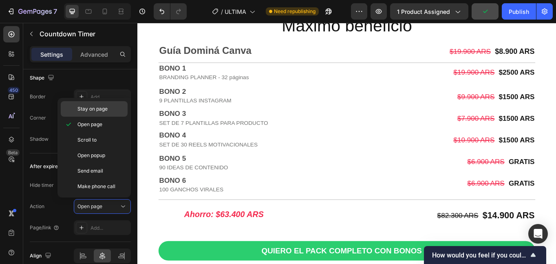
click at [101, 112] on span "Stay on page" at bounding box center [92, 108] width 30 height 7
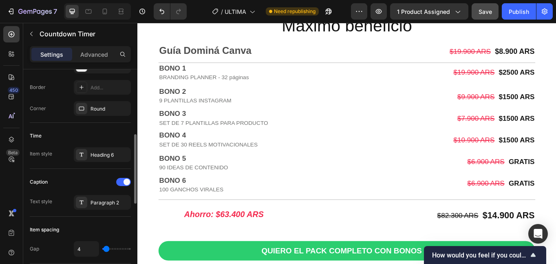
scroll to position [245, 0]
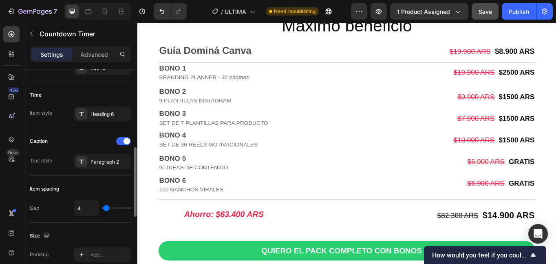
type input "0"
type input "7"
type input "31"
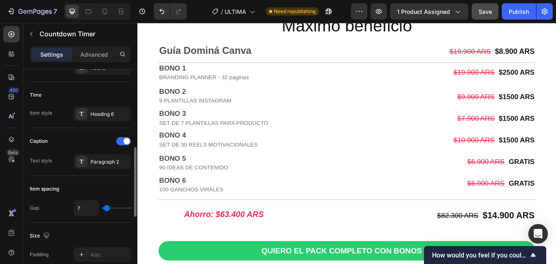
type input "31"
type input "27"
type input "18"
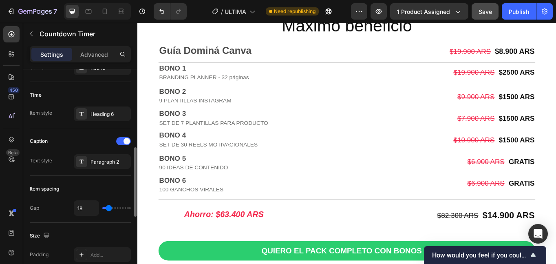
type input "16"
type input "13"
type input "11"
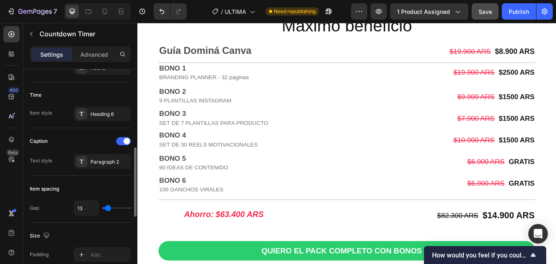
type input "11"
type input "9"
type input "4"
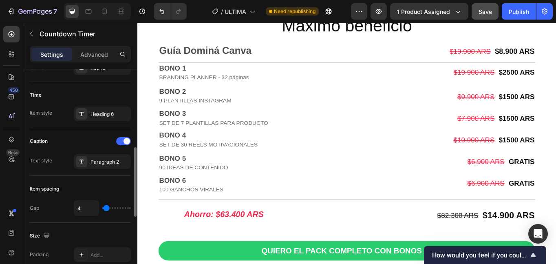
type input "7"
click at [107, 208] on input "range" at bounding box center [116, 208] width 29 height 2
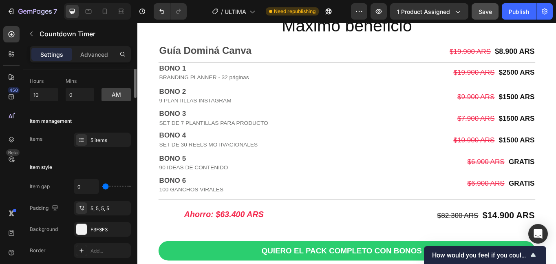
scroll to position [0, 0]
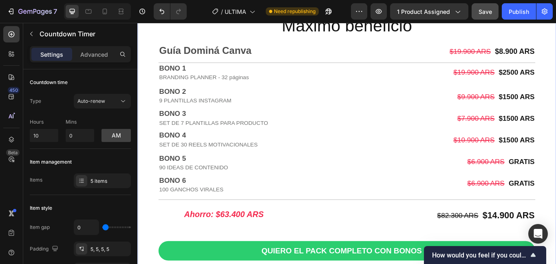
click at [203, 211] on div "Image Acceso Inmediato Text Block Recibís el acceso al material en el mail que …" at bounding box center [381, 90] width 489 height 539
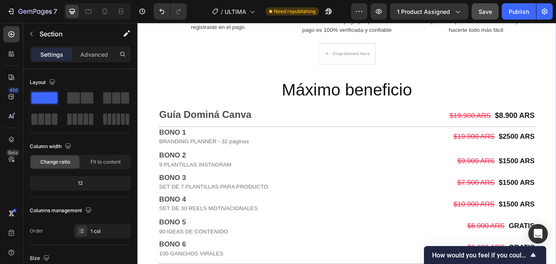
scroll to position [1591, 0]
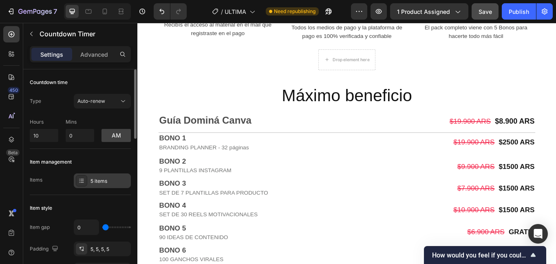
click at [81, 181] on icon at bounding box center [81, 180] width 7 height 7
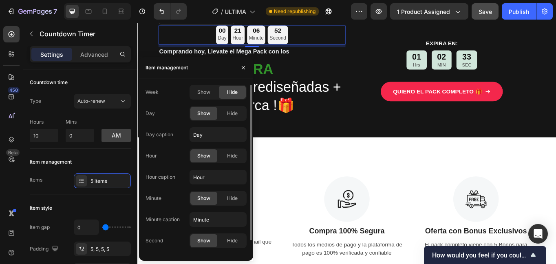
scroll to position [1631, 0]
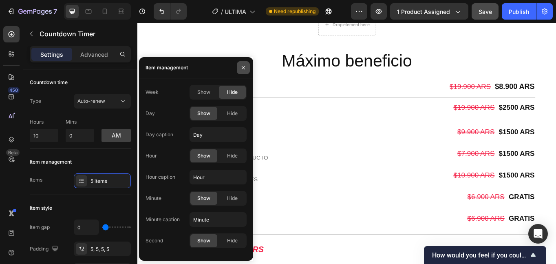
click at [244, 68] on icon "button" at bounding box center [243, 67] width 7 height 7
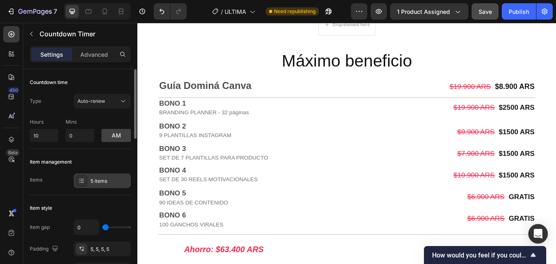
click at [77, 180] on div at bounding box center [81, 180] width 11 height 11
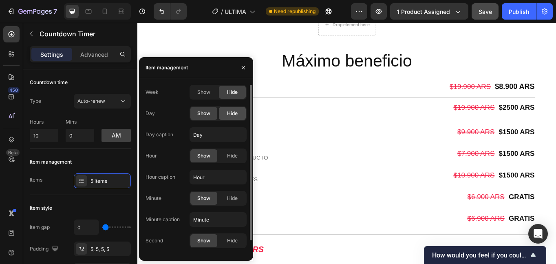
click at [232, 115] on span "Hide" at bounding box center [232, 113] width 11 height 7
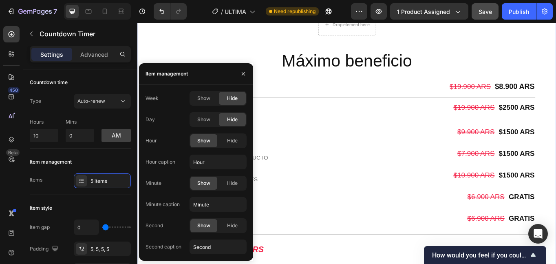
click at [320, 248] on div "Image Acceso Inmediato Text Block Recibís el acceso al material en el mail que …" at bounding box center [381, 131] width 489 height 539
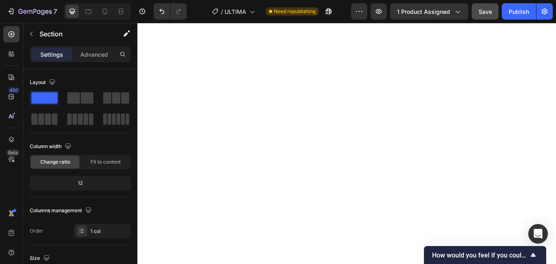
scroll to position [1550, 0]
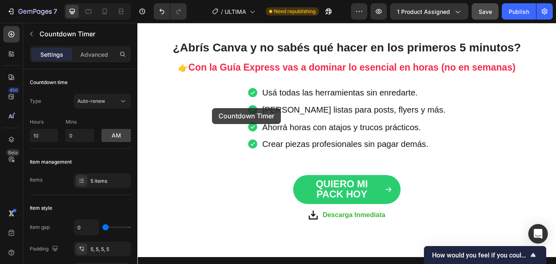
scroll to position [0, 0]
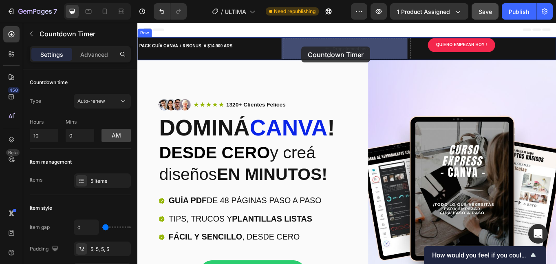
drag, startPoint x: 206, startPoint y: 177, endPoint x: 329, endPoint y: 51, distance: 176.8
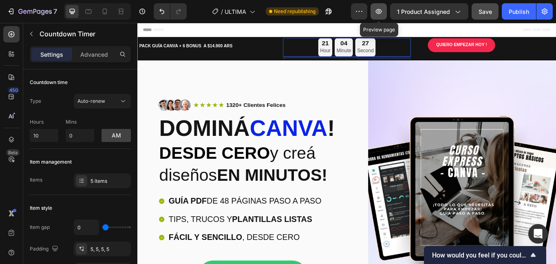
click at [381, 9] on icon "button" at bounding box center [379, 11] width 6 height 5
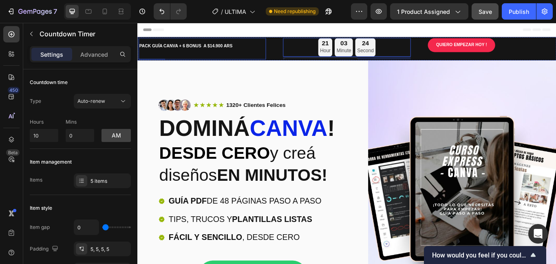
click at [201, 50] on p "PACK GUÍA CANVA + 6 BONUS A $14.900 ARS" at bounding box center [212, 50] width 147 height 9
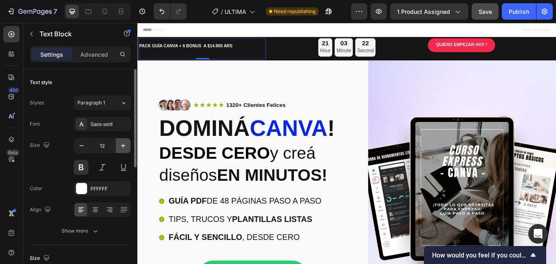
click at [124, 150] on button "button" at bounding box center [123, 145] width 15 height 15
type input "14"
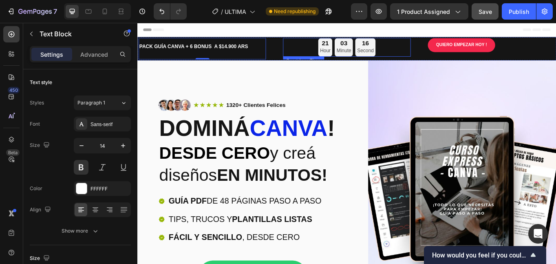
click at [357, 49] on div "21" at bounding box center [357, 46] width 12 height 7
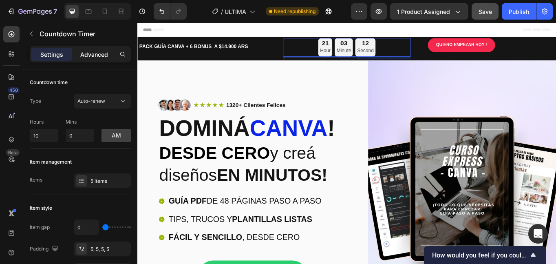
click at [101, 58] on p "Advanced" at bounding box center [94, 54] width 28 height 9
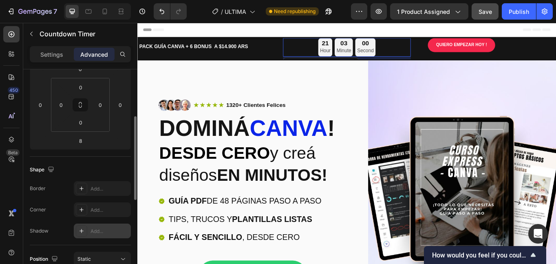
scroll to position [204, 0]
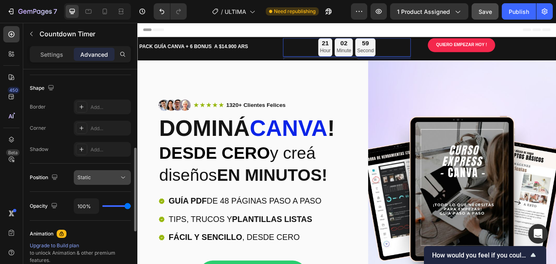
click at [110, 180] on div "Static" at bounding box center [98, 177] width 42 height 7
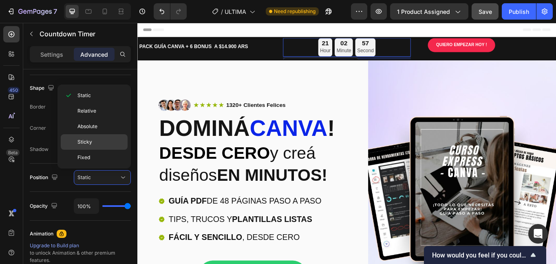
click at [99, 138] on div "Sticky" at bounding box center [94, 141] width 67 height 15
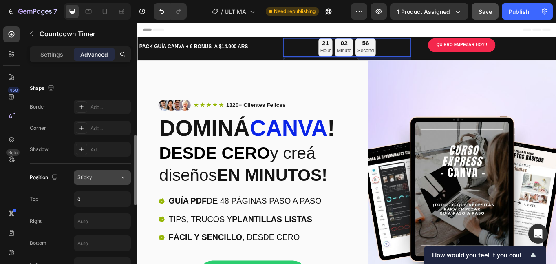
click at [94, 180] on div "Sticky" at bounding box center [98, 177] width 42 height 7
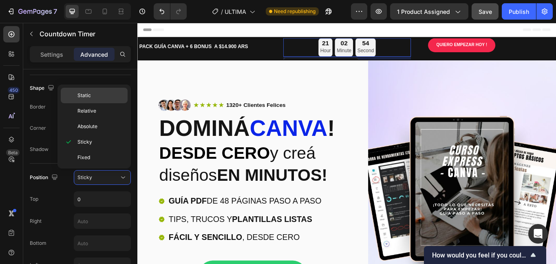
click at [91, 100] on div "Static" at bounding box center [94, 95] width 67 height 15
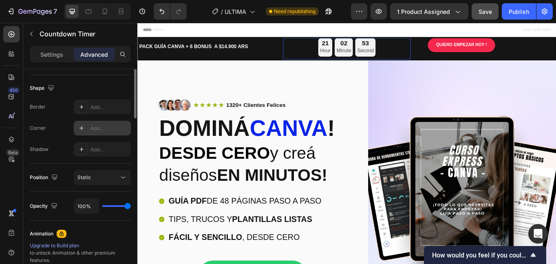
scroll to position [0, 0]
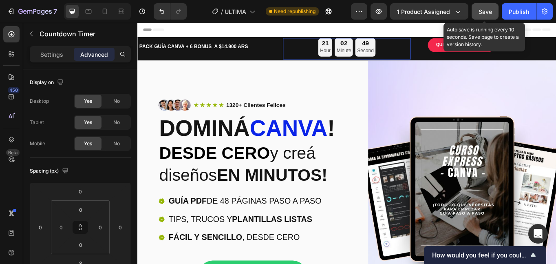
click at [484, 15] on div "Save" at bounding box center [485, 11] width 13 height 9
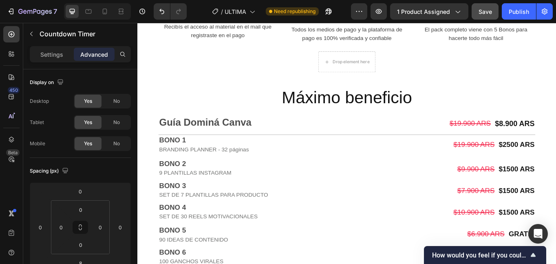
scroll to position [1591, 0]
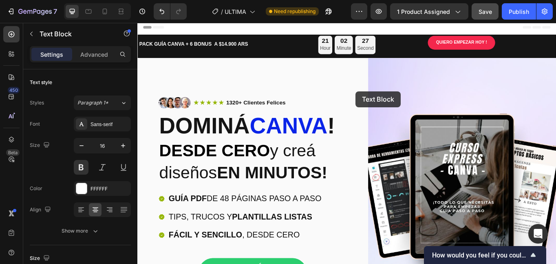
scroll to position [0, 0]
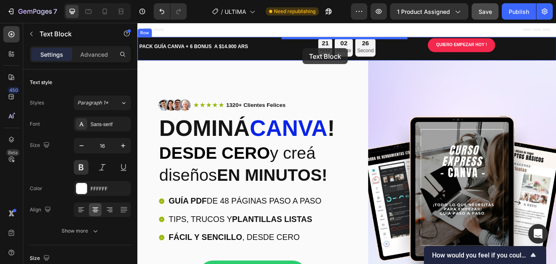
drag, startPoint x: 407, startPoint y: 152, endPoint x: 330, endPoint y: 53, distance: 125.3
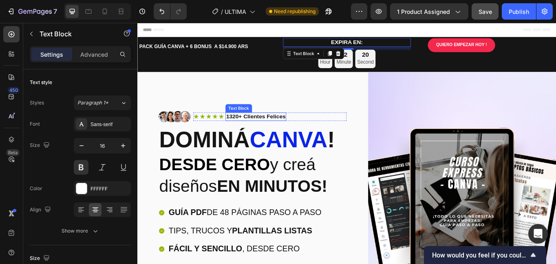
click at [298, 157] on span "canva" at bounding box center [314, 159] width 91 height 29
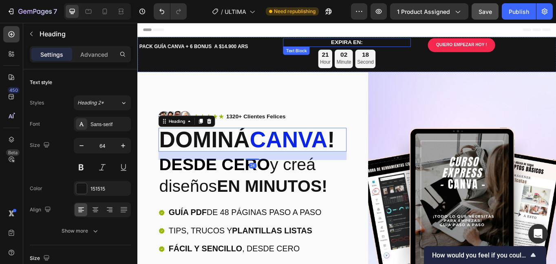
click at [382, 45] on p "EXPIRA EN:" at bounding box center [381, 46] width 147 height 9
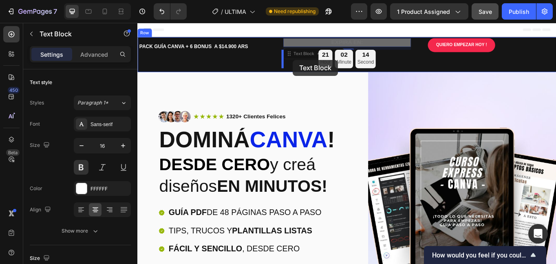
drag, startPoint x: 319, startPoint y: 62, endPoint x: 319, endPoint y: 66, distance: 4.1
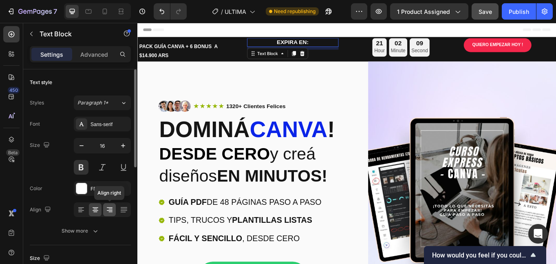
click at [111, 210] on icon at bounding box center [110, 210] width 8 height 8
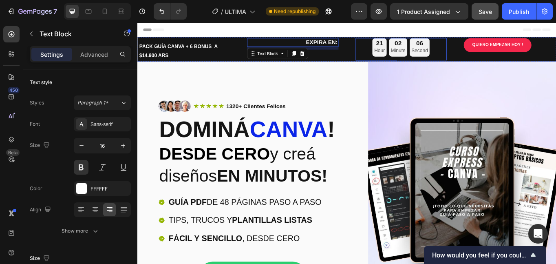
click at [434, 45] on div "02" at bounding box center [442, 46] width 17 height 7
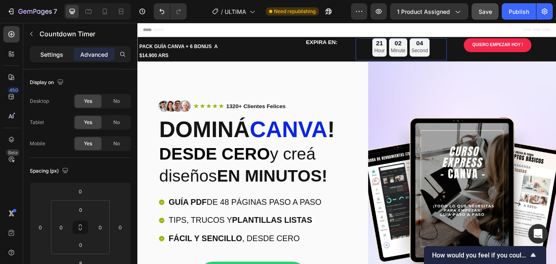
click at [64, 55] on div "Settings" at bounding box center [51, 54] width 41 height 13
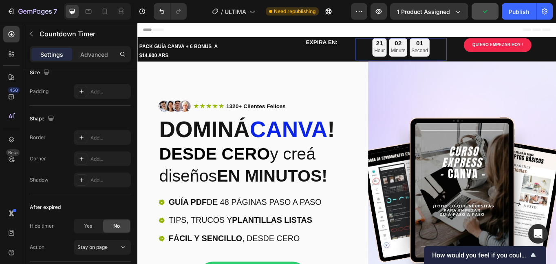
scroll to position [466, 0]
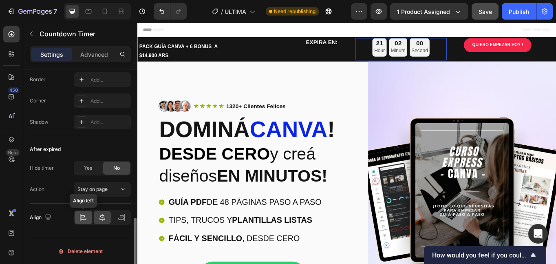
click at [84, 218] on icon at bounding box center [84, 219] width 6 height 2
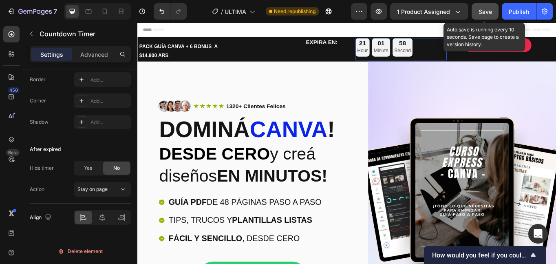
click at [485, 10] on span "Save" at bounding box center [485, 11] width 13 height 7
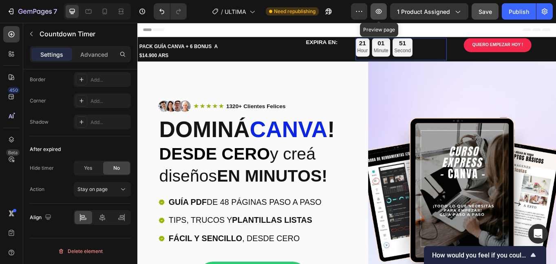
click at [378, 14] on icon "button" at bounding box center [379, 11] width 8 height 8
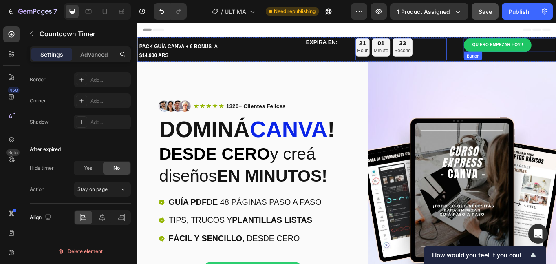
click at [520, 52] on link "QUIERO EMPEZAR [DATE] !" at bounding box center [558, 49] width 79 height 16
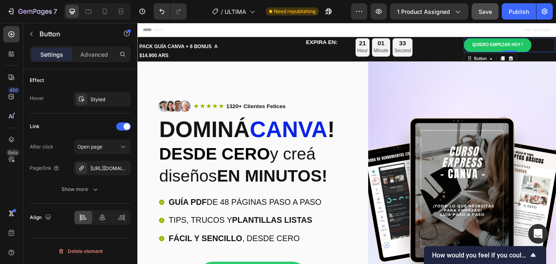
scroll to position [0, 0]
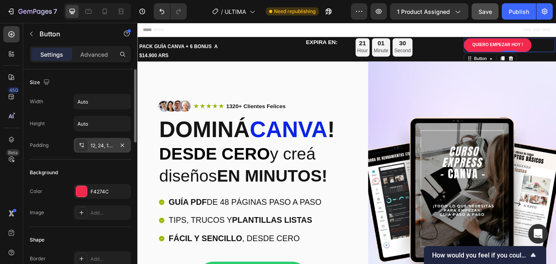
click at [103, 146] on div "12, 24, 12, 24" at bounding box center [103, 145] width 24 height 7
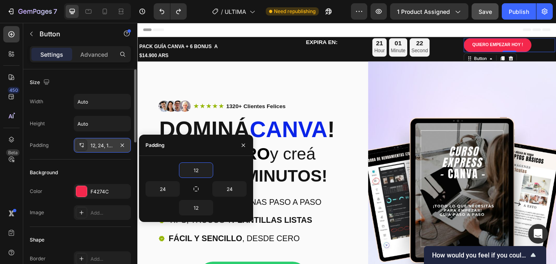
click at [102, 144] on div "12, 24, 12, 24" at bounding box center [103, 145] width 24 height 7
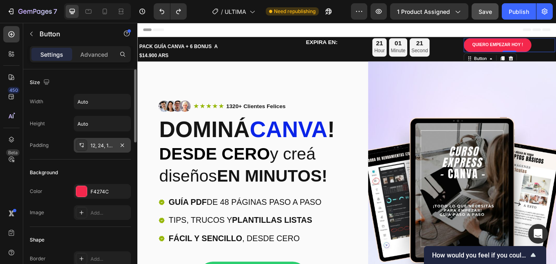
click at [107, 147] on div "12, 24, 12, 24" at bounding box center [103, 145] width 24 height 7
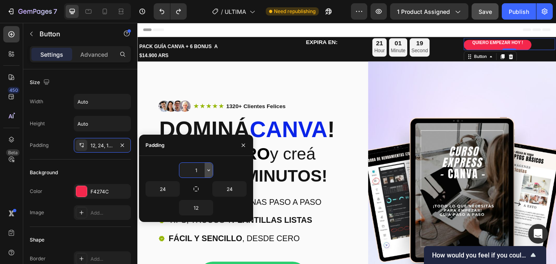
type input "12"
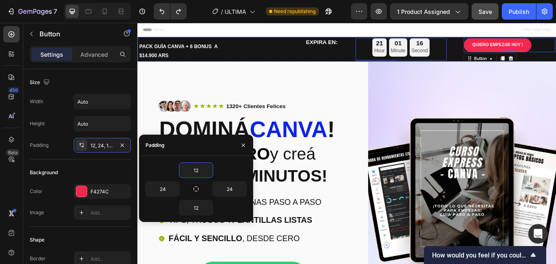
click at [497, 53] on div "PACK GUÍA CANVA + 6 BONUS A $14.900 ARS Text Block EXPIRA EN: Text Block 21 Hou…" at bounding box center [381, 54] width 489 height 29
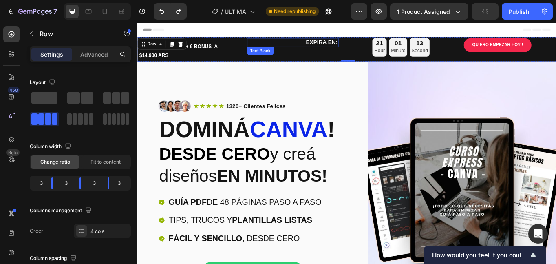
click at [345, 47] on p "EXPIRA EN:" at bounding box center [318, 46] width 105 height 9
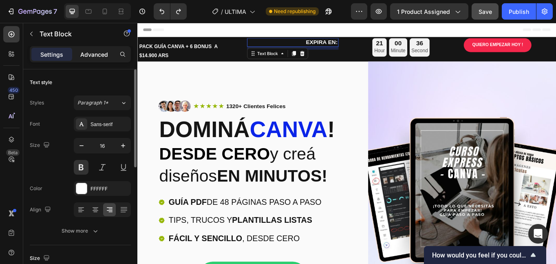
click at [98, 56] on p "Advanced" at bounding box center [94, 54] width 28 height 9
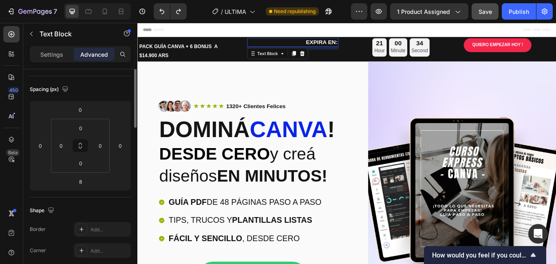
scroll to position [41, 0]
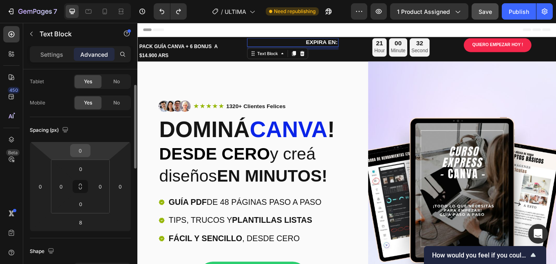
click at [82, 154] on input "0" at bounding box center [80, 150] width 16 height 12
type input "20"
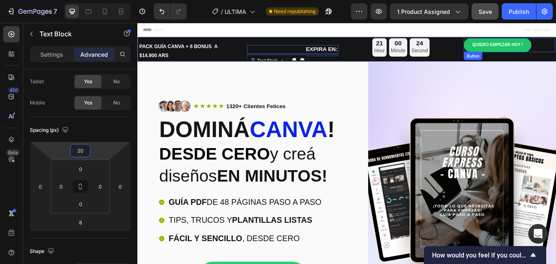
click at [519, 49] on link "QUIERO EMPEZAR [DATE] !" at bounding box center [558, 49] width 79 height 16
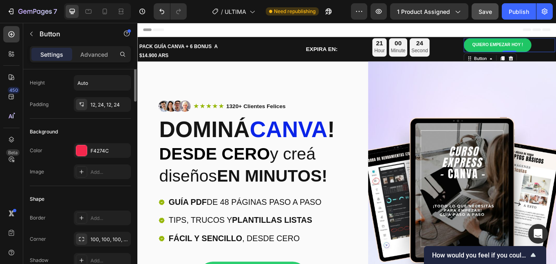
scroll to position [0, 0]
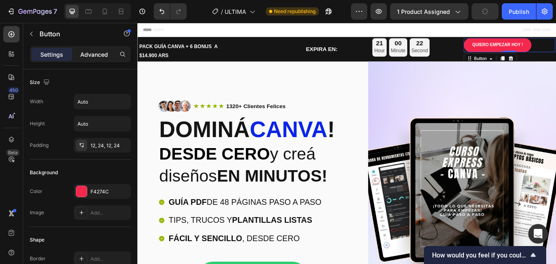
click at [106, 56] on p "Advanced" at bounding box center [94, 54] width 28 height 9
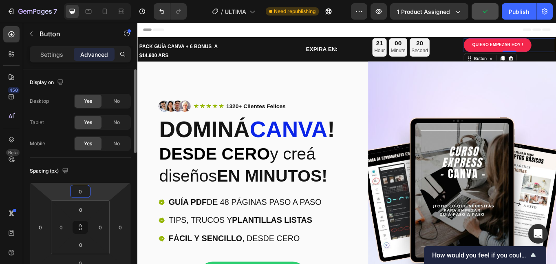
click at [79, 193] on input "0" at bounding box center [80, 191] width 16 height 12
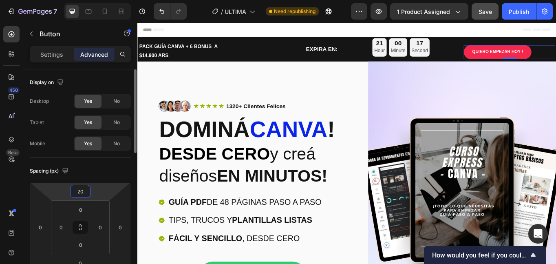
click at [89, 193] on div "20" at bounding box center [80, 191] width 20 height 13
click at [82, 191] on input "20" at bounding box center [80, 191] width 16 height 12
drag, startPoint x: 86, startPoint y: 191, endPoint x: 74, endPoint y: 190, distance: 11.4
click at [74, 190] on input "20" at bounding box center [80, 191] width 16 height 12
click at [85, 191] on input "15" at bounding box center [80, 191] width 16 height 12
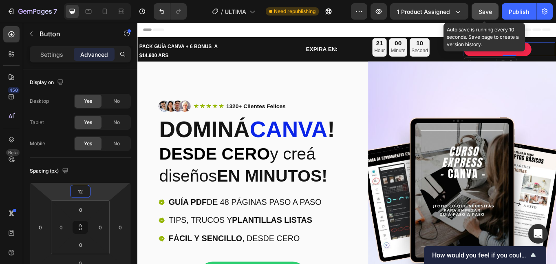
type input "12"
drag, startPoint x: 483, startPoint y: 13, endPoint x: 463, endPoint y: 23, distance: 21.7
click at [483, 13] on span "Save" at bounding box center [485, 11] width 13 height 7
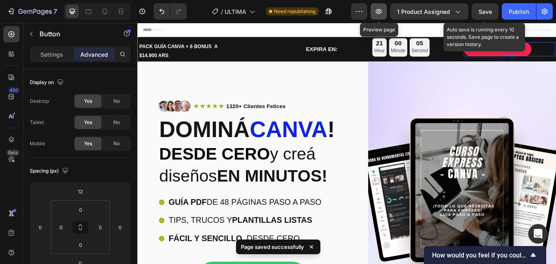
click at [379, 14] on icon "button" at bounding box center [379, 11] width 8 height 8
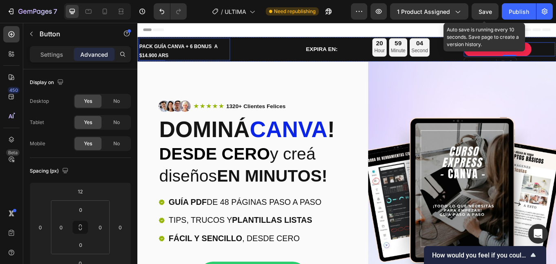
click at [215, 51] on p "PACK GUÍA CANVA + 6 BONUS A $14.900 ARS" at bounding box center [191, 56] width 105 height 20
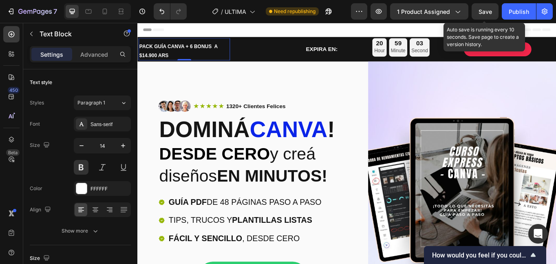
click at [215, 51] on p "PACK GUÍA CANVA + 6 BONUS A $14.900 ARS" at bounding box center [191, 56] width 105 height 20
click at [220, 51] on p "PACK GUÍA CANVA + 6 BONUS A $14.900 ARS" at bounding box center [191, 56] width 105 height 20
click at [490, 15] on div "Save" at bounding box center [485, 11] width 13 height 9
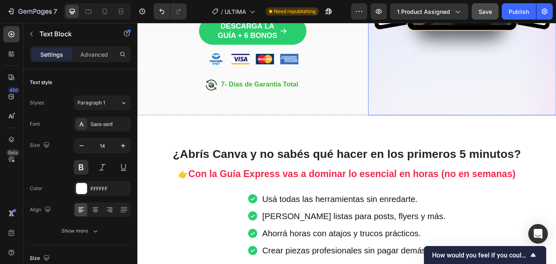
scroll to position [326, 0]
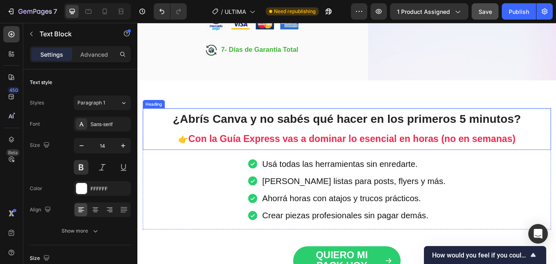
click at [393, 160] on span "Con la Guía Express vas a dominar lo esencial en horas (no en semanas)" at bounding box center [388, 159] width 383 height 12
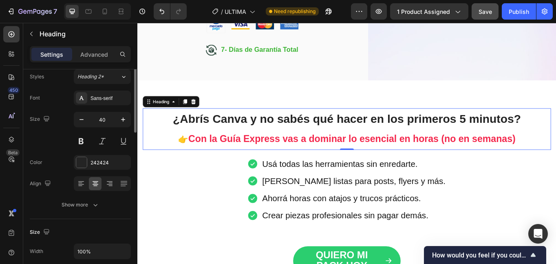
scroll to position [0, 0]
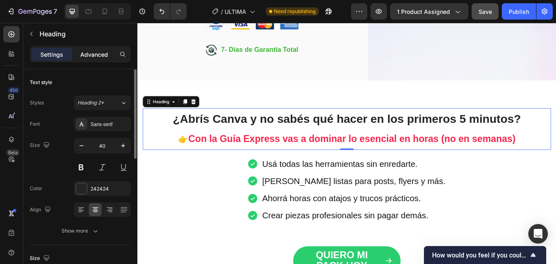
click at [104, 54] on p "Advanced" at bounding box center [94, 54] width 28 height 9
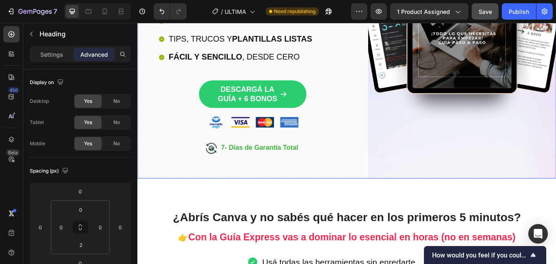
scroll to position [204, 0]
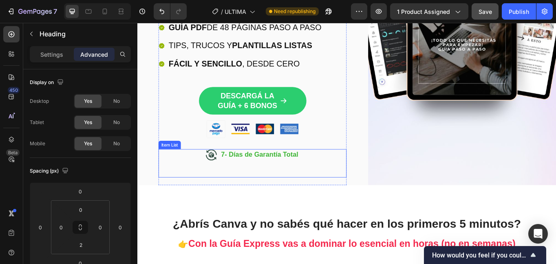
click at [286, 177] on strong "7- Días de Garantía Total" at bounding box center [280, 176] width 90 height 9
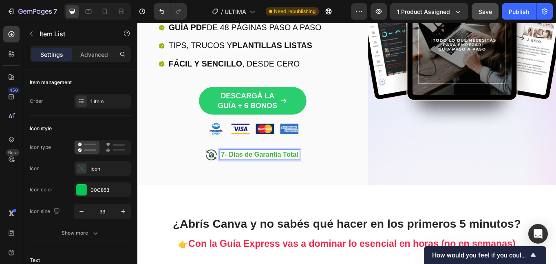
click at [322, 177] on strong "7- Días de Garantía Total" at bounding box center [280, 176] width 90 height 9
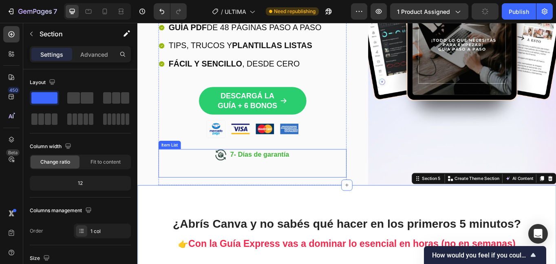
click at [275, 179] on strong "7- Días de garantía" at bounding box center [280, 176] width 69 height 9
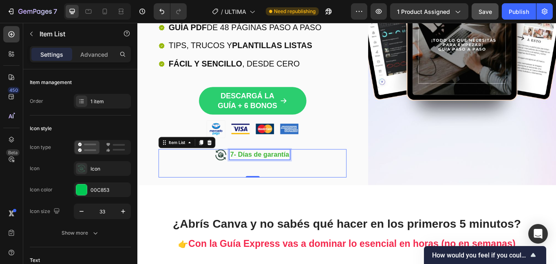
click at [263, 180] on strong "7- Días de garantía" at bounding box center [280, 176] width 69 height 9
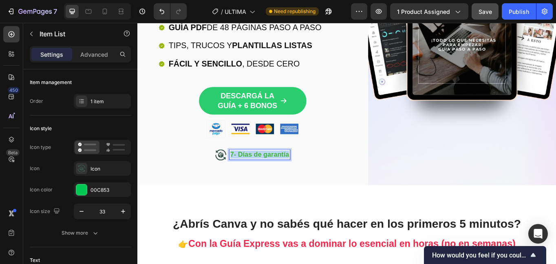
drag, startPoint x: 246, startPoint y: 177, endPoint x: 312, endPoint y: 179, distance: 66.5
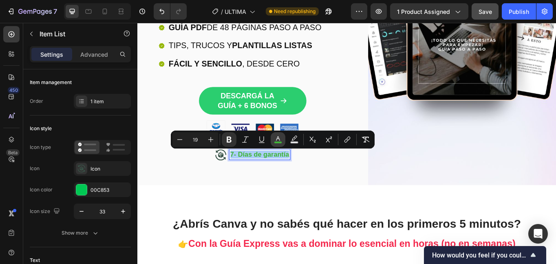
click at [274, 140] on icon "Editor contextual toolbar" at bounding box center [278, 139] width 8 height 8
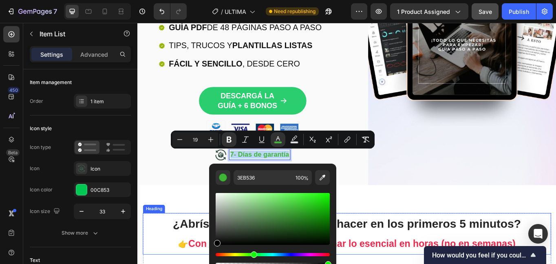
drag, startPoint x: 376, startPoint y: 249, endPoint x: 215, endPoint y: 294, distance: 167.2
type input "000000"
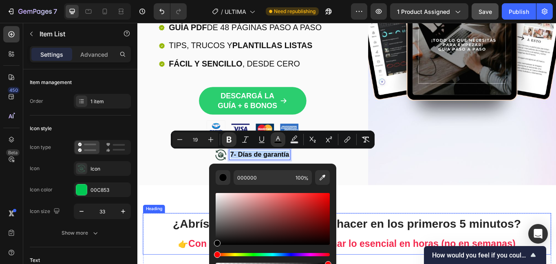
click at [190, 199] on div "7- Días de garantía" at bounding box center [272, 186] width 220 height 33
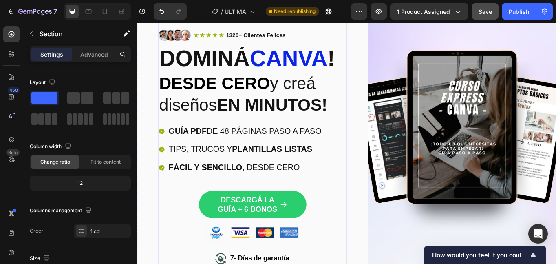
scroll to position [163, 0]
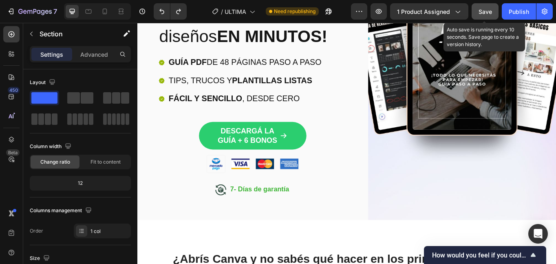
click at [487, 15] on span "Save" at bounding box center [485, 11] width 13 height 7
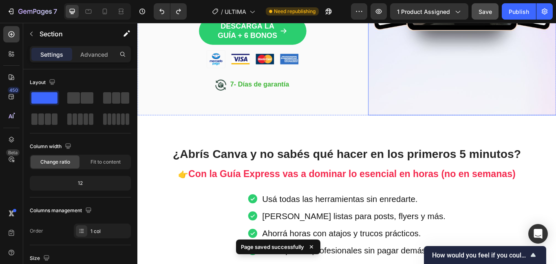
scroll to position [367, 0]
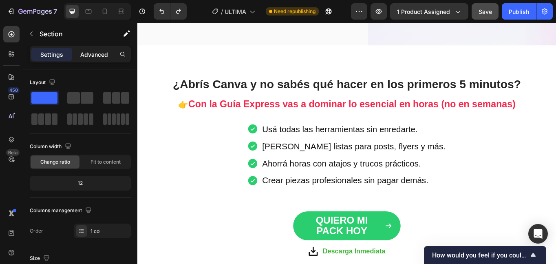
click at [99, 51] on p "Advanced" at bounding box center [94, 54] width 28 height 9
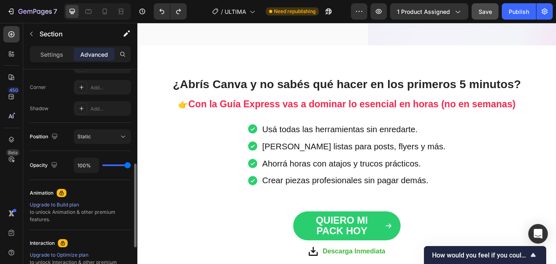
scroll to position [326, 0]
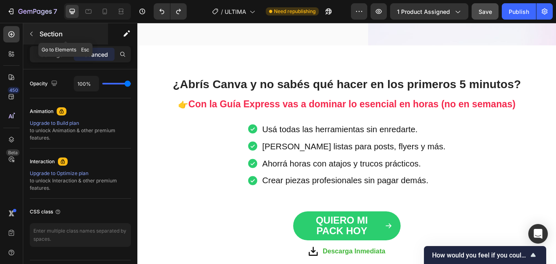
click at [39, 35] on div "Section" at bounding box center [65, 33] width 85 height 21
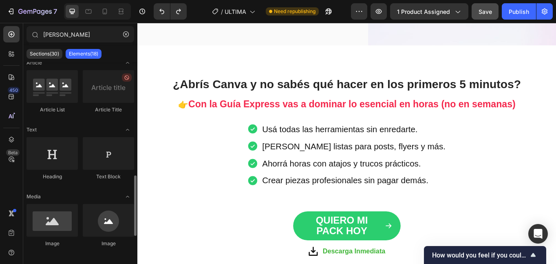
scroll to position [408, 0]
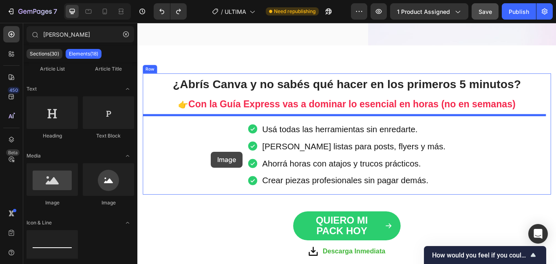
drag, startPoint x: 236, startPoint y: 212, endPoint x: 223, endPoint y: 173, distance: 41.3
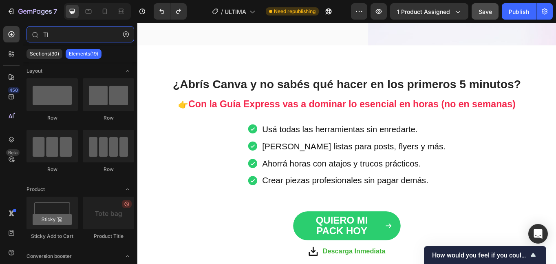
scroll to position [0, 0]
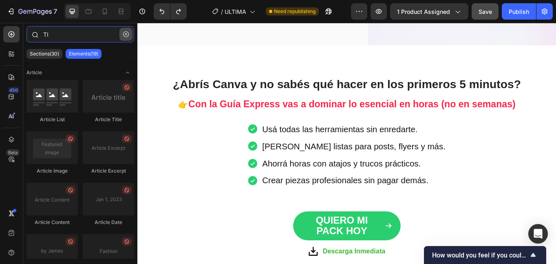
type input "TI"
click at [128, 32] on icon "button" at bounding box center [126, 34] width 6 height 6
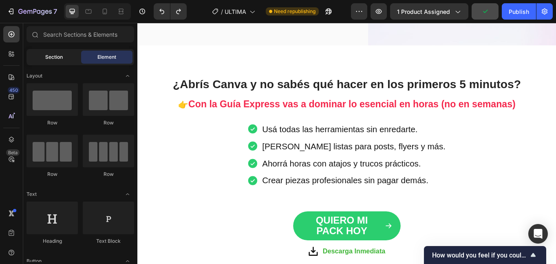
click at [64, 58] on div "Section" at bounding box center [53, 57] width 51 height 13
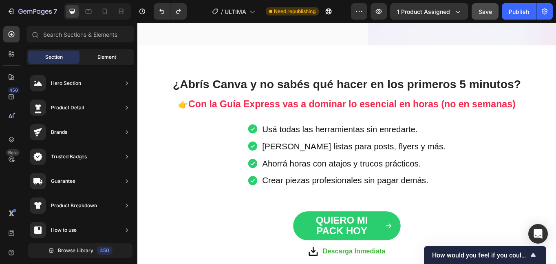
click at [106, 58] on span "Element" at bounding box center [106, 56] width 19 height 7
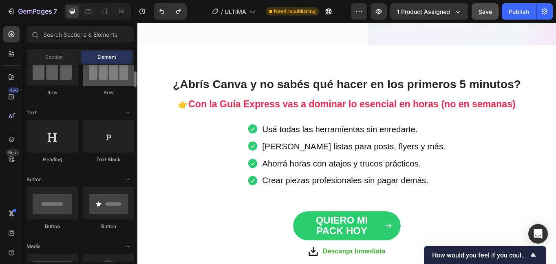
scroll to position [163, 0]
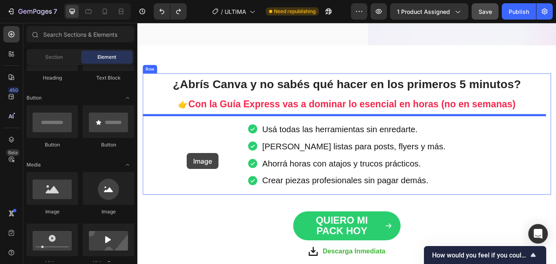
drag, startPoint x: 187, startPoint y: 224, endPoint x: 195, endPoint y: 175, distance: 50.0
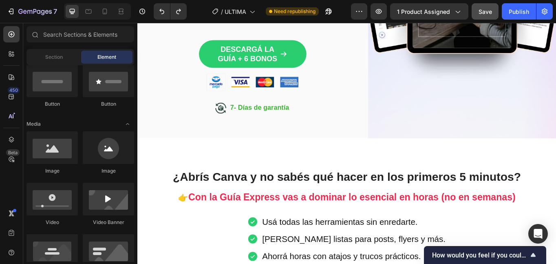
scroll to position [0, 0]
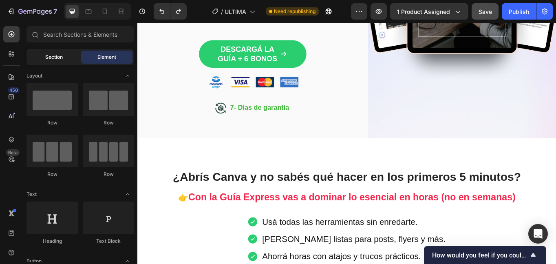
click at [67, 56] on div "Section" at bounding box center [53, 57] width 51 height 13
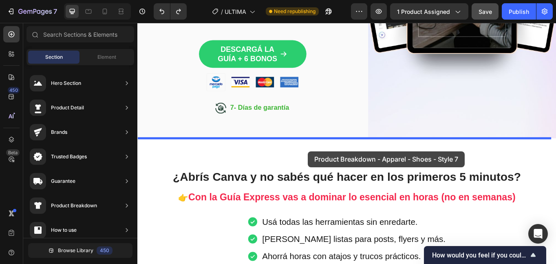
drag, startPoint x: 324, startPoint y: 161, endPoint x: 336, endPoint y: 173, distance: 17.6
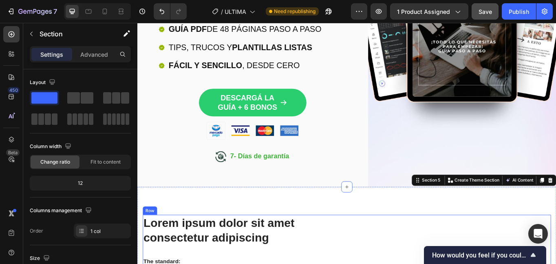
scroll to position [324, 0]
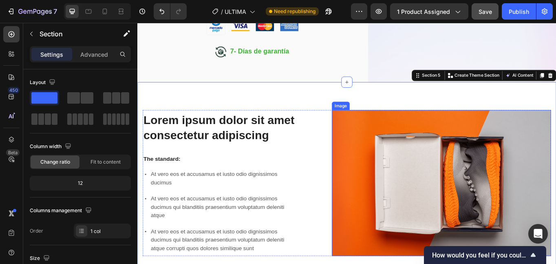
click at [440, 234] on img at bounding box center [493, 210] width 256 height 170
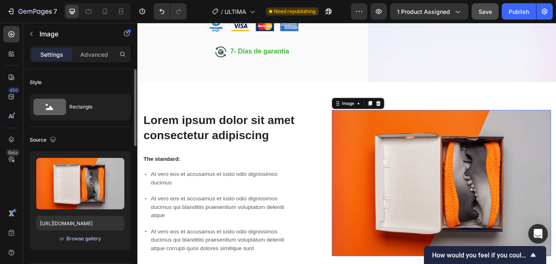
click at [77, 239] on div "Browse gallery" at bounding box center [83, 238] width 35 height 7
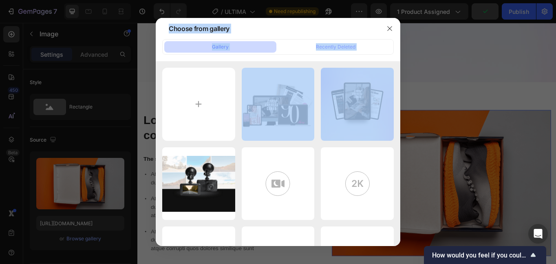
drag, startPoint x: 276, startPoint y: 117, endPoint x: 466, endPoint y: 184, distance: 201.5
click at [466, 184] on div "Choose from gallery Gallery Recently Deleted Brown and Cream Soft ...st.jpg 104…" at bounding box center [278, 132] width 556 height 264
click at [466, 199] on div at bounding box center [278, 132] width 556 height 264
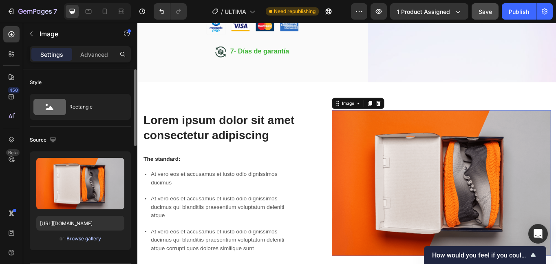
click at [74, 238] on div "Browse gallery" at bounding box center [83, 238] width 35 height 7
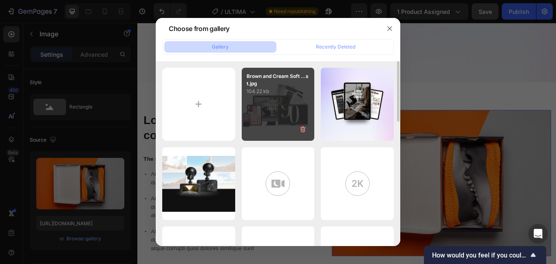
click at [255, 124] on div "Brown and Cream Soft ...st.jpg 104.22 kb" at bounding box center [278, 104] width 73 height 73
type input "[URL][DOMAIN_NAME]"
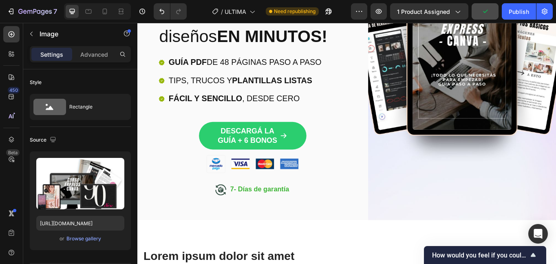
scroll to position [367, 0]
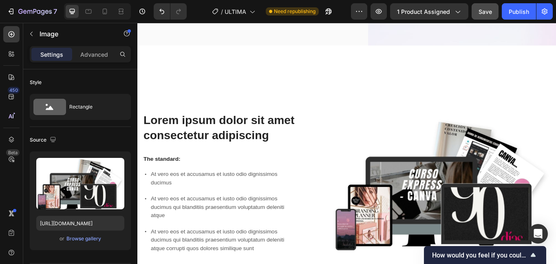
click at [486, 207] on img at bounding box center [493, 210] width 256 height 256
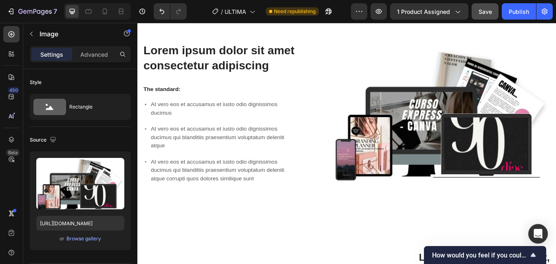
click at [436, 149] on img at bounding box center [493, 128] width 256 height 256
click at [225, 159] on p "At vero eos et accusamus et iusto odio dignissimos ducimus qui blanditiis praes…" at bounding box center [239, 156] width 172 height 29
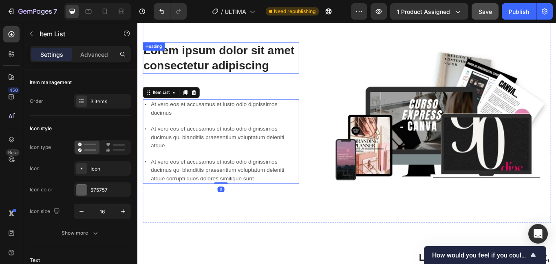
click at [246, 64] on h2 "Lorem ipsum dolor sit amet consectetur adipiscing" at bounding box center [235, 64] width 183 height 37
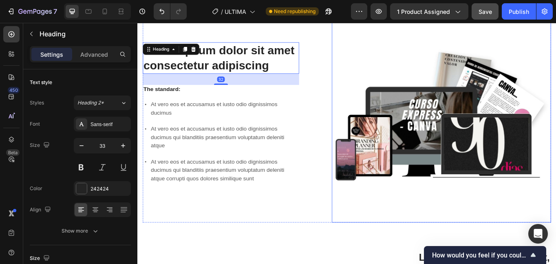
click at [447, 131] on img at bounding box center [493, 128] width 256 height 256
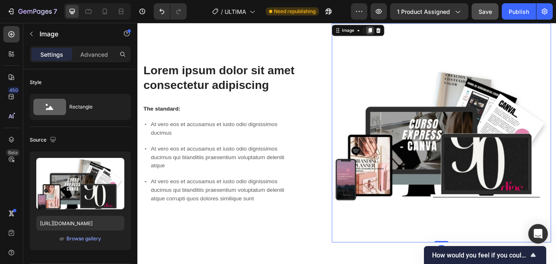
scroll to position [367, 0]
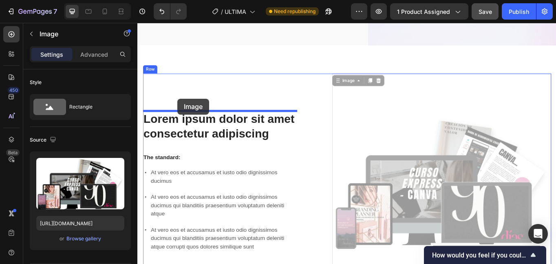
drag, startPoint x: 385, startPoint y: 90, endPoint x: 184, endPoint y: 111, distance: 201.4
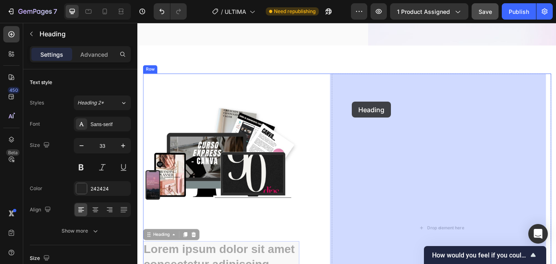
drag, startPoint x: 290, startPoint y: 247, endPoint x: 388, endPoint y: 115, distance: 164.5
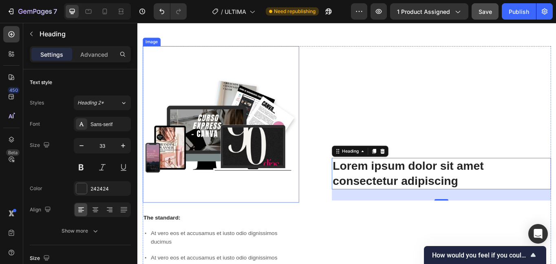
scroll to position [449, 0]
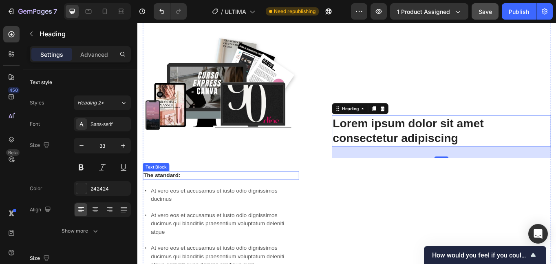
click at [154, 197] on p "The standard:" at bounding box center [234, 201] width 181 height 9
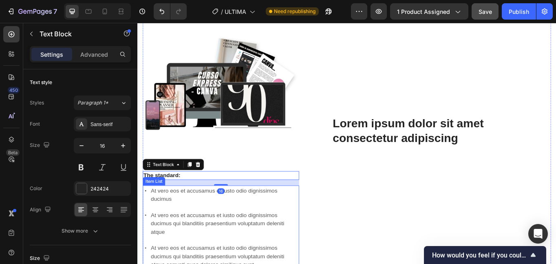
click at [173, 226] on p "At vero eos et accusamus et iusto odio dignissimos ducimus" at bounding box center [239, 224] width 172 height 20
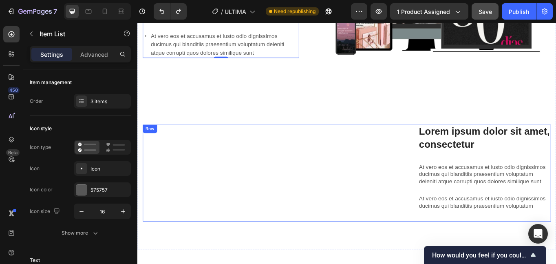
scroll to position [544, 0]
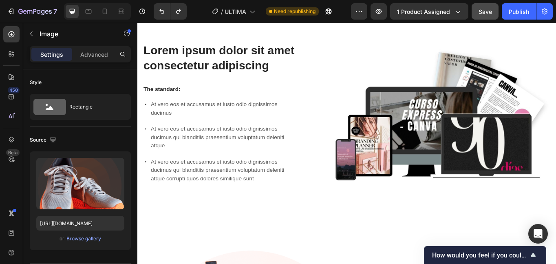
scroll to position [612, 0]
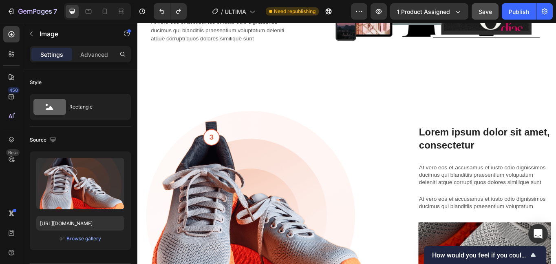
click at [208, 170] on img at bounding box center [272, 241] width 256 height 231
click at [281, 206] on img at bounding box center [272, 241] width 256 height 231
click at [281, 230] on img at bounding box center [272, 241] width 256 height 231
click at [320, 226] on img at bounding box center [272, 241] width 256 height 231
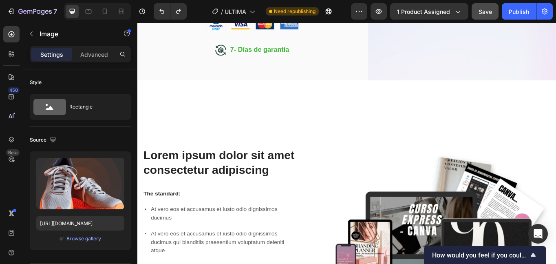
scroll to position [367, 0]
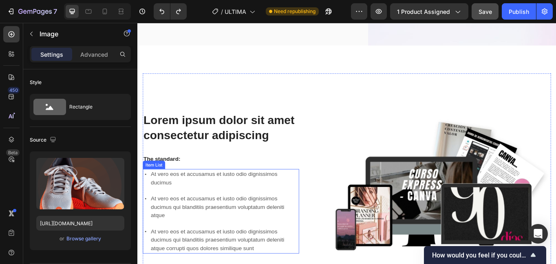
click at [268, 213] on div "At vero eos et accusamus et iusto odio dignissimos ducimus" at bounding box center [239, 205] width 175 height 22
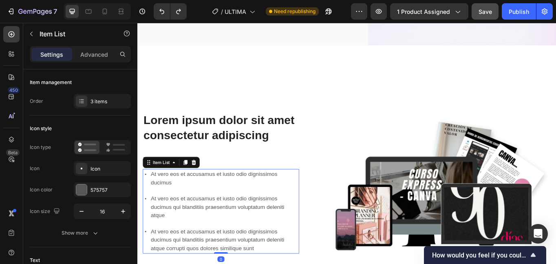
scroll to position [449, 0]
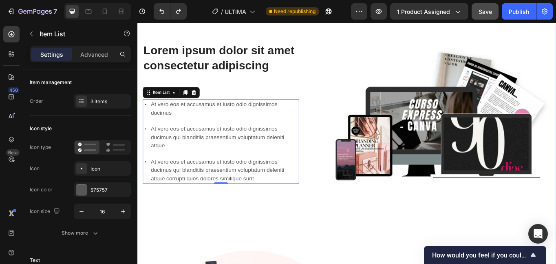
click at [212, 263] on div "Lorem ipsum dolor sit amet consectetur adipiscing Heading The standard: Text Bl…" at bounding box center [382, 263] width 477 height 526
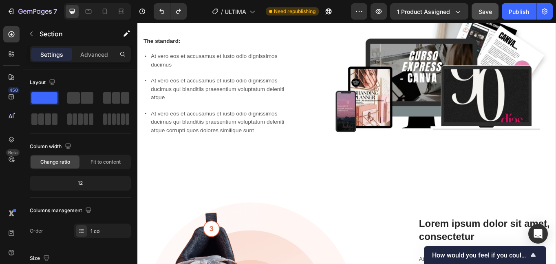
scroll to position [530, 0]
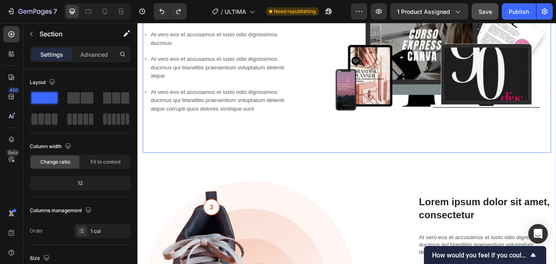
click at [198, 136] on div "Lorem ipsum dolor sit amet consectetur adipiscing Heading The standard: Text Bl…" at bounding box center [235, 47] width 183 height 256
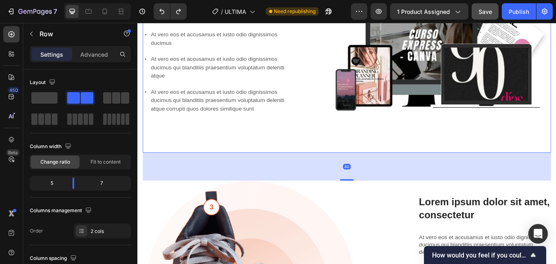
click at [190, 180] on div "80" at bounding box center [382, 191] width 477 height 33
click at [149, 182] on div "80" at bounding box center [382, 191] width 477 height 33
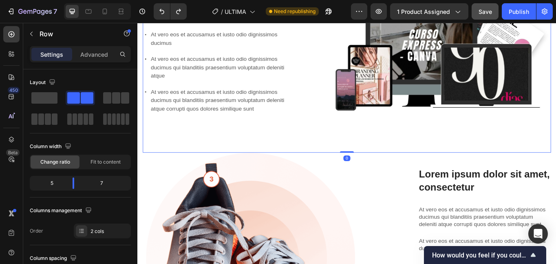
drag, startPoint x: 382, startPoint y: 203, endPoint x: 358, endPoint y: 168, distance: 41.9
click at [358, 168] on div "Lorem ipsum dolor sit amet consectetur adipiscing Heading The standard: Text Bl…" at bounding box center [382, 47] width 477 height 256
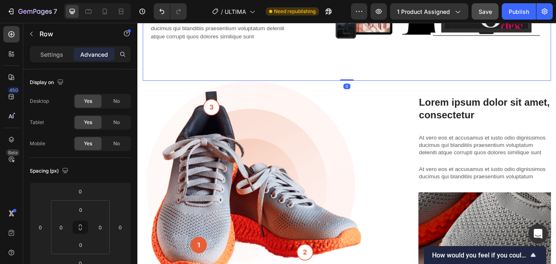
scroll to position [612, 0]
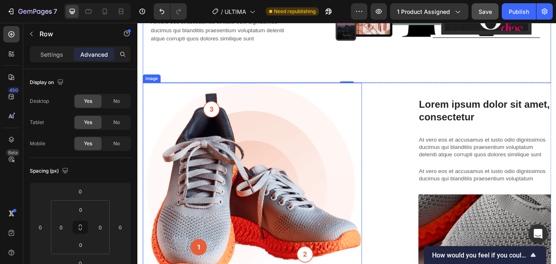
click at [235, 155] on img at bounding box center [272, 208] width 256 height 231
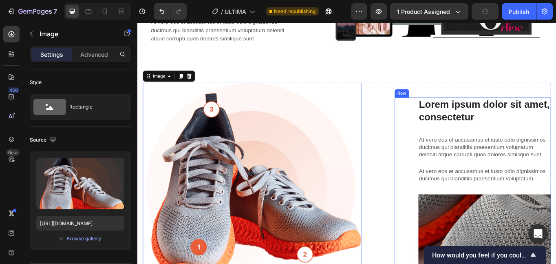
click at [444, 110] on div "Lorem ipsum dolor sit amet, consectetur Heading At vero eos et accusamus et ius…" at bounding box center [529, 208] width 183 height 197
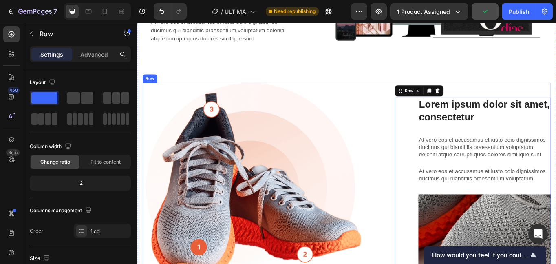
click at [419, 110] on div "Lorem ipsum dolor sit amet consectetur adipiscing Heading Image Lorem ipsum dol…" at bounding box center [382, 208] width 477 height 231
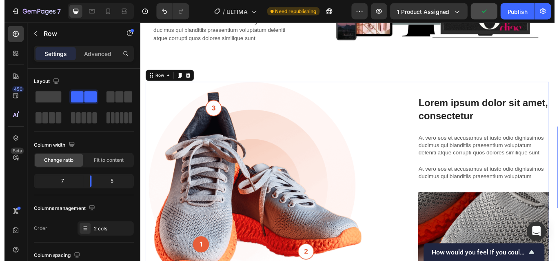
scroll to position [280, 0]
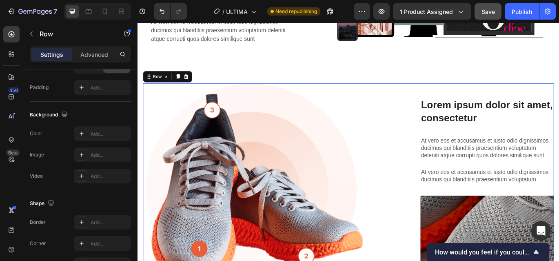
click at [556, 94] on div "Lorem ipsum dolor sit amet, consectetur Heading At vero eos et accusamus et ius…" at bounding box center [529, 208] width 183 height 231
click at [556, 110] on h3 "Lorem ipsum dolor sit amet, consectetur" at bounding box center [543, 125] width 155 height 31
click at [556, 93] on div "Lorem ipsum dolor sit amet, consectetur Heading At vero eos et accusamus et ius…" at bounding box center [529, 208] width 183 height 231
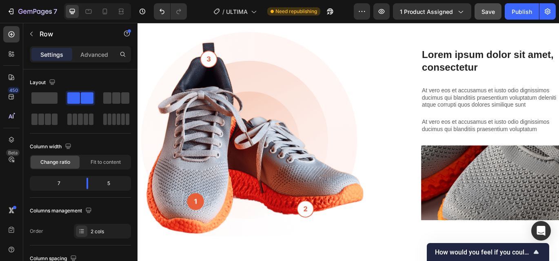
scroll to position [408, 0]
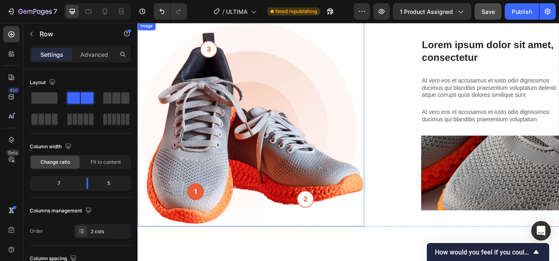
click at [217, 173] on img at bounding box center [268, 140] width 263 height 237
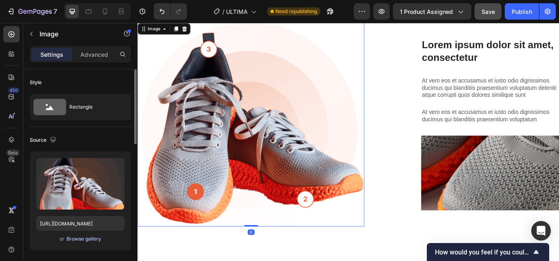
click at [82, 239] on div "Browse gallery" at bounding box center [83, 238] width 35 height 7
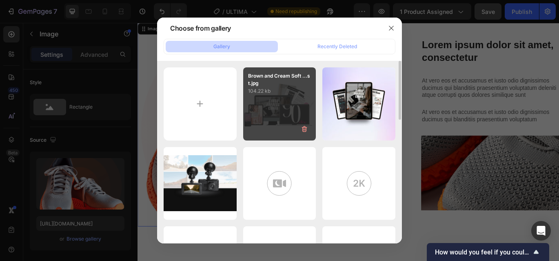
click at [276, 116] on div "Brown and Cream Soft ...st.jpg 104.22 kb" at bounding box center [279, 103] width 73 height 73
type input "[URL][DOMAIN_NAME]"
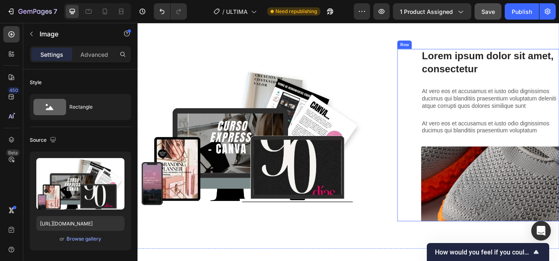
click at [508, 159] on div "Lorem ipsum dolor sit amet, consectetur Heading At vero eos et accusamus et ius…" at bounding box center [547, 153] width 160 height 200
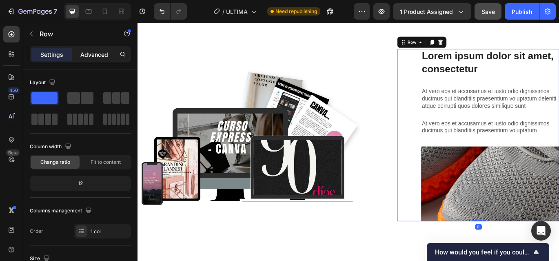
click at [87, 59] on div "Advanced" at bounding box center [94, 54] width 41 height 13
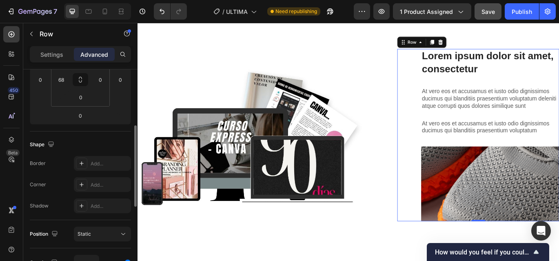
scroll to position [0, 0]
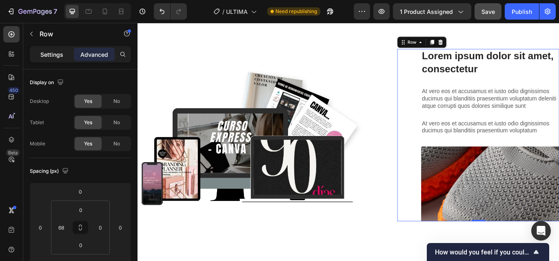
click at [58, 57] on p "Settings" at bounding box center [51, 54] width 23 height 9
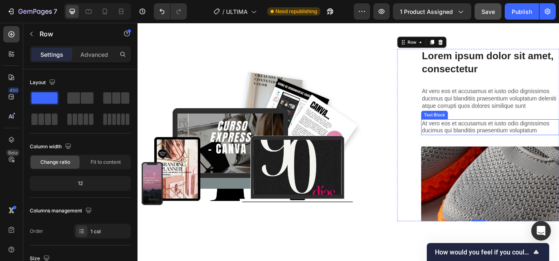
click at [503, 121] on p "At vero eos et accusamus et iusto odio dignissimos ducimus qui blanditiis praes…" at bounding box center [546, 110] width 159 height 25
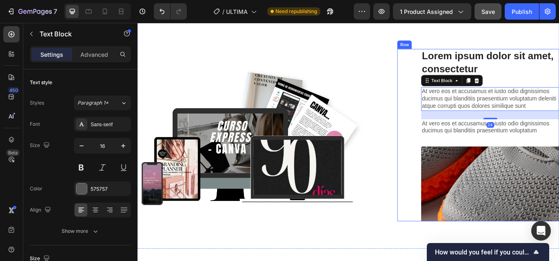
click at [449, 103] on div "Lorem ipsum dolor sit amet, consectetur Heading At vero eos et accusamus et ius…" at bounding box center [533, 153] width 188 height 200
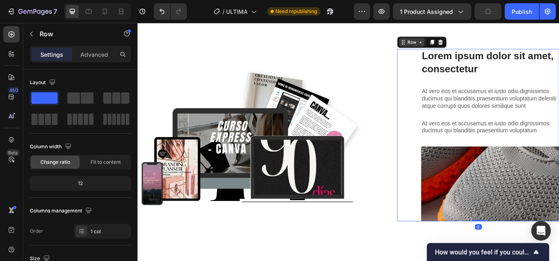
click at [449, 42] on div "Row" at bounding box center [455, 45] width 13 height 7
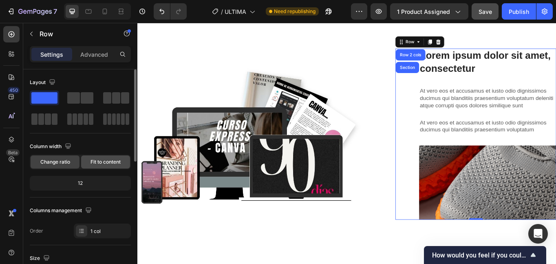
click at [95, 162] on span "Fit to content" at bounding box center [106, 161] width 30 height 7
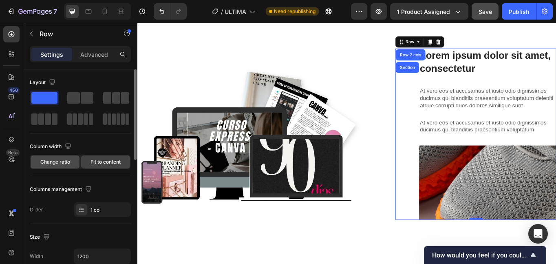
click at [51, 158] on div "Change ratio" at bounding box center [55, 161] width 49 height 13
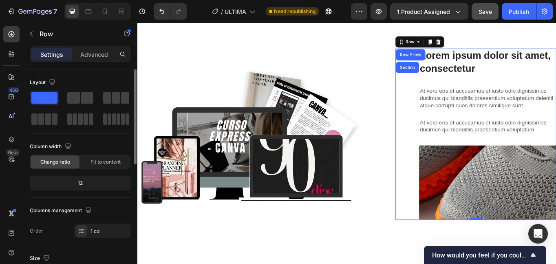
click at [86, 185] on div "12" at bounding box center [80, 182] width 98 height 11
click at [78, 180] on div "12" at bounding box center [80, 182] width 98 height 11
click at [111, 162] on span "Fit to content" at bounding box center [106, 161] width 30 height 7
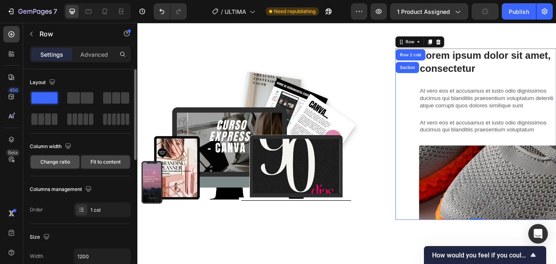
click at [60, 163] on span "Change ratio" at bounding box center [55, 161] width 30 height 7
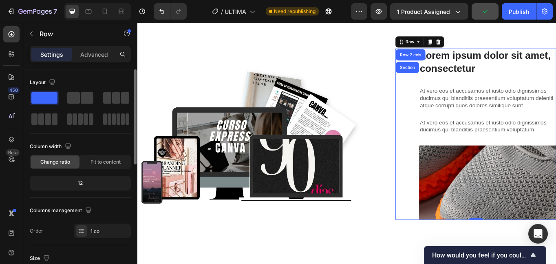
click at [73, 181] on div "12" at bounding box center [80, 182] width 98 height 11
click at [100, 232] on div "1 col" at bounding box center [110, 231] width 38 height 7
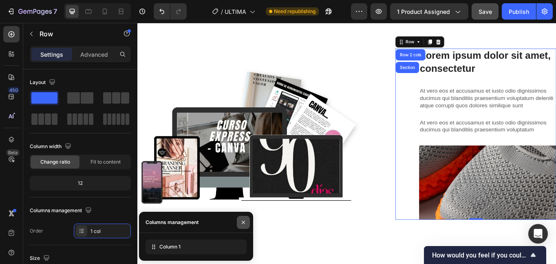
click at [241, 221] on icon "button" at bounding box center [243, 222] width 7 height 7
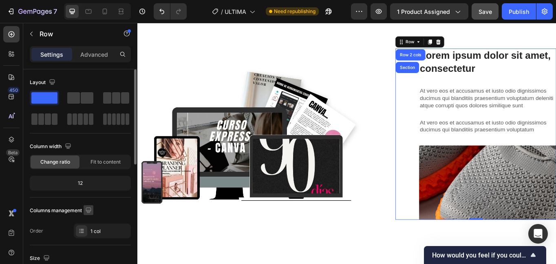
scroll to position [82, 0]
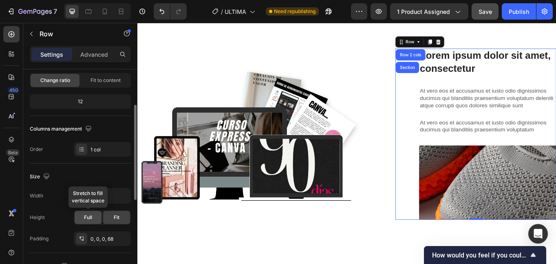
click at [84, 215] on span "Full" at bounding box center [88, 217] width 8 height 7
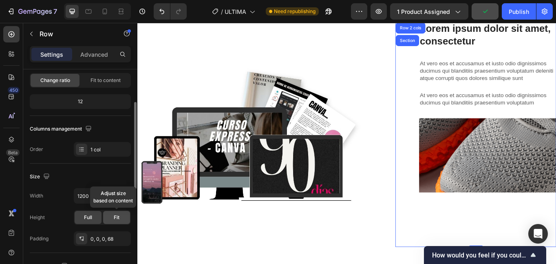
click at [120, 217] on div "Fit" at bounding box center [116, 217] width 27 height 13
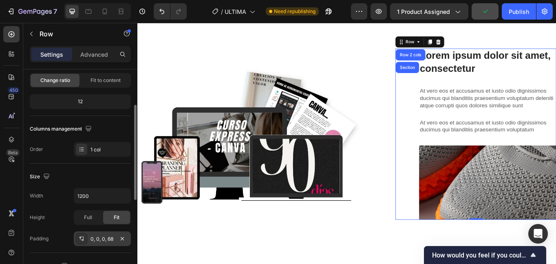
click at [104, 238] on div "0, 0, 0, 68" at bounding box center [103, 238] width 24 height 7
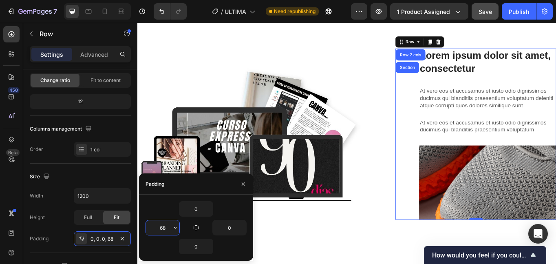
type input "0"
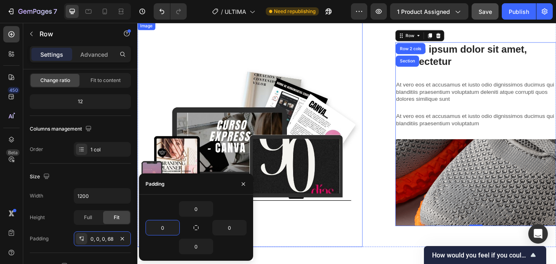
click at [396, 263] on img at bounding box center [268, 153] width 263 height 263
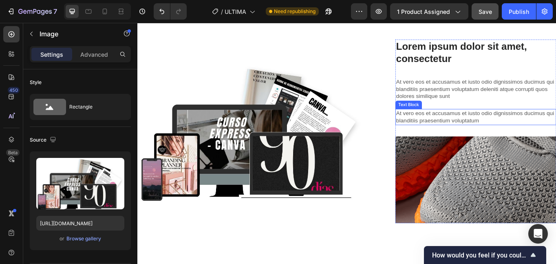
scroll to position [367, 0]
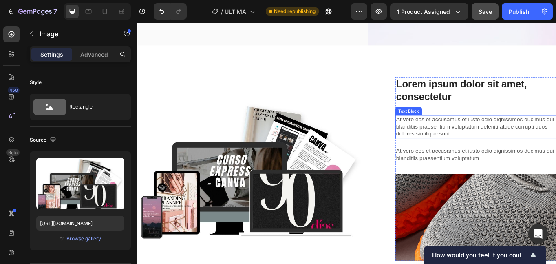
click at [452, 146] on p "At vero eos et accusamus et iusto odio dignissimos ducimus qui blanditiis praes…" at bounding box center [533, 144] width 186 height 25
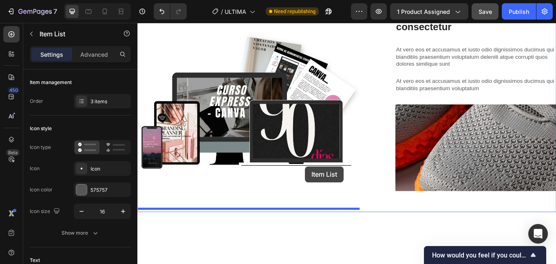
scroll to position [408, 0]
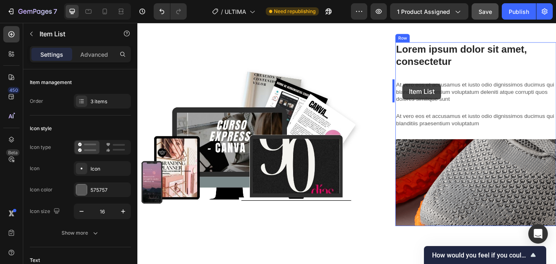
drag, startPoint x: 153, startPoint y: 236, endPoint x: 447, endPoint y: 94, distance: 326.2
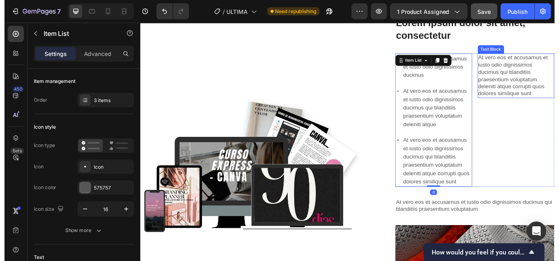
scroll to position [370, 0]
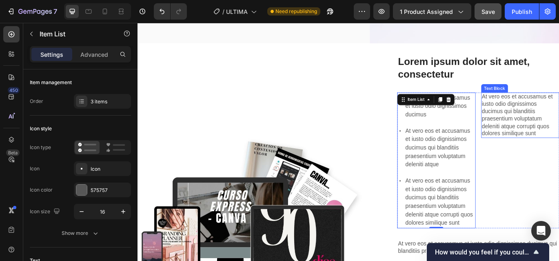
click at [552, 100] on div "Text Block" at bounding box center [552, 98] width 28 height 7
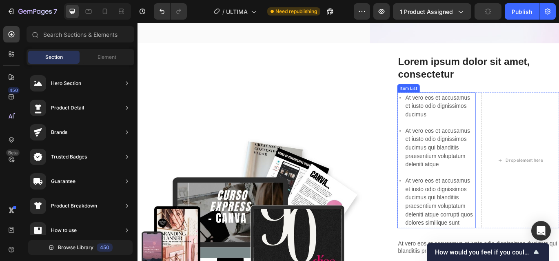
click at [447, 120] on div "At vero eos et accusamus et iusto odio dignissimos ducimus" at bounding box center [488, 120] width 82 height 32
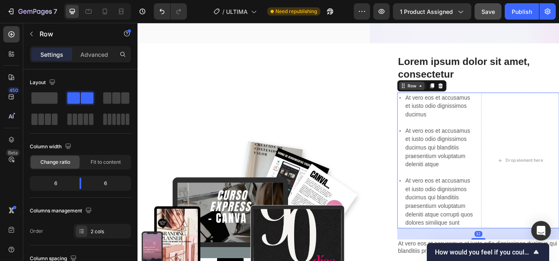
click at [463, 97] on icon at bounding box center [466, 96] width 7 height 7
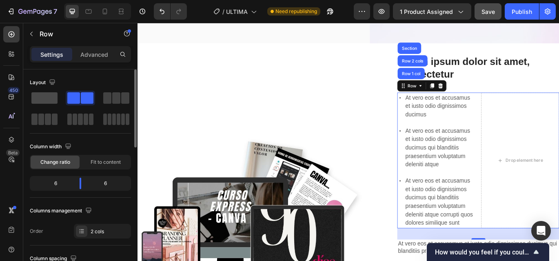
click at [49, 98] on span at bounding box center [44, 97] width 26 height 11
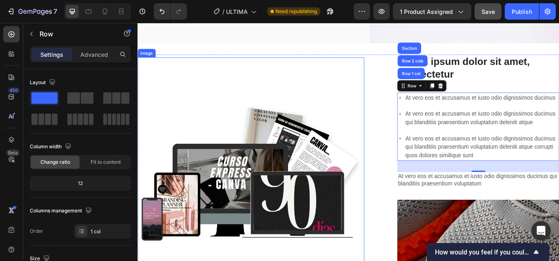
scroll to position [288, 0]
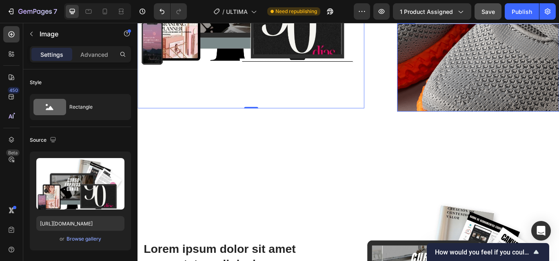
scroll to position [492, 0]
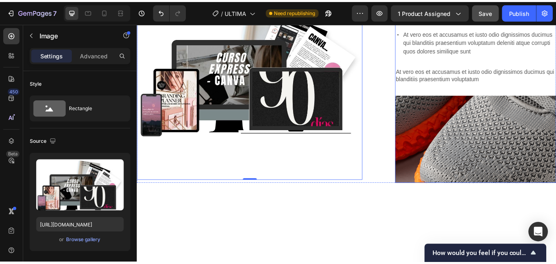
click at [471, 142] on img at bounding box center [532, 158] width 188 height 102
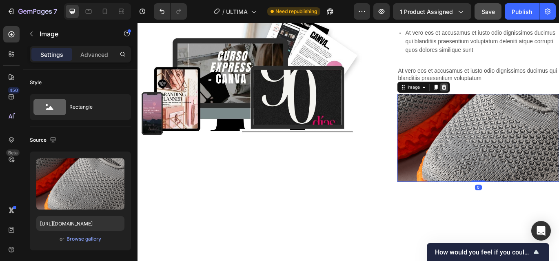
click at [491, 100] on icon at bounding box center [493, 98] width 5 height 6
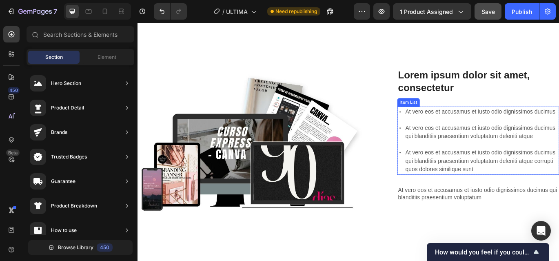
scroll to position [320, 0]
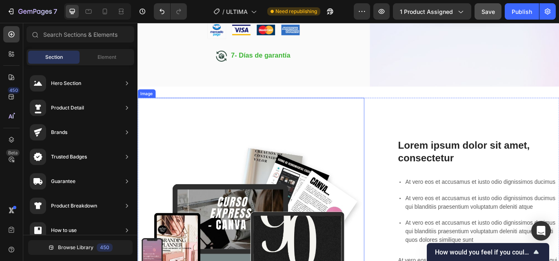
click at [273, 188] on img at bounding box center [268, 241] width 263 height 263
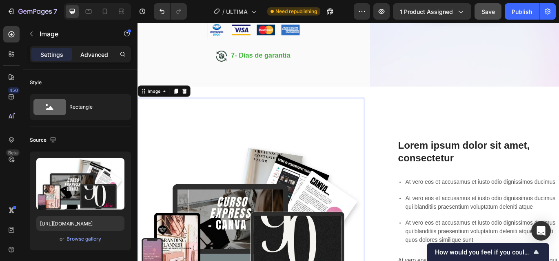
click at [89, 53] on p "Advanced" at bounding box center [94, 54] width 28 height 9
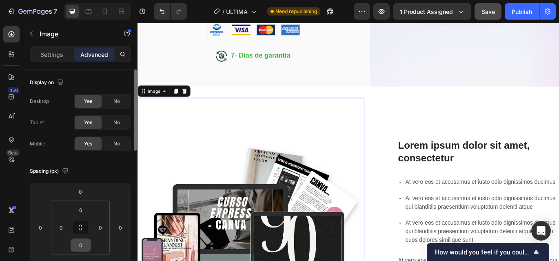
scroll to position [82, 0]
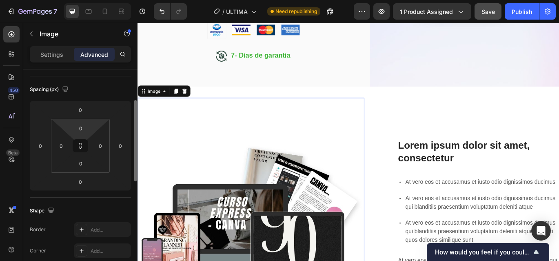
drag, startPoint x: 85, startPoint y: 127, endPoint x: 65, endPoint y: 127, distance: 20.0
click at [65, 127] on div "0 0 0 0" at bounding box center [80, 146] width 59 height 54
type input "-"
type input "0"
click at [78, 108] on input "0" at bounding box center [80, 110] width 16 height 12
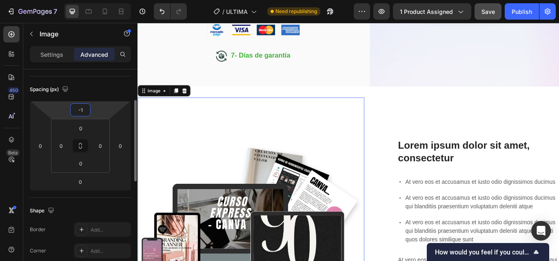
type input "-10"
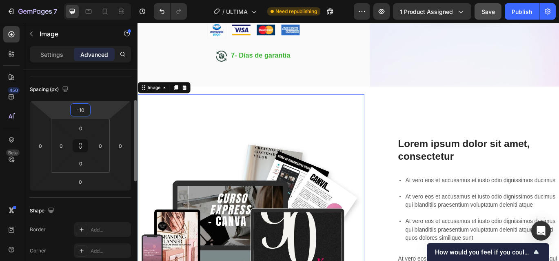
drag, startPoint x: 85, startPoint y: 109, endPoint x: 60, endPoint y: 103, distance: 25.9
click at [60, 103] on div "-10 0 0 0" at bounding box center [80, 146] width 101 height 90
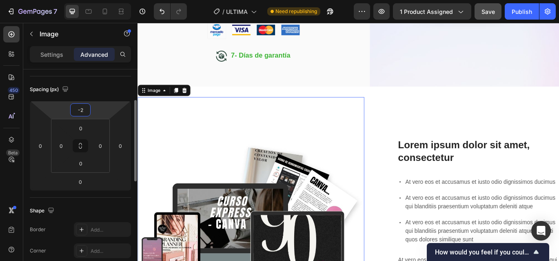
type input "-25"
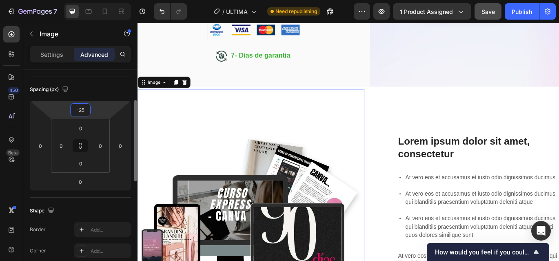
drag, startPoint x: 87, startPoint y: 111, endPoint x: 66, endPoint y: 110, distance: 20.8
click at [66, 110] on div "-25 0 0 0" at bounding box center [80, 146] width 101 height 90
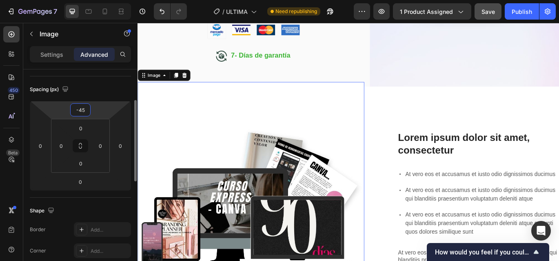
type input "-4"
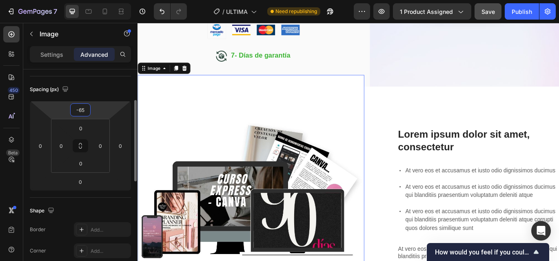
type input "-6"
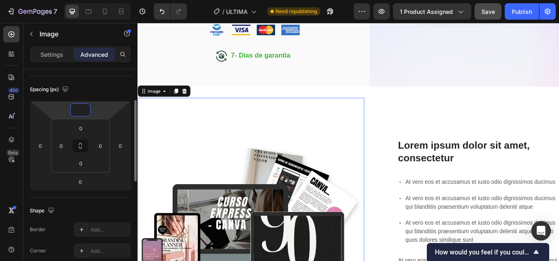
type input "0"
click at [420, 120] on div "Lorem ipsum dolor sit amet consectetur adipiscing Heading Image 0 Lorem ipsum d…" at bounding box center [381, 241] width 489 height 263
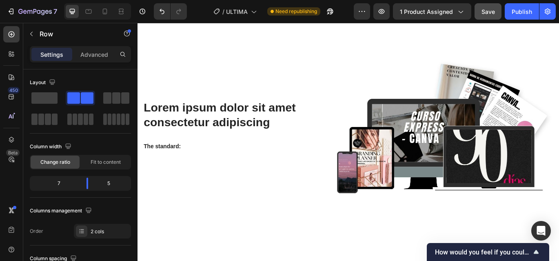
scroll to position [524, 0]
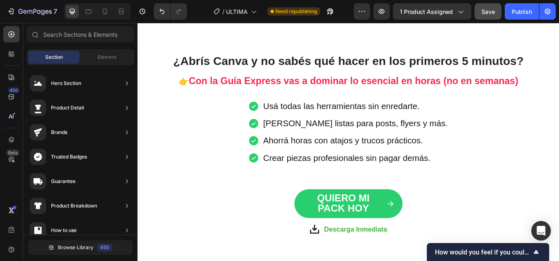
scroll to position [483, 0]
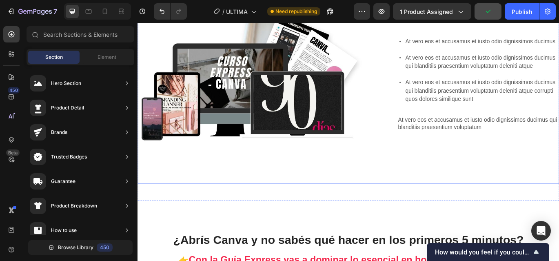
click at [405, 197] on div "Lorem ipsum dolor sit amet consectetur adipiscing Heading Image Lorem ipsum dol…" at bounding box center [381, 78] width 489 height 263
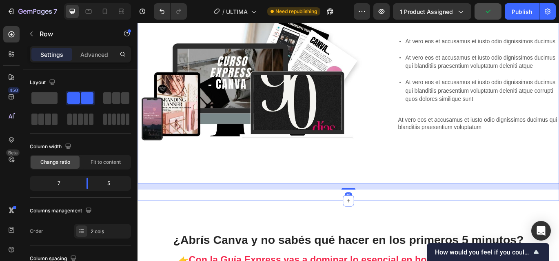
click at [409, 220] on div "Lorem ipsum dolor sit amet consectetur adipiscing Heading Image Lorem ipsum dol…" at bounding box center [381, 82] width 489 height 296
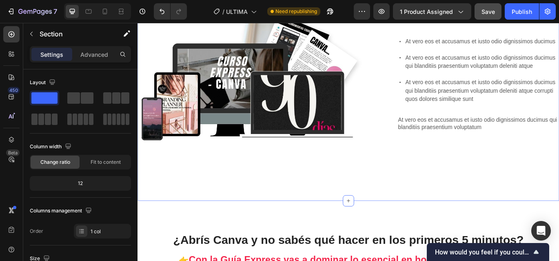
click at [405, 179] on div "Lorem ipsum dolor sit amet consectetur adipiscing Heading Image Lorem ipsum dol…" at bounding box center [381, 78] width 489 height 263
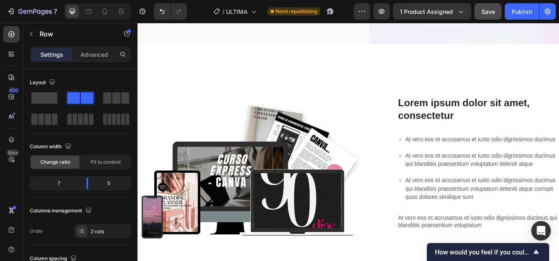
scroll to position [408, 0]
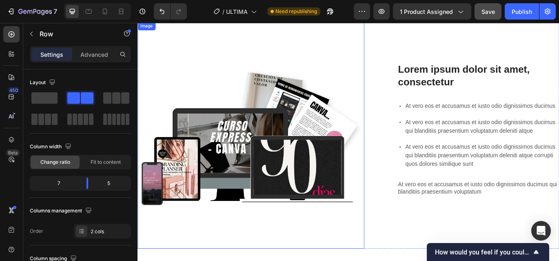
click at [282, 183] on img at bounding box center [268, 153] width 263 height 263
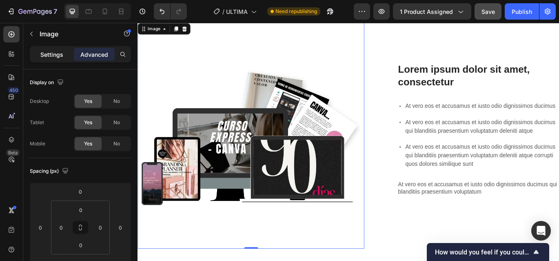
click at [53, 59] on div "Settings" at bounding box center [51, 54] width 41 height 13
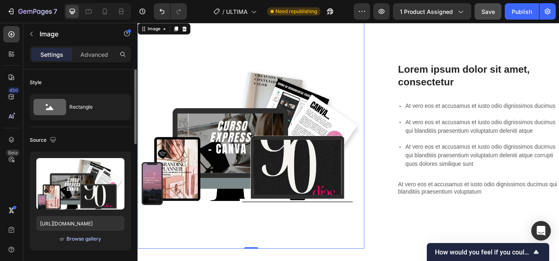
click at [91, 237] on div "Browse gallery" at bounding box center [83, 238] width 35 height 7
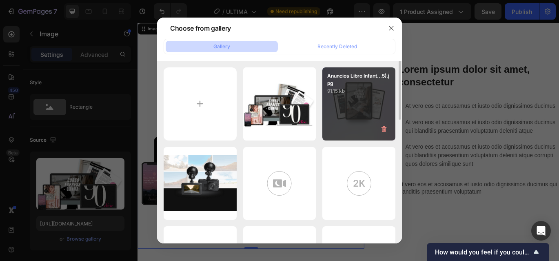
click at [360, 110] on div "Anuncios Libro Infant...5).jpg 91.15 kb" at bounding box center [358, 103] width 73 height 73
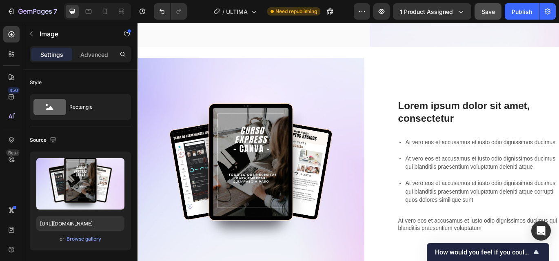
scroll to position [367, 0]
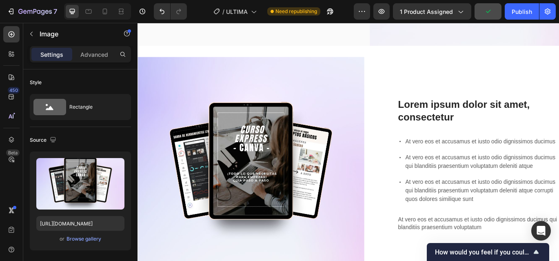
type input "[URL][DOMAIN_NAME]"
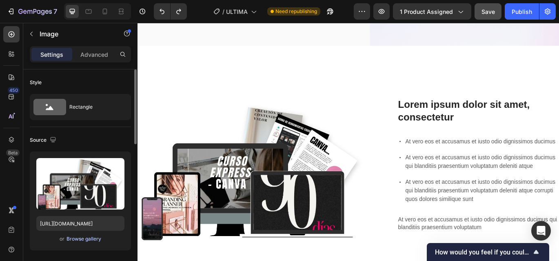
click at [89, 238] on div "Browse gallery" at bounding box center [83, 238] width 35 height 7
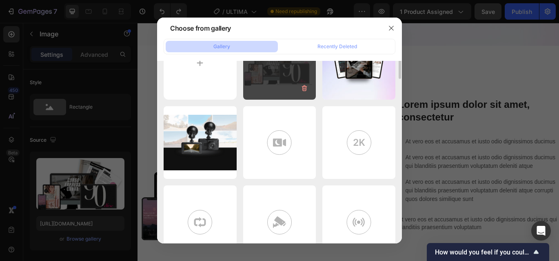
scroll to position [0, 0]
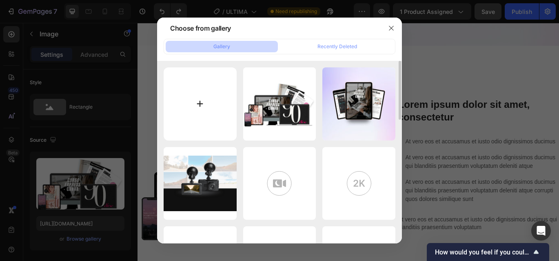
click at [197, 104] on input "file" at bounding box center [200, 103] width 73 height 73
type input "C:\fakepath\Copia de Planner marca personal.jpg"
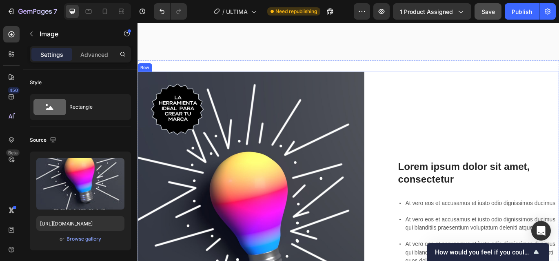
scroll to position [408, 0]
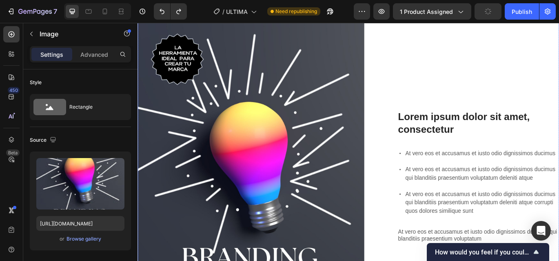
type input "[URL][DOMAIN_NAME]"
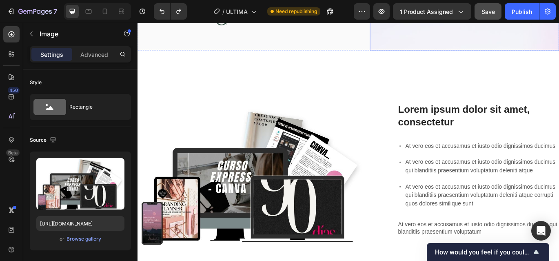
scroll to position [367, 0]
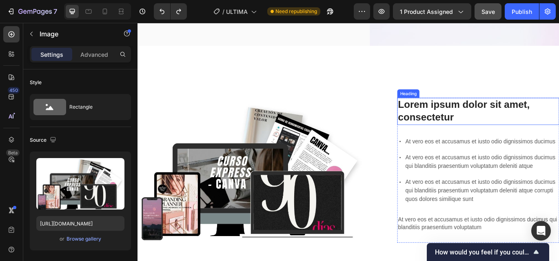
click at [489, 126] on h3 "Lorem ipsum dolor sit amet, consectetur" at bounding box center [533, 125] width 188 height 31
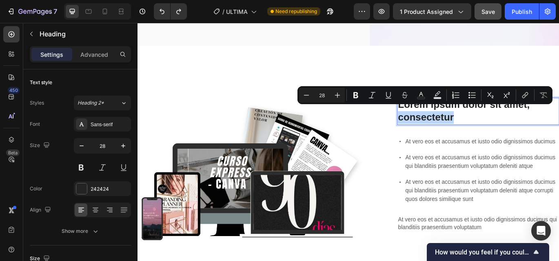
click at [506, 124] on p "Lorem ipsum dolor sit amet, consectetur" at bounding box center [533, 126] width 186 height 30
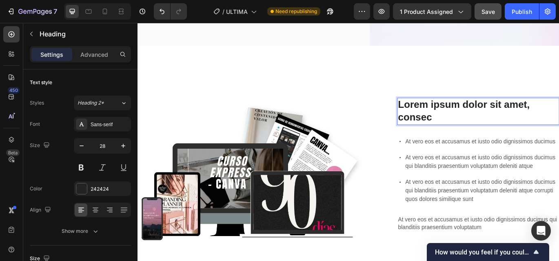
scroll to position [374, 0]
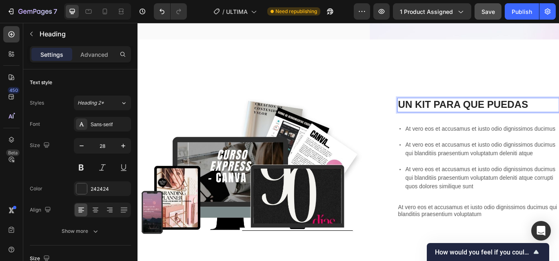
click at [556, 111] on p "UN KIT PARA QUE PUEDAS" at bounding box center [533, 118] width 186 height 15
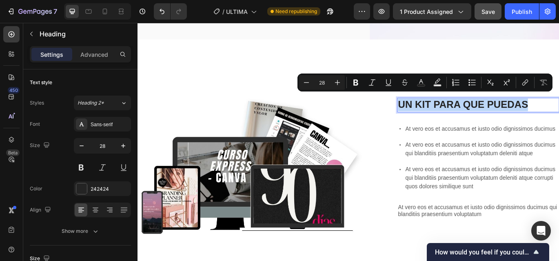
drag, startPoint x: 588, startPoint y: 111, endPoint x: 437, endPoint y: 110, distance: 150.9
click at [440, 111] on p "UN KIT PARA QUE PUEDAS" at bounding box center [533, 118] width 186 height 15
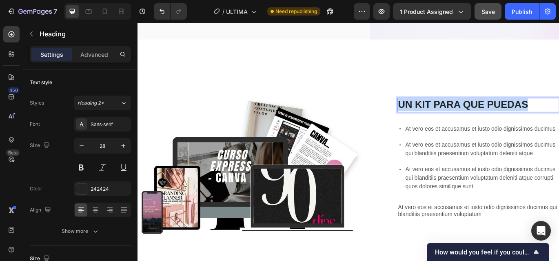
scroll to position [352, 0]
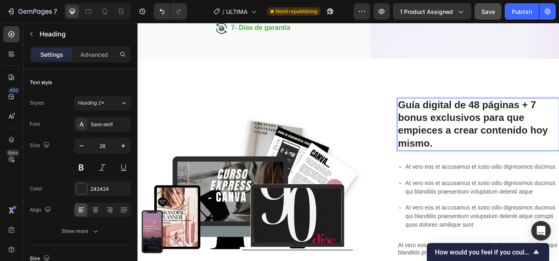
drag, startPoint x: 505, startPoint y: 112, endPoint x: 564, endPoint y: 110, distance: 59.2
click at [556, 111] on p "Guía digital de 48 páginas + 7 bonus exclusivos para que empieces a crear conte…" at bounding box center [533, 141] width 186 height 60
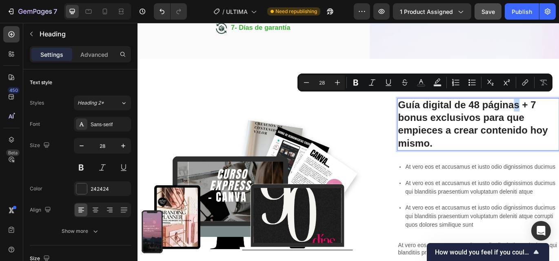
click at [556, 112] on p "Guía digital de 48 páginas + 7 bonus exclusivos para que empieces a crear conte…" at bounding box center [533, 141] width 186 height 60
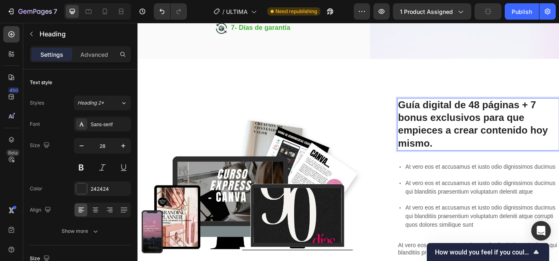
click at [440, 111] on p "Guía digital de 48 páginas + 7 bonus exclusivos para que empieces a crear conte…" at bounding box center [533, 141] width 186 height 60
click at [388, 101] on img at bounding box center [268, 208] width 263 height 263
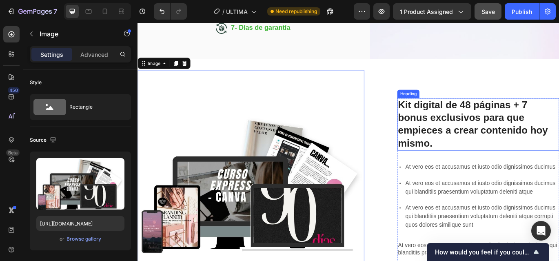
click at [468, 155] on p "Kit digital de 48 páginas + 7 bonus exclusivos para que empieces a crear conten…" at bounding box center [533, 141] width 186 height 60
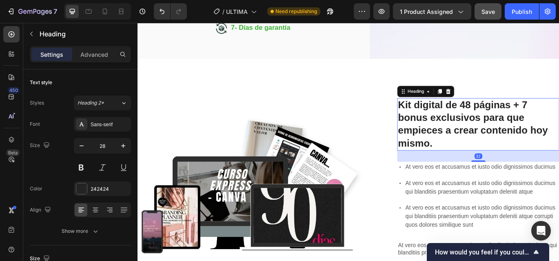
click at [476, 155] on p "Kit digital de 48 páginas + 7 bonus exclusivos para que empieces a crear conten…" at bounding box center [533, 141] width 186 height 60
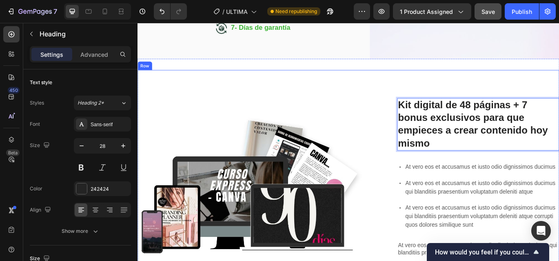
click at [399, 106] on div "Lorem ipsum dolor sit amet consectetur adipiscing Heading Image Kit digital de …" at bounding box center [381, 208] width 489 height 263
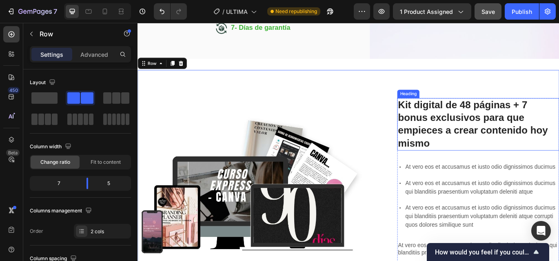
click at [529, 111] on p "Kit digital de 48 páginas + 7 bonus exclusivos para que empieces a crear conten…" at bounding box center [533, 141] width 186 height 60
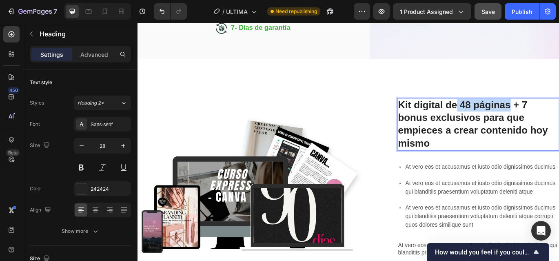
drag, startPoint x: 567, startPoint y: 111, endPoint x: 506, endPoint y: 108, distance: 61.2
click at [506, 111] on p "Kit digital de 48 páginas + 7 bonus exclusivos para que empieces a crear conten…" at bounding box center [533, 141] width 186 height 60
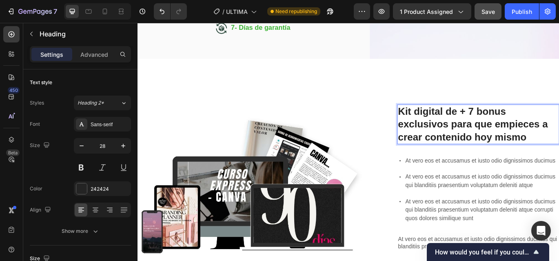
scroll to position [359, 0]
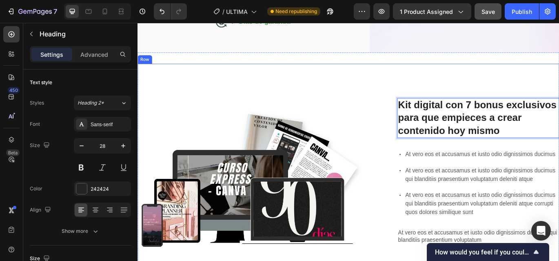
click at [547, 89] on div "Kit digital con 7 bonus exclusivos para que empieces a crear contenido hoy mism…" at bounding box center [533, 201] width 188 height 263
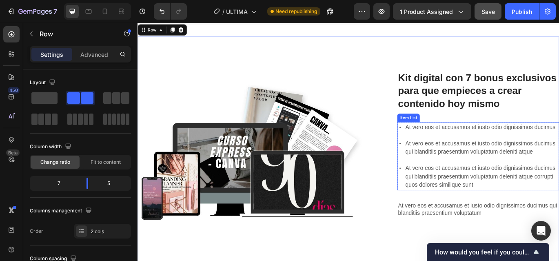
scroll to position [400, 0]
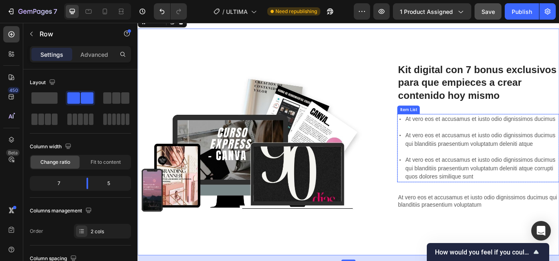
click at [461, 139] on p "At vero eos et accusamus et iusto odio dignissimos ducimus" at bounding box center [536, 135] width 177 height 10
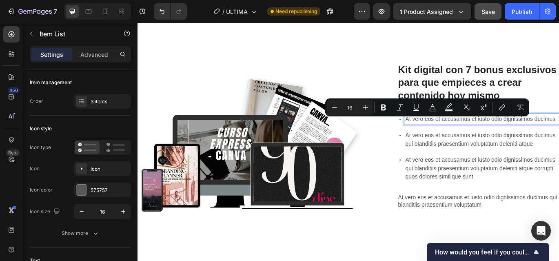
click at [456, 135] on p "At vero eos et accusamus et iusto odio dignissimos ducimus" at bounding box center [536, 135] width 177 height 10
click at [474, 139] on p "At vero eos et accusamus et iusto odio dignissimos ducimus" at bounding box center [536, 135] width 177 height 10
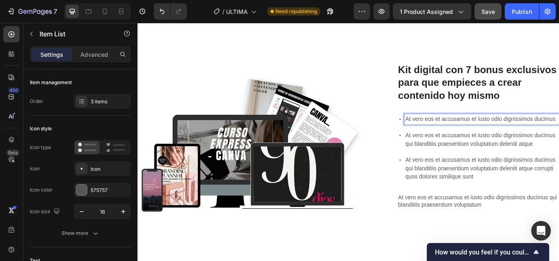
drag, startPoint x: 447, startPoint y: 126, endPoint x: 467, endPoint y: 136, distance: 22.3
click at [471, 136] on p "At vero eos et accusamus et iusto odio dignissimos ducimus" at bounding box center [536, 135] width 177 height 10
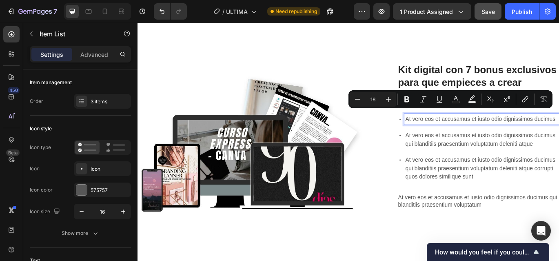
drag, startPoint x: 446, startPoint y: 129, endPoint x: 471, endPoint y: 141, distance: 27.9
click at [471, 139] on p "At vero eos et accusamus et iusto odio dignissimos ducimus" at bounding box center [536, 135] width 177 height 10
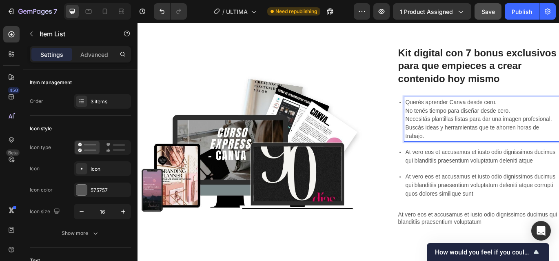
scroll to position [385, 0]
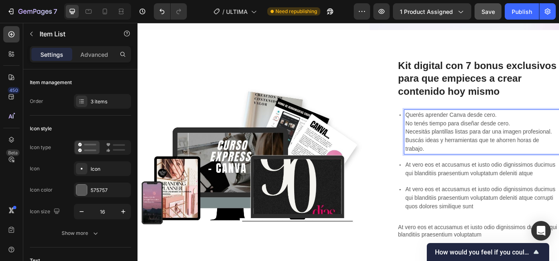
click at [476, 195] on p "At vero eos et accusamus et iusto odio dignissimos ducimus qui blanditiis praes…" at bounding box center [536, 193] width 177 height 20
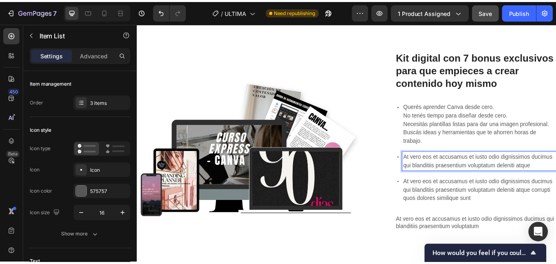
scroll to position [426, 0]
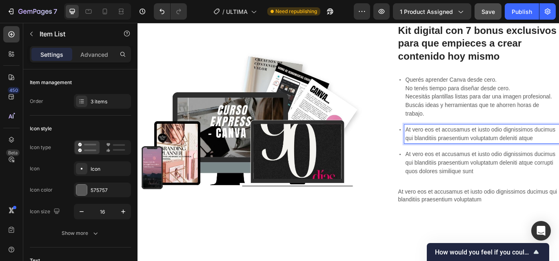
click at [462, 184] on p "At vero eos et accusamus et iusto odio dignissimos ducimus qui blanditiis praes…" at bounding box center [536, 184] width 177 height 29
click at [459, 146] on p "At vero eos et accusamus et iusto odio dignissimos ducimus qui blanditiis praes…" at bounding box center [536, 152] width 177 height 20
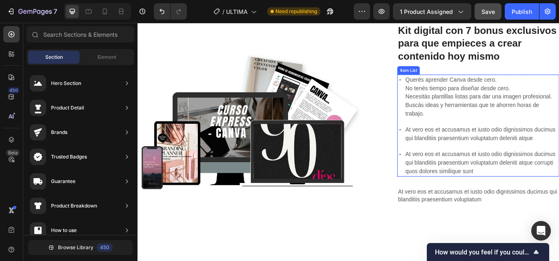
click at [556, 150] on p "At vero eos et accusamus et iusto odio dignissimos ducimus qui blanditiis praes…" at bounding box center [536, 152] width 177 height 20
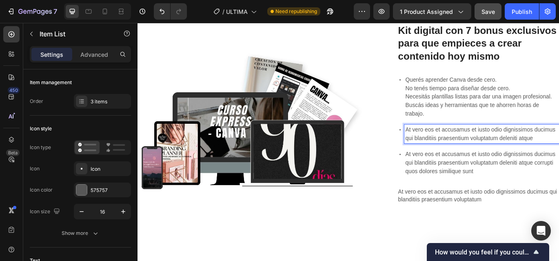
click at [556, 147] on p "At vero eos et accusamus et iusto odio dignissimos ducimus qui blanditiis praes…" at bounding box center [536, 152] width 177 height 20
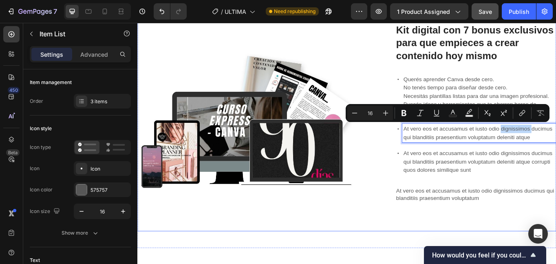
click at [404, 198] on div "Lorem ipsum dolor sit amet consectetur adipiscing Heading Image Kit digital con…" at bounding box center [381, 134] width 489 height 263
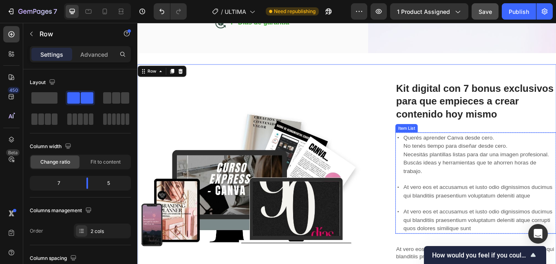
scroll to position [345, 0]
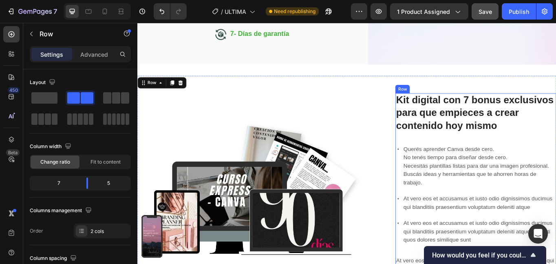
click at [483, 150] on div "Kit digital con 7 bonus exclusivos para que empieces a crear contenido hoy mism…" at bounding box center [533, 216] width 188 height 222
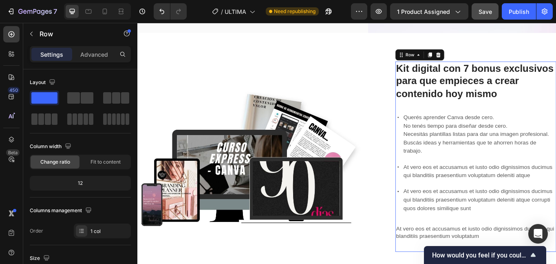
scroll to position [385, 0]
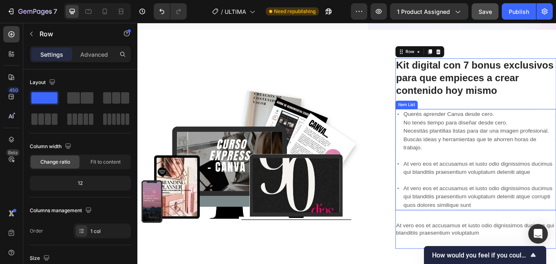
click at [460, 189] on p "At vero eos et accusamus et iusto odio dignissimos ducimus qui blanditiis praes…" at bounding box center [536, 193] width 177 height 20
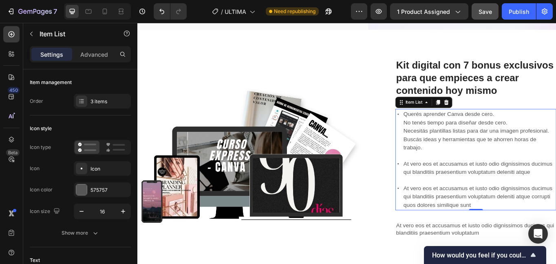
click at [497, 116] on icon at bounding box center [498, 116] width 5 height 6
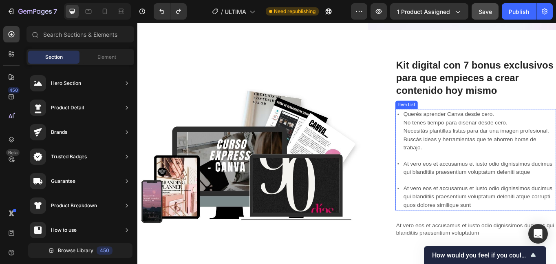
click at [459, 159] on p "Buscás ideas y herramientas que te ahorren horas de trabajo." at bounding box center [536, 164] width 177 height 20
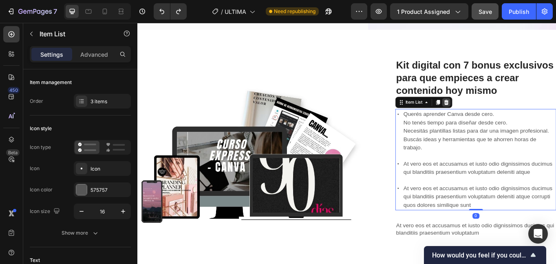
click at [495, 115] on icon at bounding box center [498, 116] width 7 height 7
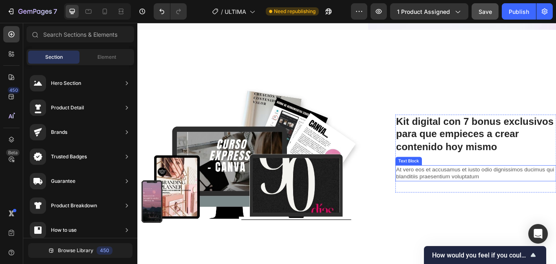
click at [456, 201] on p "At vero eos et accusamus et iusto odio dignissimos ducimus qui blanditiis praes…" at bounding box center [533, 198] width 186 height 17
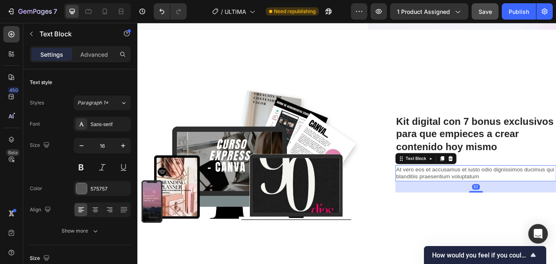
click at [456, 201] on p "At vero eos et accusamus et iusto odio dignissimos ducimus qui blanditiis praes…" at bounding box center [533, 198] width 186 height 17
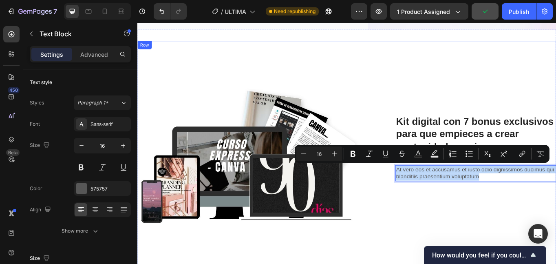
drag, startPoint x: 545, startPoint y: 200, endPoint x: 429, endPoint y: 192, distance: 115.7
click at [429, 192] on div "Lorem ipsum dolor sit amet consectetur adipiscing Heading Image Kit digital con…" at bounding box center [381, 175] width 489 height 263
click at [459, 100] on div "Kit digital con 7 bonus exclusivos para que empieces a crear contenido hoy mism…" at bounding box center [533, 175] width 188 height 263
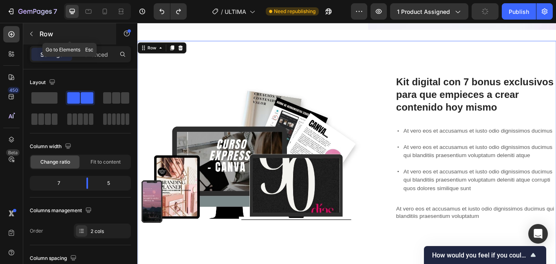
click at [43, 31] on p "Row" at bounding box center [74, 34] width 69 height 10
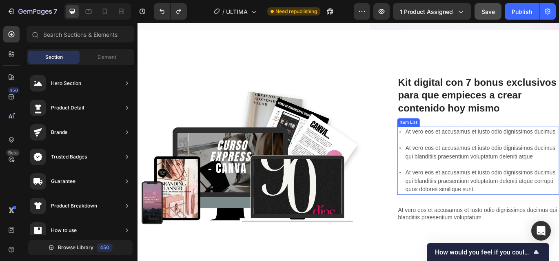
click at [476, 180] on p "At vero eos et accusamus et iusto odio dignissimos ducimus qui blanditiis praes…" at bounding box center [536, 173] width 177 height 20
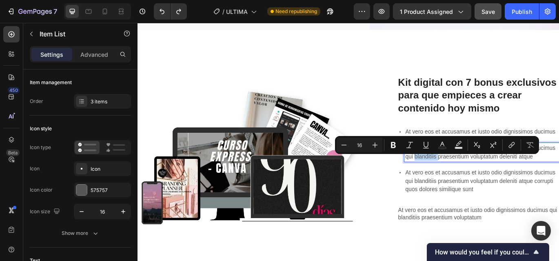
click at [487, 144] on p "At vero eos et accusamus et iusto odio dignissimos ducimus" at bounding box center [536, 149] width 177 height 10
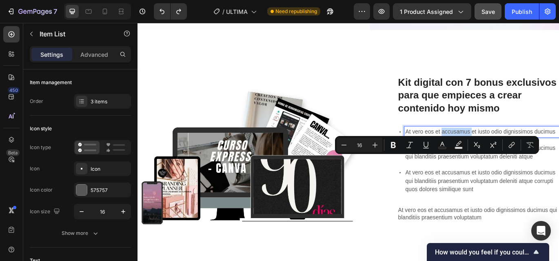
click at [487, 144] on p "At vero eos et accusamus et iusto odio dignissimos ducimus" at bounding box center [536, 149] width 177 height 10
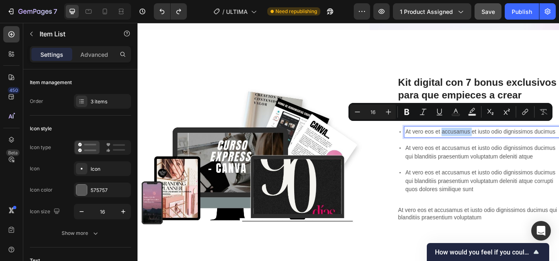
click at [481, 151] on p "At vero eos et accusamus et iusto odio dignissimos ducimus" at bounding box center [536, 149] width 177 height 10
drag, startPoint x: 471, startPoint y: 155, endPoint x: 445, endPoint y: 144, distance: 28.7
click at [448, 144] on p "At vero eos et accusamus et iusto odio dignissimos ducimus" at bounding box center [536, 149] width 177 height 10
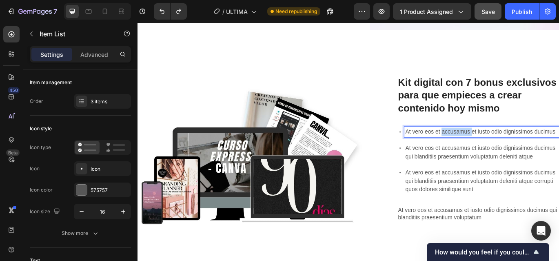
scroll to position [371, 0]
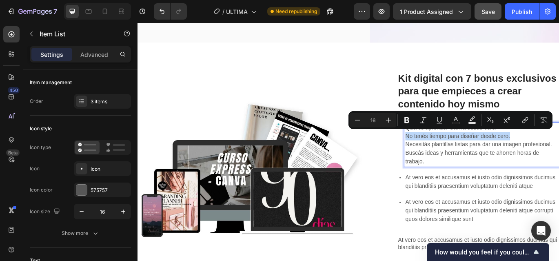
drag, startPoint x: 445, startPoint y: 154, endPoint x: 573, endPoint y: 153, distance: 127.3
click at [556, 153] on p "No tenés tiempo para diseñar desde cero." at bounding box center [536, 154] width 177 height 10
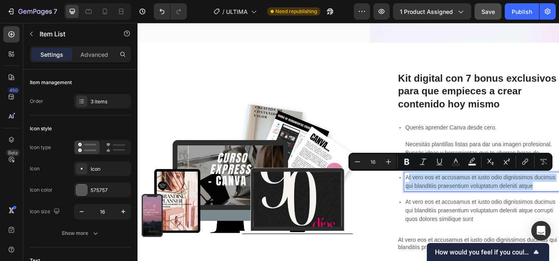
drag, startPoint x: 516, startPoint y: 207, endPoint x: 598, endPoint y: 209, distance: 82.4
click at [556, 209] on p "At vero eos et accusamus et iusto odio dignissimos ducimus qui blanditiis praes…" at bounding box center [536, 207] width 177 height 20
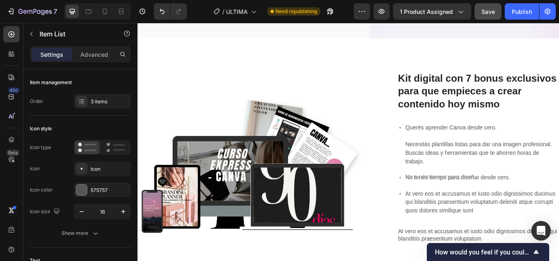
scroll to position [373, 0]
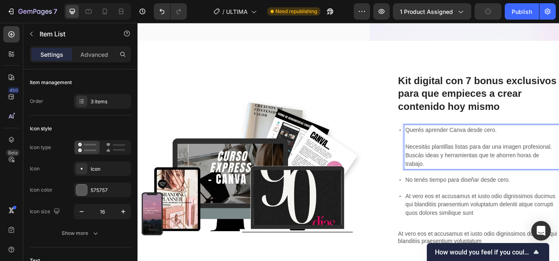
click at [475, 168] on p "Necesitás plantillas listas para dar una imagen profesional." at bounding box center [536, 167] width 177 height 10
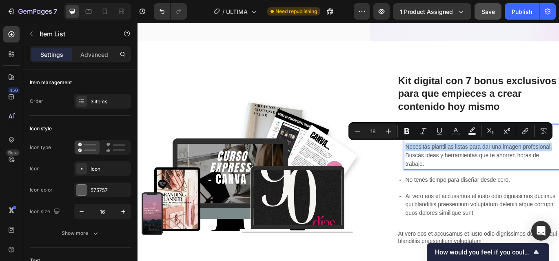
drag, startPoint x: 446, startPoint y: 167, endPoint x: 616, endPoint y: 164, distance: 170.1
click at [556, 164] on p "Necesitás plantillas listas para dar una imagen profesional." at bounding box center [536, 167] width 177 height 10
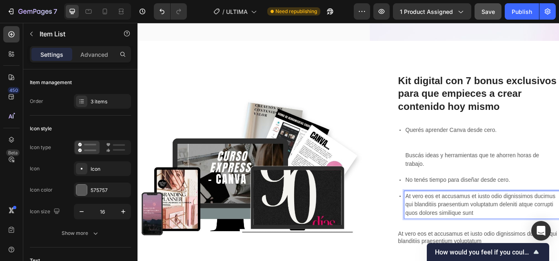
click at [468, 228] on p "At vero eos et accusamus et iusto odio dignissimos ducimus qui blanditiis praes…" at bounding box center [536, 233] width 177 height 29
click at [483, 245] on p "At vero eos et accusamus et iusto odio dignissimos ducimus qui blanditiis praes…" at bounding box center [536, 233] width 177 height 29
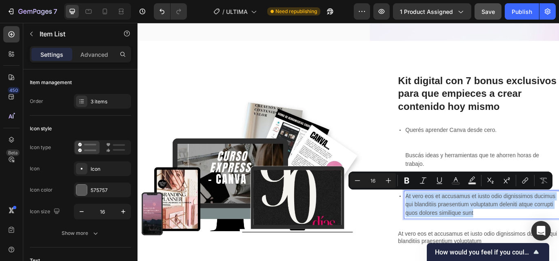
drag, startPoint x: 530, startPoint y: 241, endPoint x: 444, endPoint y: 220, distance: 88.6
click at [448, 220] on p "At vero eos et accusamus et iusto odio dignissimos ducimus qui blanditiis praes…" at bounding box center [536, 233] width 177 height 29
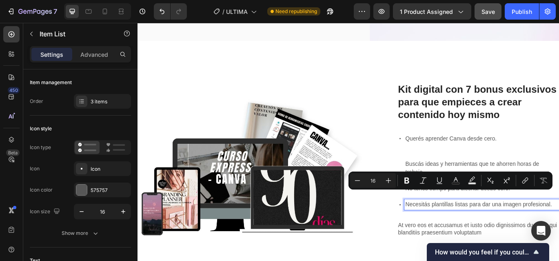
scroll to position [383, 0]
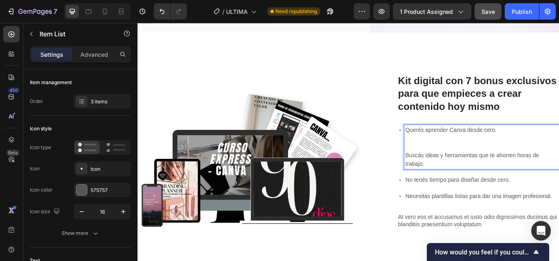
click at [478, 165] on p "Rich Text Editor. Editing area: main" at bounding box center [536, 167] width 177 height 10
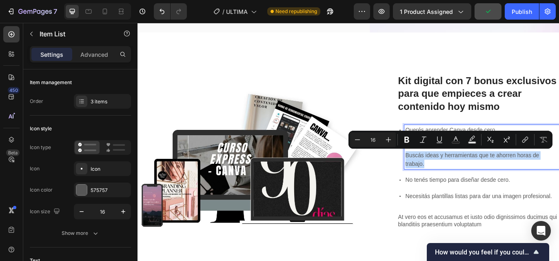
drag, startPoint x: 446, startPoint y: 173, endPoint x: 478, endPoint y: 183, distance: 32.9
click at [478, 183] on p "Buscás ideas y herramientas que te ahorren horas de trabajo." at bounding box center [536, 182] width 177 height 20
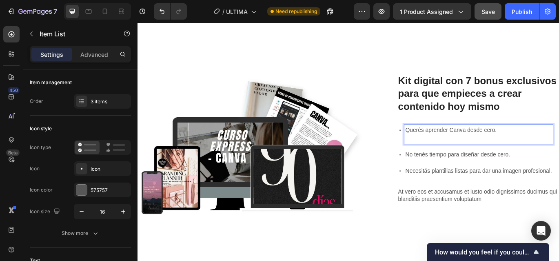
scroll to position [402, 0]
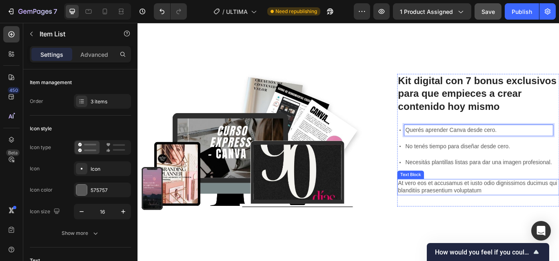
click at [461, 214] on p "At vero eos et accusamus et iusto odio dignissimos ducimus qui blanditiis praes…" at bounding box center [533, 213] width 186 height 17
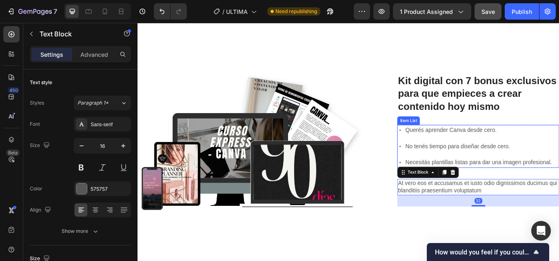
click at [507, 162] on p "No tenés tiempo para diseñar desde cero." at bounding box center [533, 166] width 170 height 10
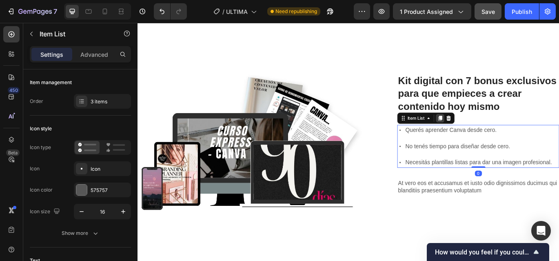
click at [487, 132] on icon at bounding box center [489, 134] width 4 height 6
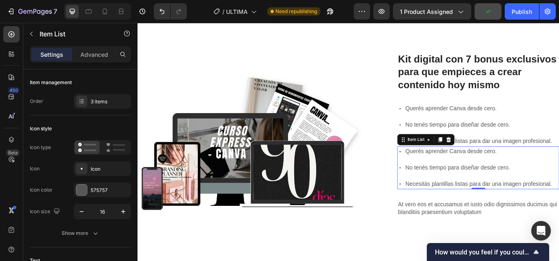
click at [465, 187] on p "No tenés tiempo para diseñar desde cero." at bounding box center [533, 191] width 170 height 10
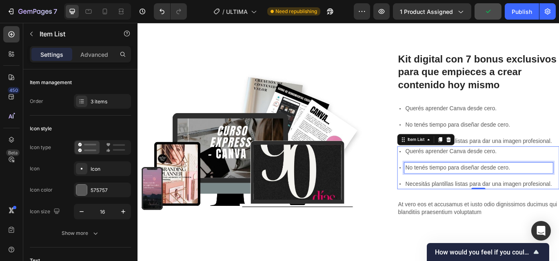
click at [465, 187] on p "No tenés tiempo para diseñar desde cero." at bounding box center [533, 191] width 170 height 10
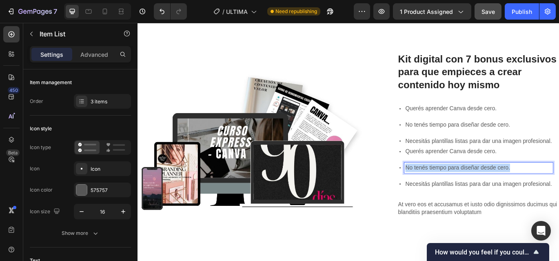
drag, startPoint x: 446, startPoint y: 186, endPoint x: 571, endPoint y: 189, distance: 124.8
click at [556, 189] on p "No tenés tiempo para diseñar desde cero." at bounding box center [533, 191] width 170 height 10
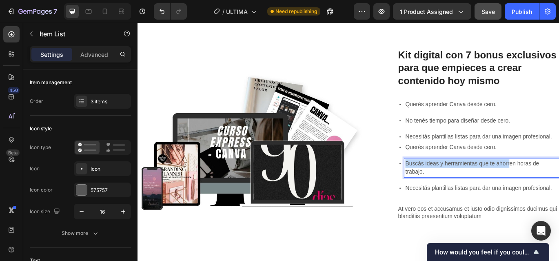
scroll to position [397, 0]
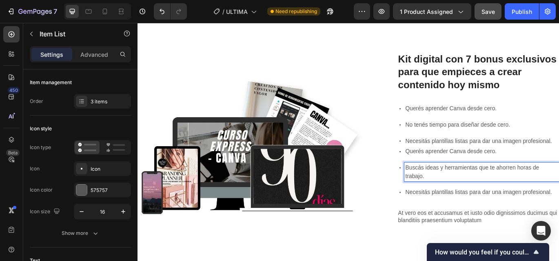
click at [523, 220] on p "Necesitás plantillas listas para dar una imagen profesional." at bounding box center [536, 220] width 177 height 10
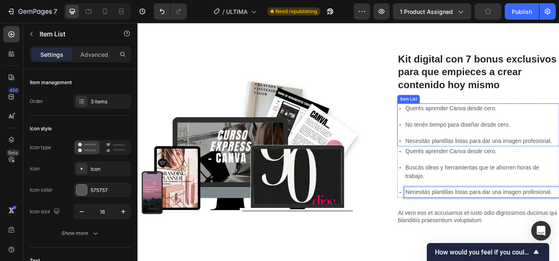
click at [476, 158] on p "Necesitás plantillas listas para dar una imagen profesional." at bounding box center [533, 160] width 170 height 10
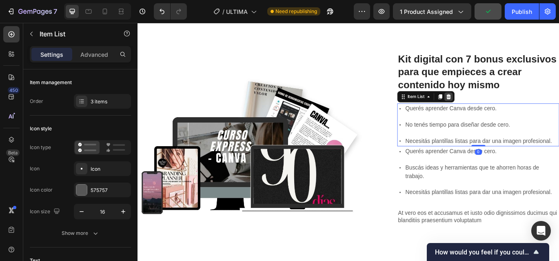
click at [496, 108] on icon at bounding box center [498, 108] width 7 height 7
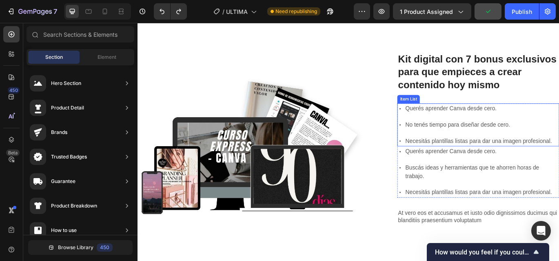
click at [491, 158] on p "Necesitás plantillas listas para dar una imagen profesional." at bounding box center [533, 160] width 170 height 10
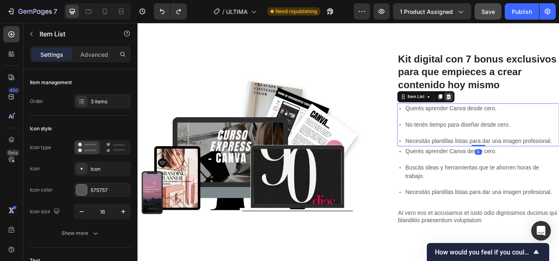
click at [497, 107] on icon at bounding box center [498, 108] width 7 height 7
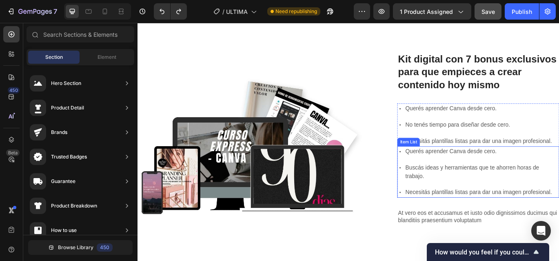
click at [473, 215] on p "Necesitás plantillas listas para dar una imagen profesional." at bounding box center [536, 220] width 177 height 10
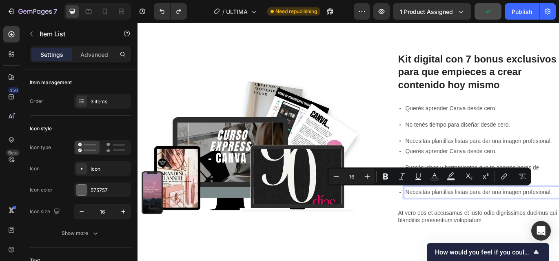
click at [556, 169] on p "Querés aprender Canva desde cero." at bounding box center [536, 172] width 177 height 10
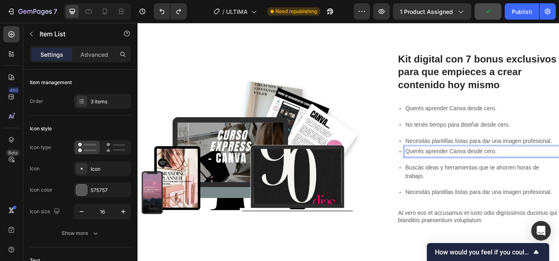
click at [541, 215] on p "Necesitás plantillas listas para dar una imagen profesional." at bounding box center [536, 220] width 177 height 10
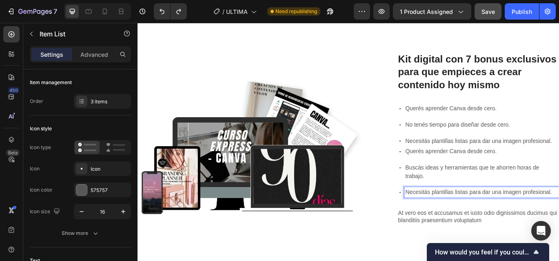
click at [454, 215] on p "Necesitás plantillas listas para dar una imagen profesional." at bounding box center [536, 220] width 177 height 10
click at [439, 218] on icon at bounding box center [442, 219] width 7 height 7
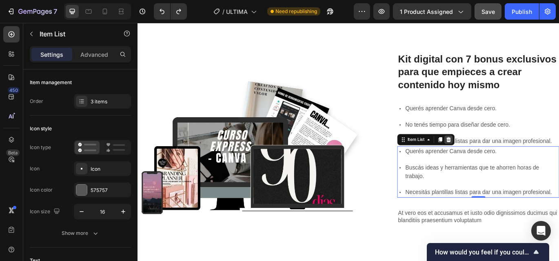
click at [496, 158] on icon at bounding box center [498, 158] width 5 height 6
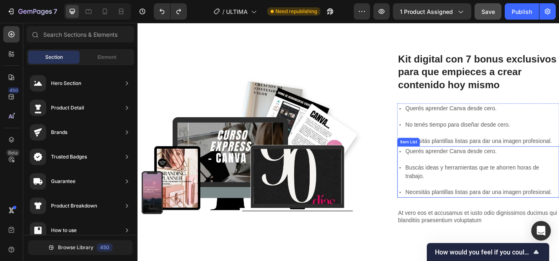
click at [472, 192] on p "Buscás ideas y herramientas que te ahorren horas de trabajo." at bounding box center [536, 196] width 177 height 20
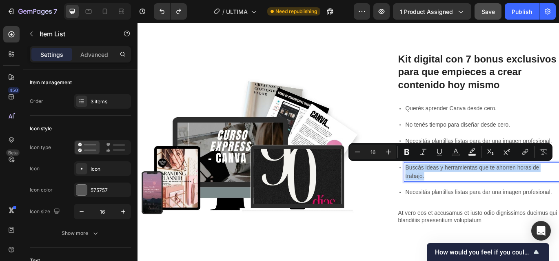
drag, startPoint x: 469, startPoint y: 198, endPoint x: 443, endPoint y: 185, distance: 29.2
click at [447, 185] on div "Buscás ideas y herramientas que te ahorren horas de trabajo." at bounding box center [537, 196] width 180 height 22
copy p "Buscás ideas y herramientas que te ahorren horas de trabajo."
click at [518, 155] on p "Necesitás plantillas listas para dar una imagen profesional." at bounding box center [533, 160] width 170 height 10
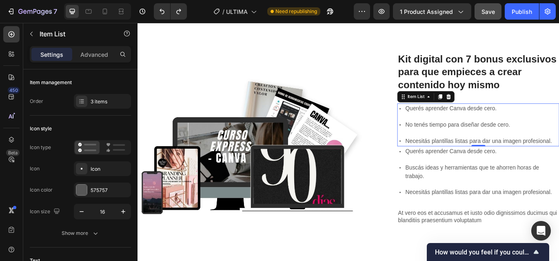
click at [556, 159] on p "Necesitás plantillas listas para dar una imagen profesional." at bounding box center [533, 160] width 170 height 10
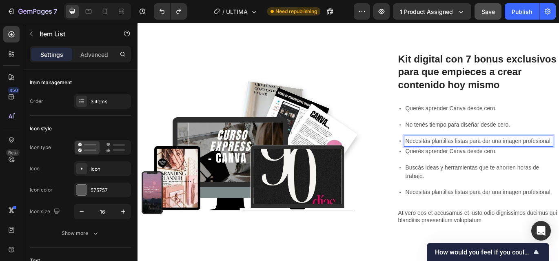
click at [556, 159] on p "Necesitás plantillas listas para dar una imagen profesional." at bounding box center [533, 160] width 170 height 10
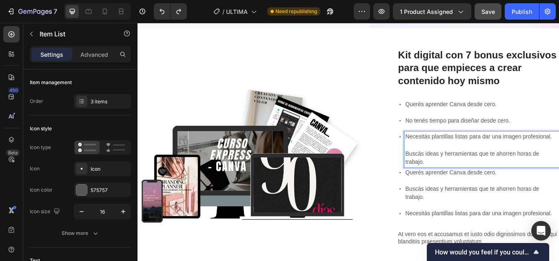
scroll to position [383, 0]
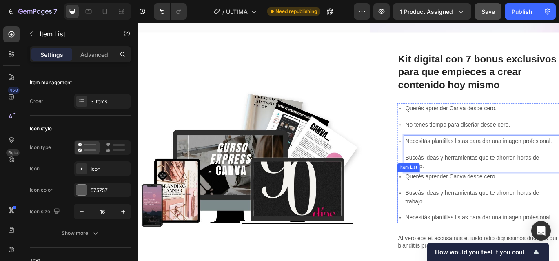
click at [519, 214] on div "Buscás ideas y herramientas que te ahorren horas de trabajo." at bounding box center [537, 225] width 180 height 22
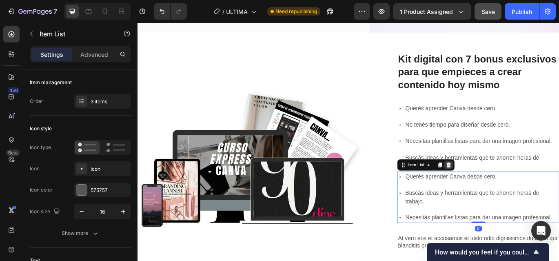
click at [495, 186] on icon at bounding box center [498, 187] width 7 height 7
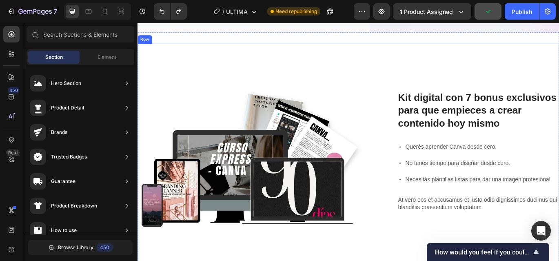
scroll to position [301, 0]
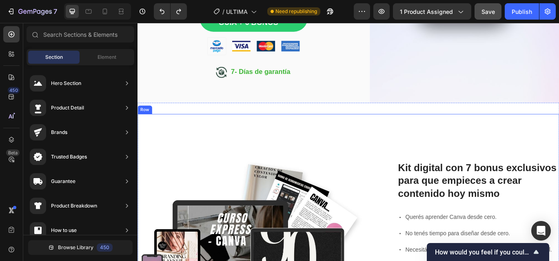
click at [404, 148] on div "Lorem ipsum dolor sit amet consectetur adipiscing Heading Image Kit digital con…" at bounding box center [381, 259] width 489 height 263
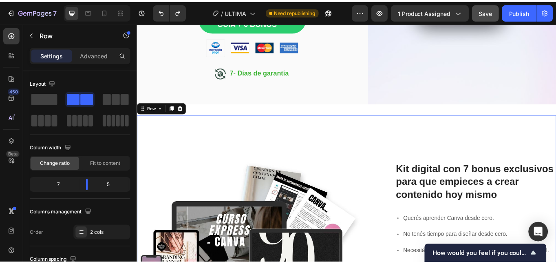
scroll to position [383, 0]
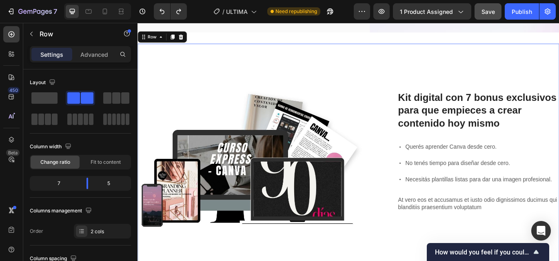
click at [479, 94] on div "Kit digital con 7 bonus exclusivos para que empieces a crear contenido hoy mism…" at bounding box center [533, 178] width 188 height 263
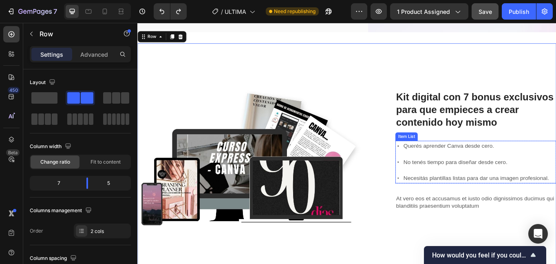
click at [448, 169] on p "Querés aprender Canva desde cero." at bounding box center [533, 167] width 170 height 10
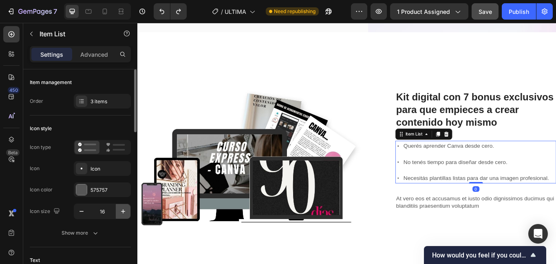
click at [124, 213] on icon "button" at bounding box center [123, 211] width 8 height 8
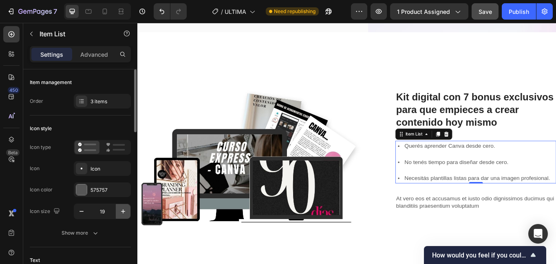
click at [124, 213] on icon "button" at bounding box center [123, 211] width 8 height 8
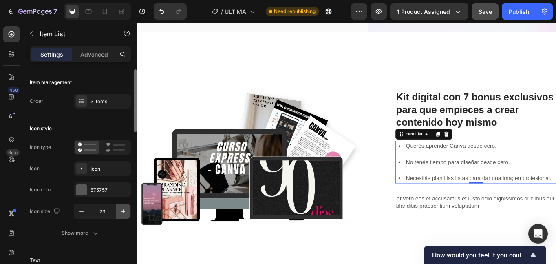
click at [124, 213] on icon "button" at bounding box center [123, 211] width 8 height 8
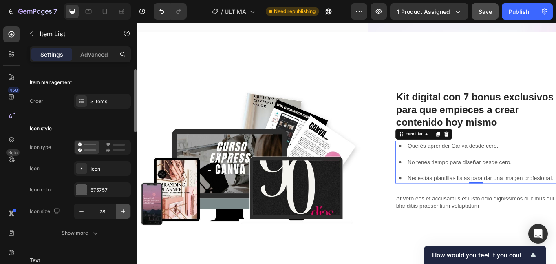
click at [124, 213] on icon "button" at bounding box center [123, 211] width 8 height 8
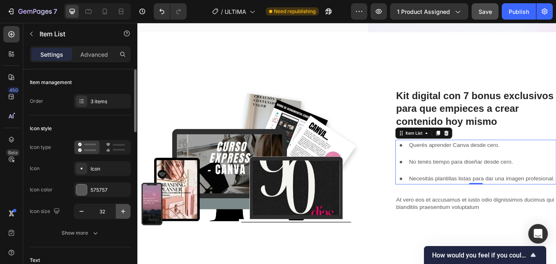
click at [124, 213] on icon "button" at bounding box center [123, 211] width 8 height 8
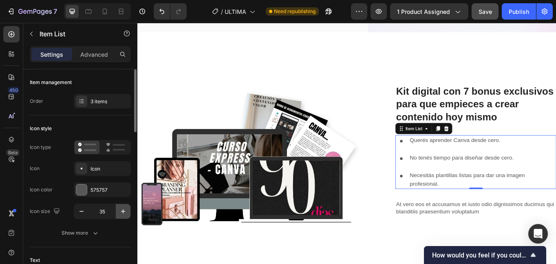
click at [124, 213] on icon "button" at bounding box center [123, 211] width 8 height 8
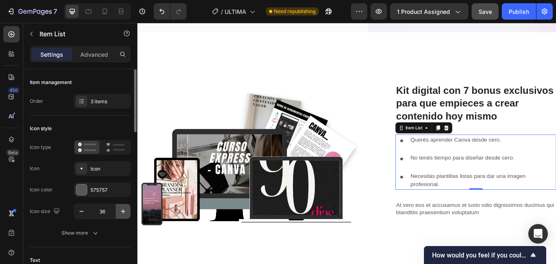
click at [124, 213] on icon "button" at bounding box center [123, 211] width 8 height 8
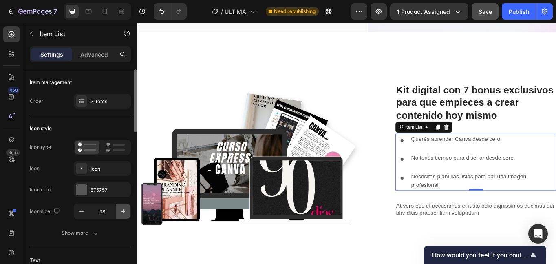
click at [124, 213] on icon "button" at bounding box center [123, 211] width 8 height 8
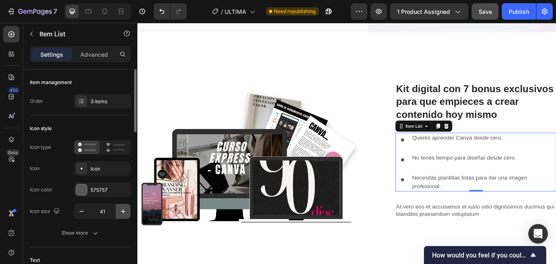
click at [124, 213] on icon "button" at bounding box center [123, 211] width 8 height 8
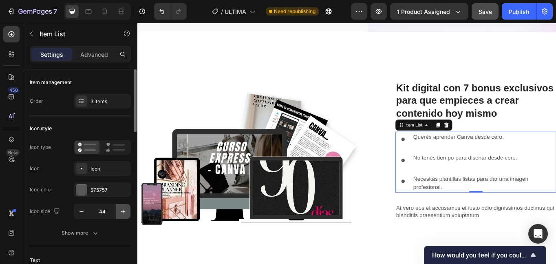
click at [124, 213] on icon "button" at bounding box center [123, 211] width 8 height 8
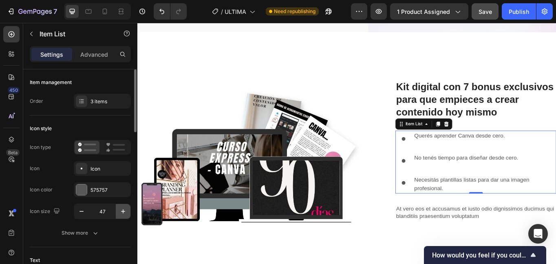
click at [124, 213] on icon "button" at bounding box center [123, 211] width 8 height 8
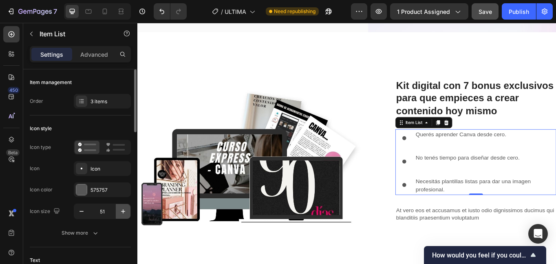
click at [124, 213] on icon "button" at bounding box center [123, 211] width 8 height 8
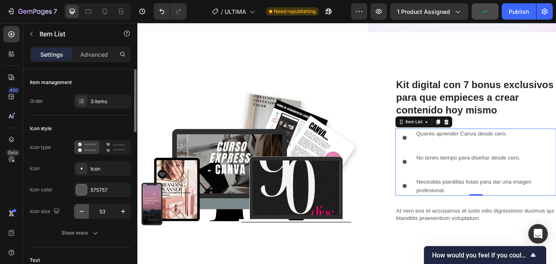
click at [82, 214] on icon "button" at bounding box center [81, 211] width 8 height 8
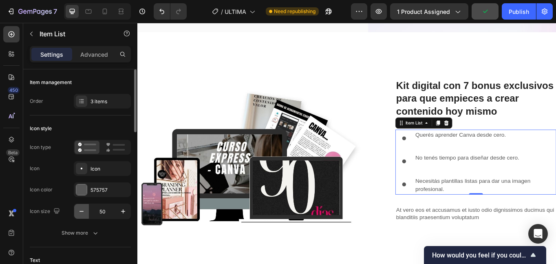
click at [82, 214] on icon "button" at bounding box center [81, 211] width 8 height 8
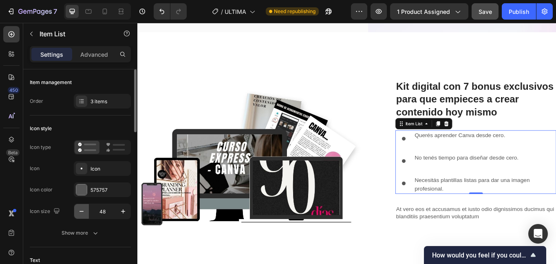
click at [82, 214] on icon "button" at bounding box center [81, 211] width 8 height 8
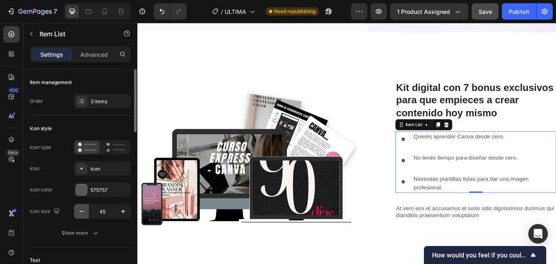
click at [82, 214] on icon "button" at bounding box center [81, 211] width 8 height 8
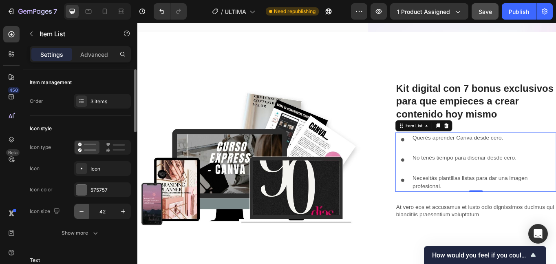
click at [82, 214] on icon "button" at bounding box center [81, 211] width 8 height 8
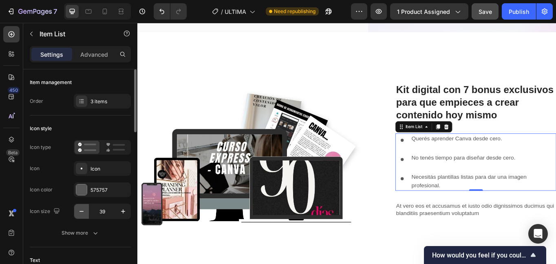
click at [82, 214] on icon "button" at bounding box center [81, 211] width 8 height 8
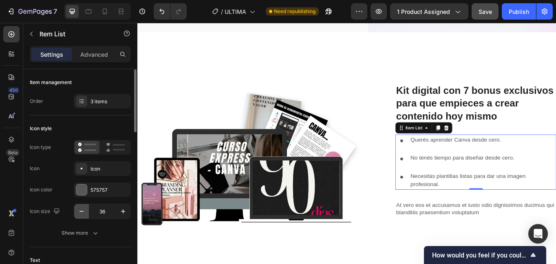
click at [82, 214] on icon "button" at bounding box center [81, 211] width 8 height 8
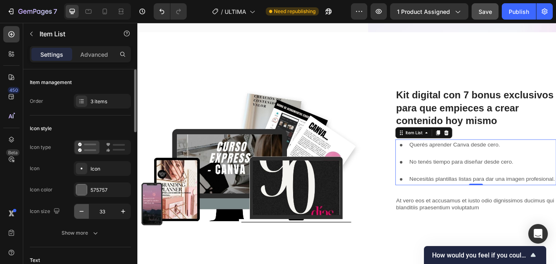
click at [82, 214] on icon "button" at bounding box center [81, 211] width 8 height 8
type input "31"
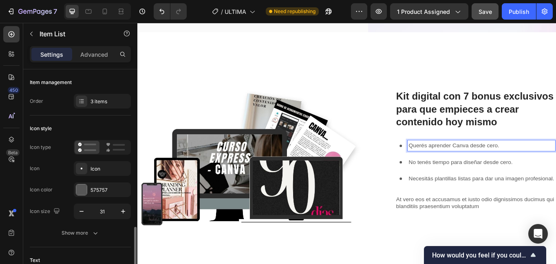
scroll to position [122, 0]
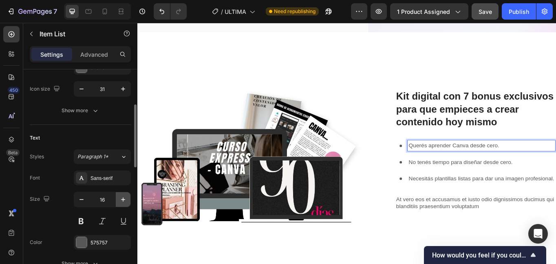
click at [125, 200] on icon "button" at bounding box center [123, 199] width 8 height 8
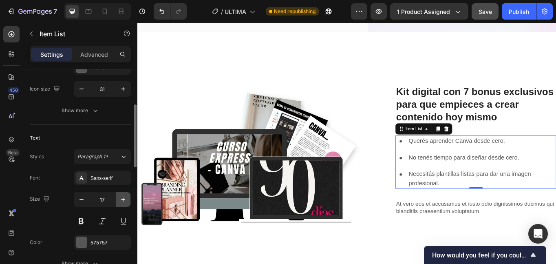
click at [125, 200] on icon "button" at bounding box center [123, 199] width 8 height 8
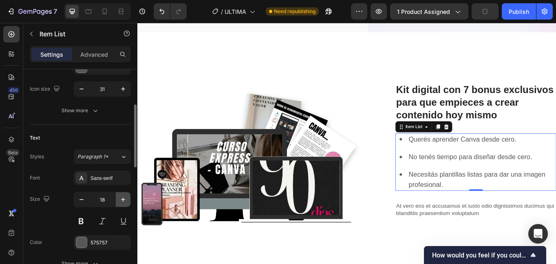
type input "19"
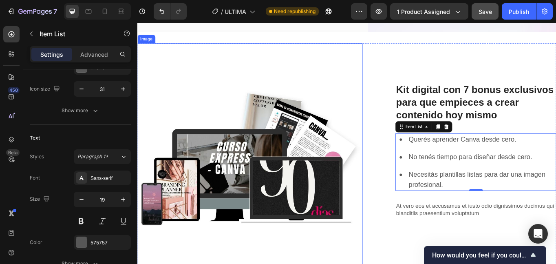
click at [248, 155] on img at bounding box center [268, 178] width 263 height 263
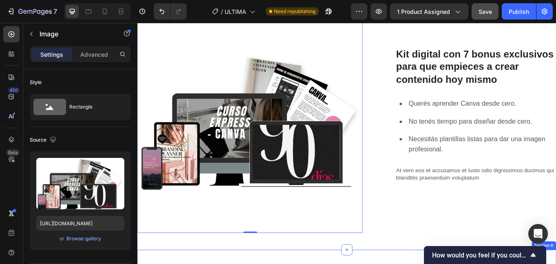
scroll to position [423, 0]
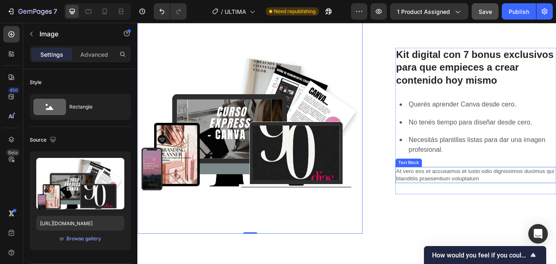
click at [459, 200] on p "At vero eos et accusamus et iusto odio dignissimos ducimus qui blanditiis praes…" at bounding box center [533, 200] width 186 height 17
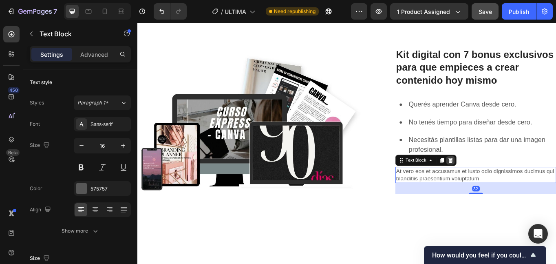
click at [501, 181] on icon at bounding box center [503, 184] width 5 height 6
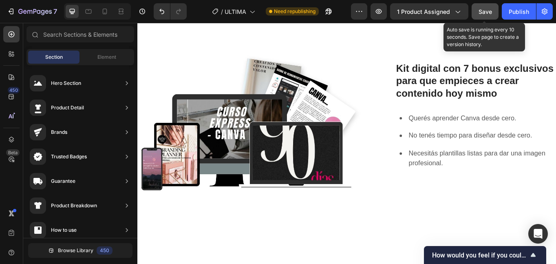
click at [488, 11] on span "Save" at bounding box center [485, 11] width 13 height 7
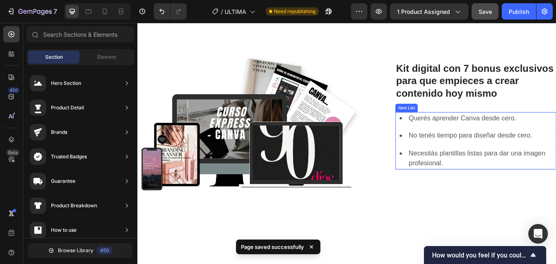
click at [506, 153] on p "No tenés tiempo para diseñar desde cero." at bounding box center [539, 155] width 171 height 12
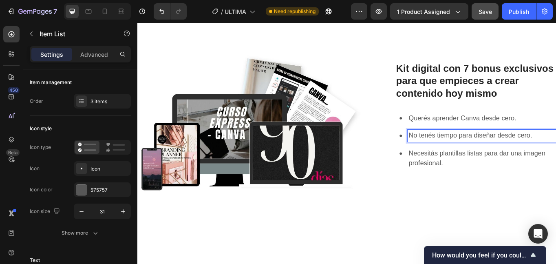
click at [556, 154] on p "No tenés tiempo para diseñar desde cero." at bounding box center [539, 155] width 171 height 12
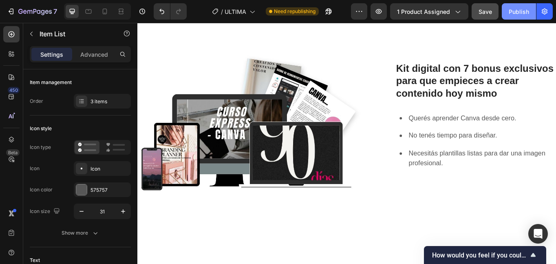
click at [515, 9] on div "Publish" at bounding box center [519, 11] width 20 height 9
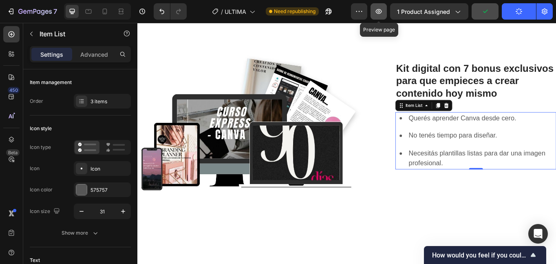
click at [378, 11] on icon "button" at bounding box center [379, 11] width 8 height 8
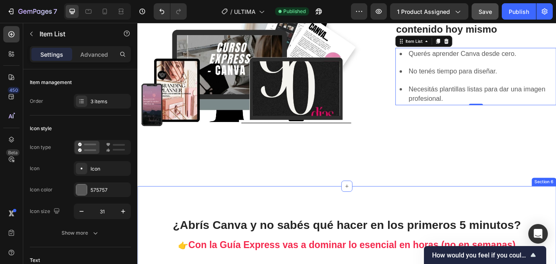
scroll to position [587, 0]
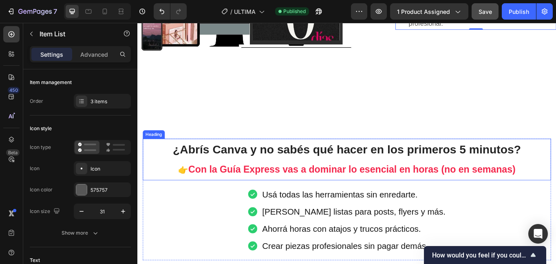
click at [197, 189] on span "Con la Guía Express vas a dominar lo esencial en horas (no en semanas)" at bounding box center [388, 194] width 383 height 12
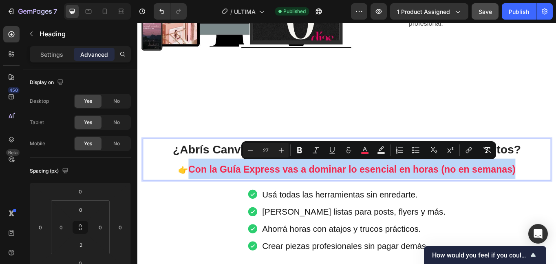
drag, startPoint x: 198, startPoint y: 191, endPoint x: 583, endPoint y: 193, distance: 385.4
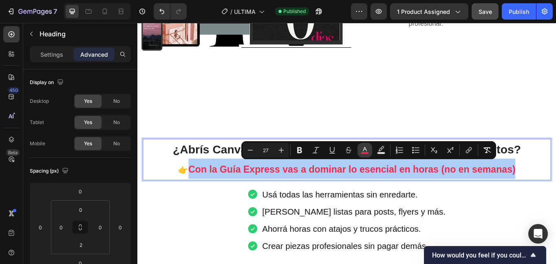
click at [365, 152] on rect "Editor contextual toolbar" at bounding box center [365, 153] width 8 height 2
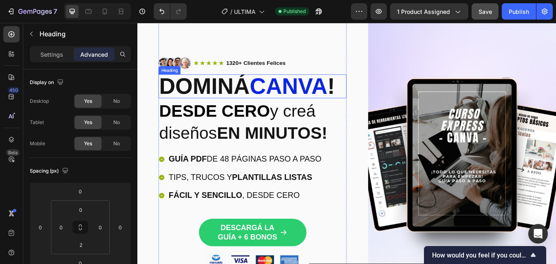
scroll to position [0, 0]
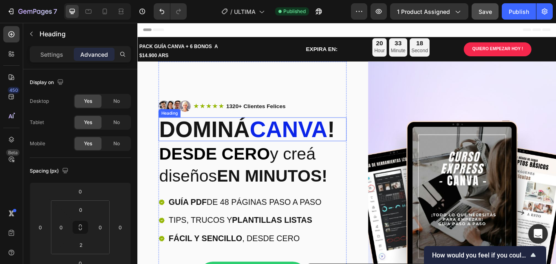
click at [308, 146] on span "canva" at bounding box center [314, 147] width 91 height 29
click at [300, 146] on span "canva" at bounding box center [314, 147] width 91 height 29
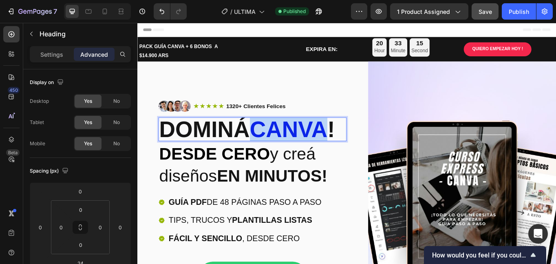
click at [300, 146] on span "canva" at bounding box center [314, 147] width 91 height 29
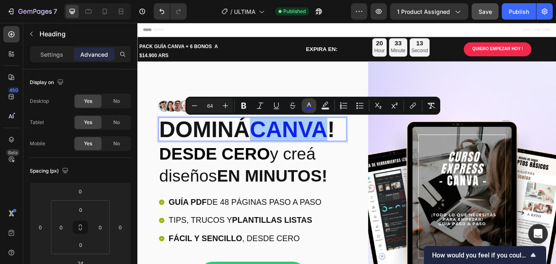
click at [311, 105] on icon "Editor contextual toolbar" at bounding box center [309, 106] width 8 height 8
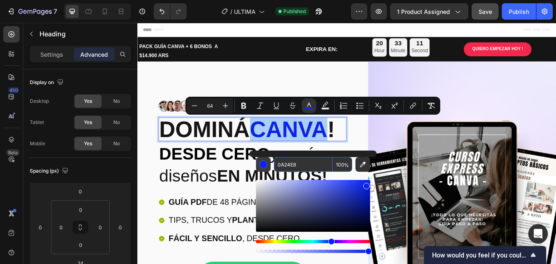
copy span "canva"
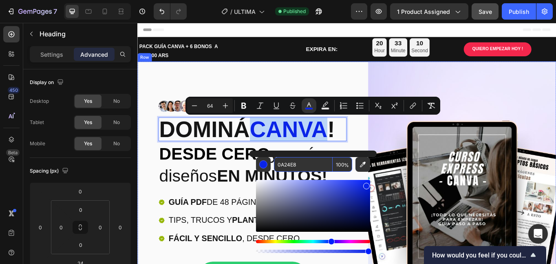
click at [397, 86] on div "Image Icon Icon Icon Icon Icon Icon List 1320+ Clientes Felices Text Block Row …" at bounding box center [381, 242] width 489 height 348
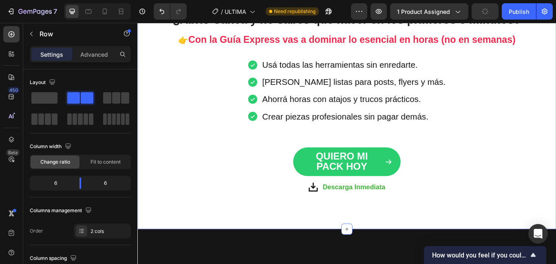
scroll to position [612, 0]
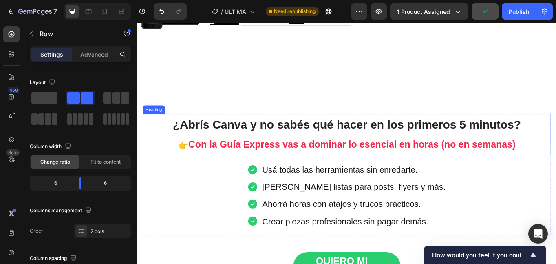
click at [368, 166] on span "Con la Guía Express vas a dominar lo esencial en horas (no en semanas)" at bounding box center [388, 165] width 383 height 12
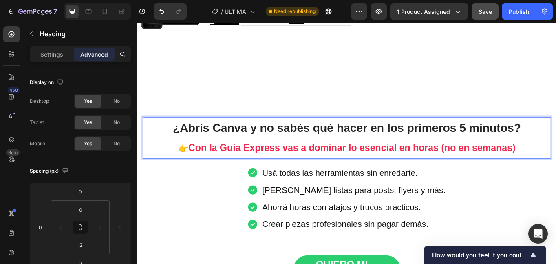
drag, startPoint x: 198, startPoint y: 162, endPoint x: 328, endPoint y: 162, distance: 130.1
click at [328, 163] on span "Con la Guía Express vas a dominar lo esencial en horas (no en semanas)" at bounding box center [388, 169] width 383 height 12
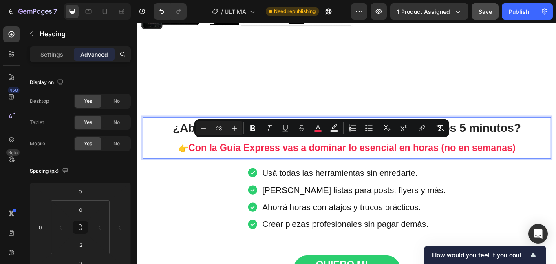
type input "27"
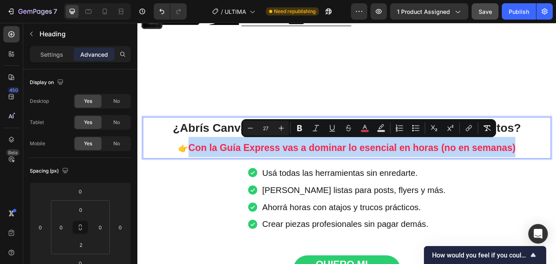
drag, startPoint x: 199, startPoint y: 165, endPoint x: 580, endPoint y: 158, distance: 381.0
click at [556, 158] on p "¿Abrís Canva y no sabés qué hacer en los primeros 5 minutos? 👉 Con la Guía Expr…" at bounding box center [382, 157] width 476 height 46
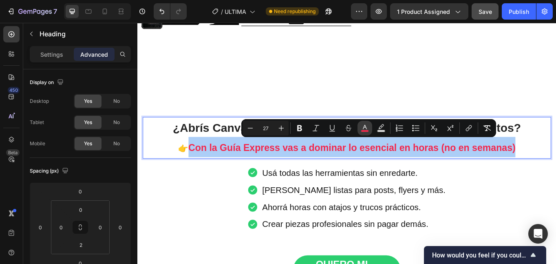
click at [362, 126] on icon "Editor contextual toolbar" at bounding box center [365, 128] width 8 height 8
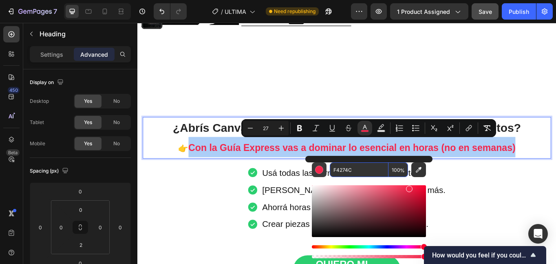
paste input "0A24E8"
type input "0A24E8"
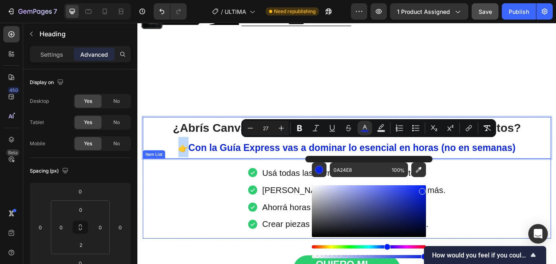
click at [525, 206] on div "Usá todas las herramientas sin enredarte. Editá plantillas listas para posts, f…" at bounding box center [382, 227] width 477 height 93
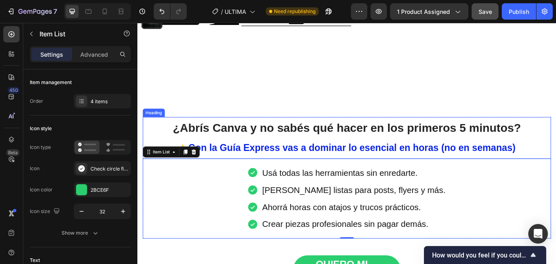
click at [255, 168] on span "Con la Guía Express vas a dominar lo esencial en horas (no en semanas)" at bounding box center [388, 169] width 383 height 12
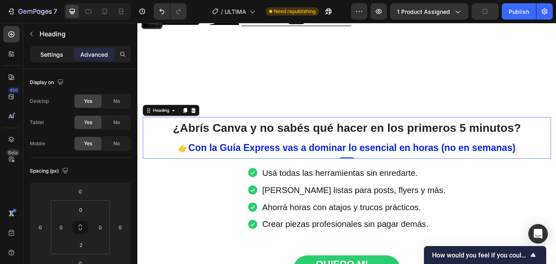
click at [55, 51] on p "Settings" at bounding box center [51, 54] width 23 height 9
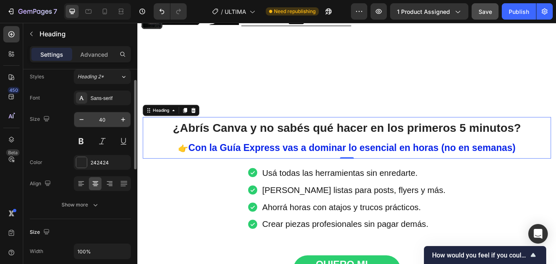
scroll to position [0, 0]
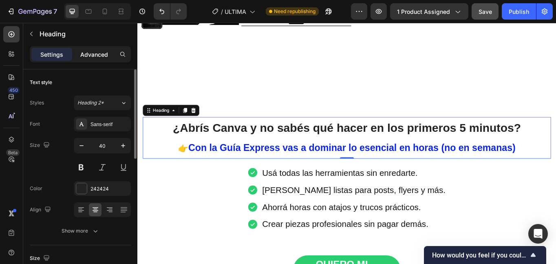
click at [91, 55] on p "Advanced" at bounding box center [94, 54] width 28 height 9
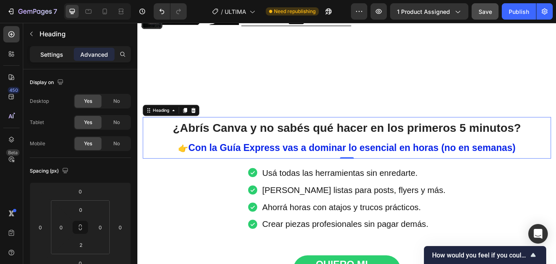
click at [57, 58] on p "Settings" at bounding box center [51, 54] width 23 height 9
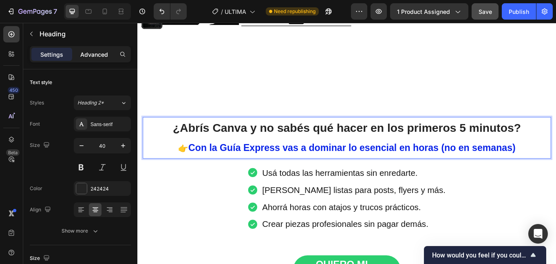
click at [101, 55] on p "Advanced" at bounding box center [94, 54] width 28 height 9
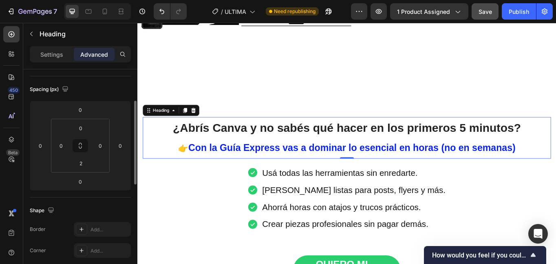
scroll to position [41, 0]
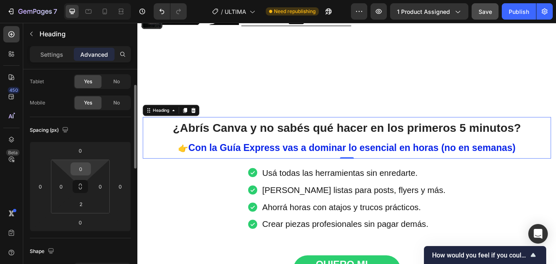
click at [88, 169] on input "0" at bounding box center [81, 169] width 16 height 12
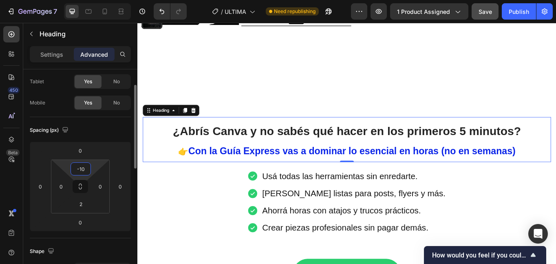
type input "0"
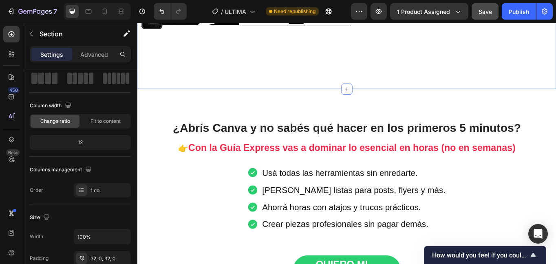
scroll to position [0, 0]
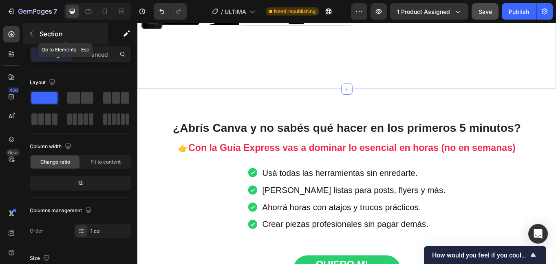
click at [41, 33] on p "Section" at bounding box center [73, 34] width 67 height 10
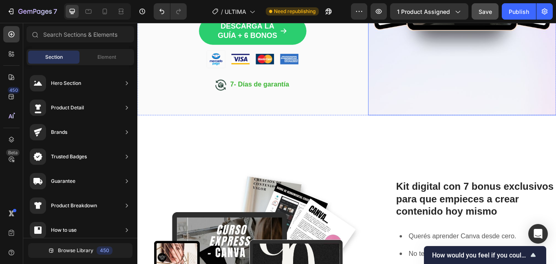
scroll to position [367, 0]
